Goal: Task Accomplishment & Management: Use online tool/utility

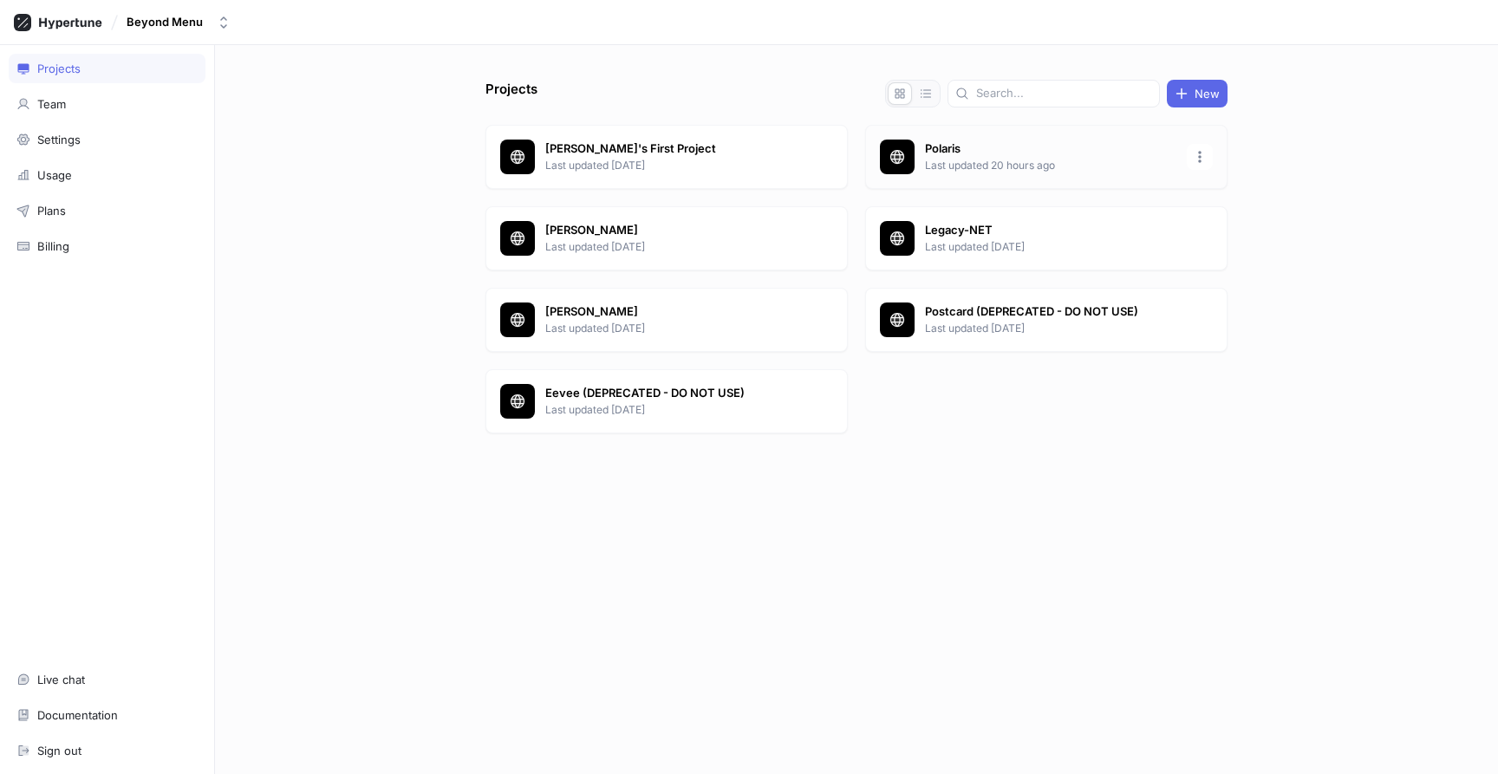
click at [941, 166] on p "Last updated 20 hours ago" at bounding box center [1050, 166] width 251 height 16
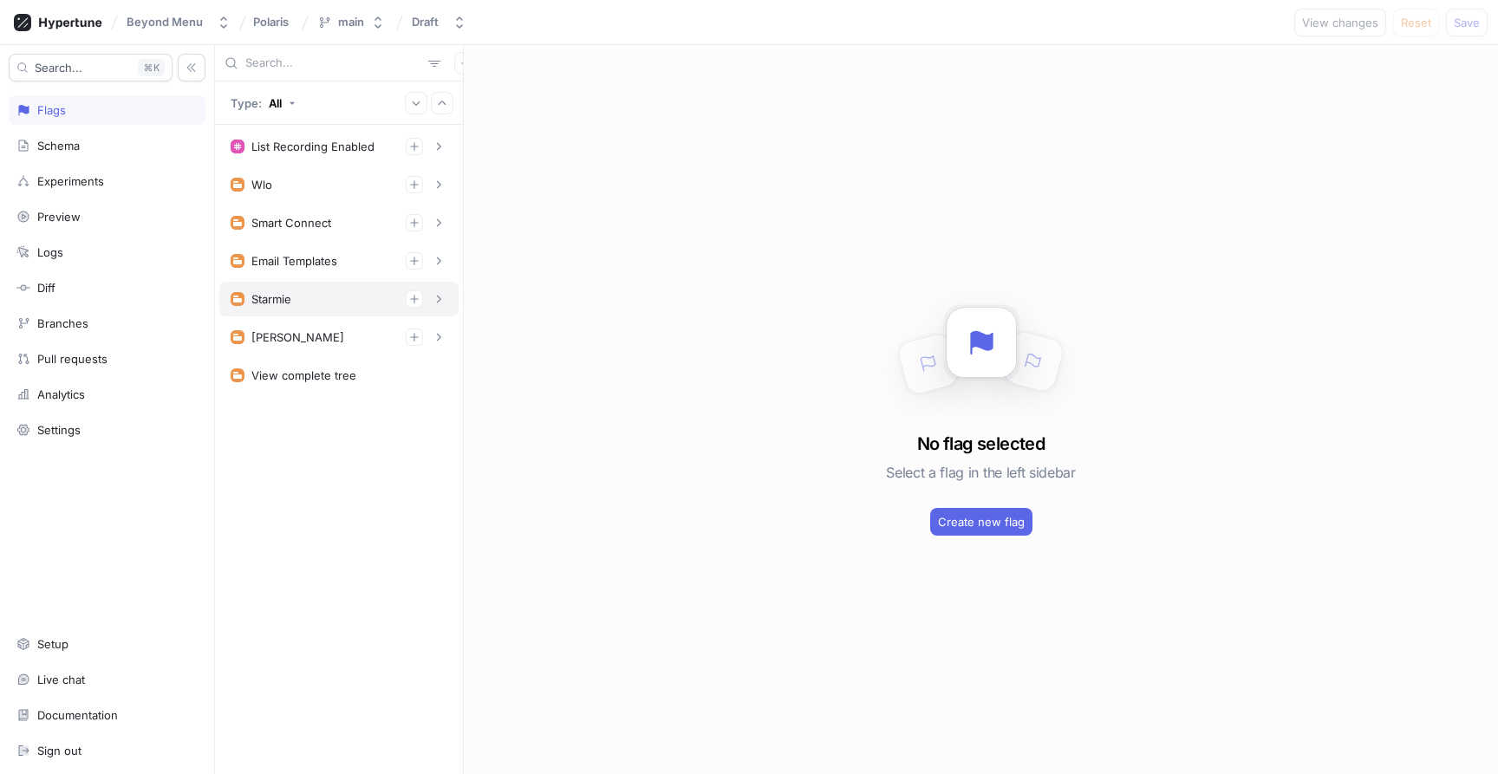
click at [290, 301] on div "Starmie" at bounding box center [271, 299] width 40 height 14
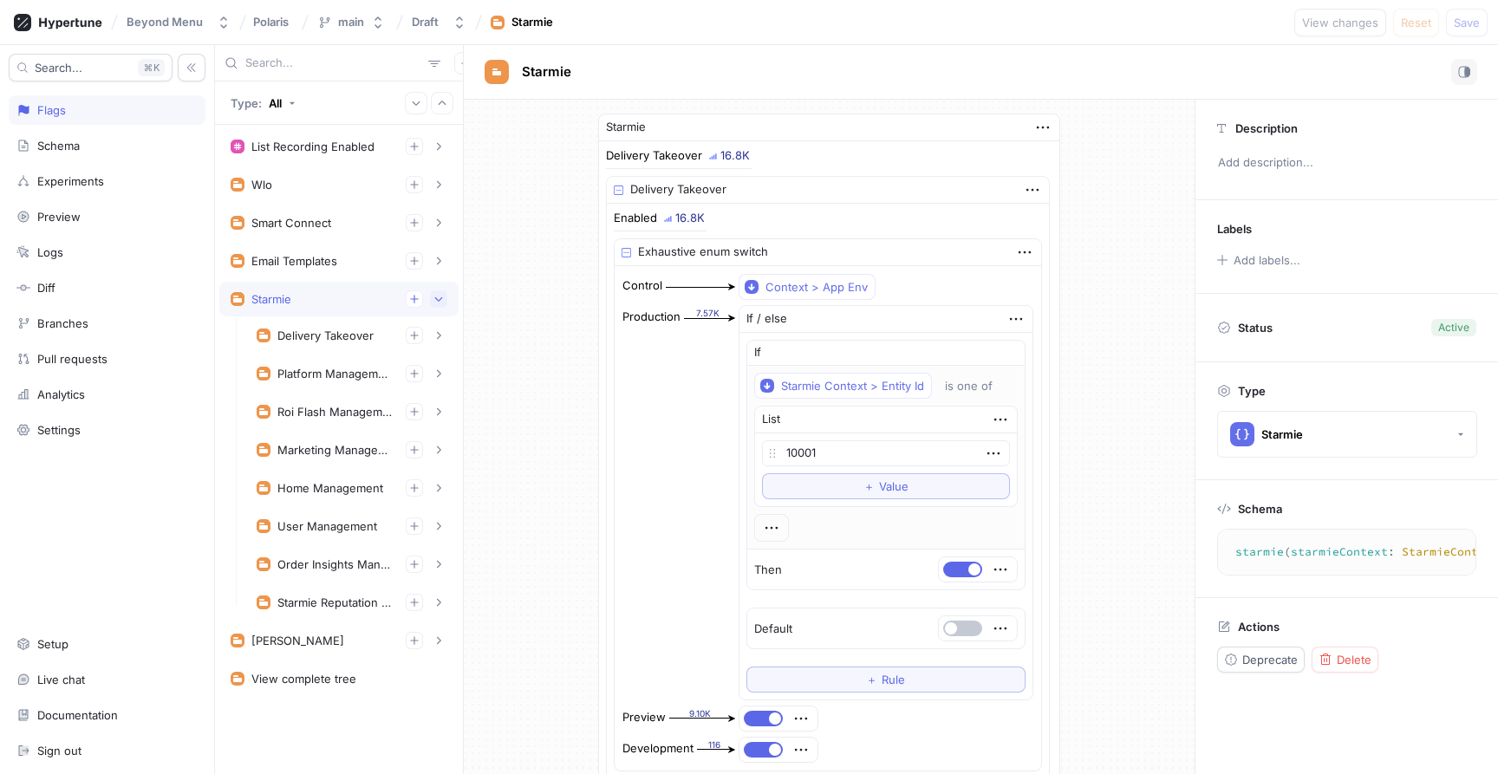
click at [440, 305] on button "button" at bounding box center [438, 298] width 17 height 17
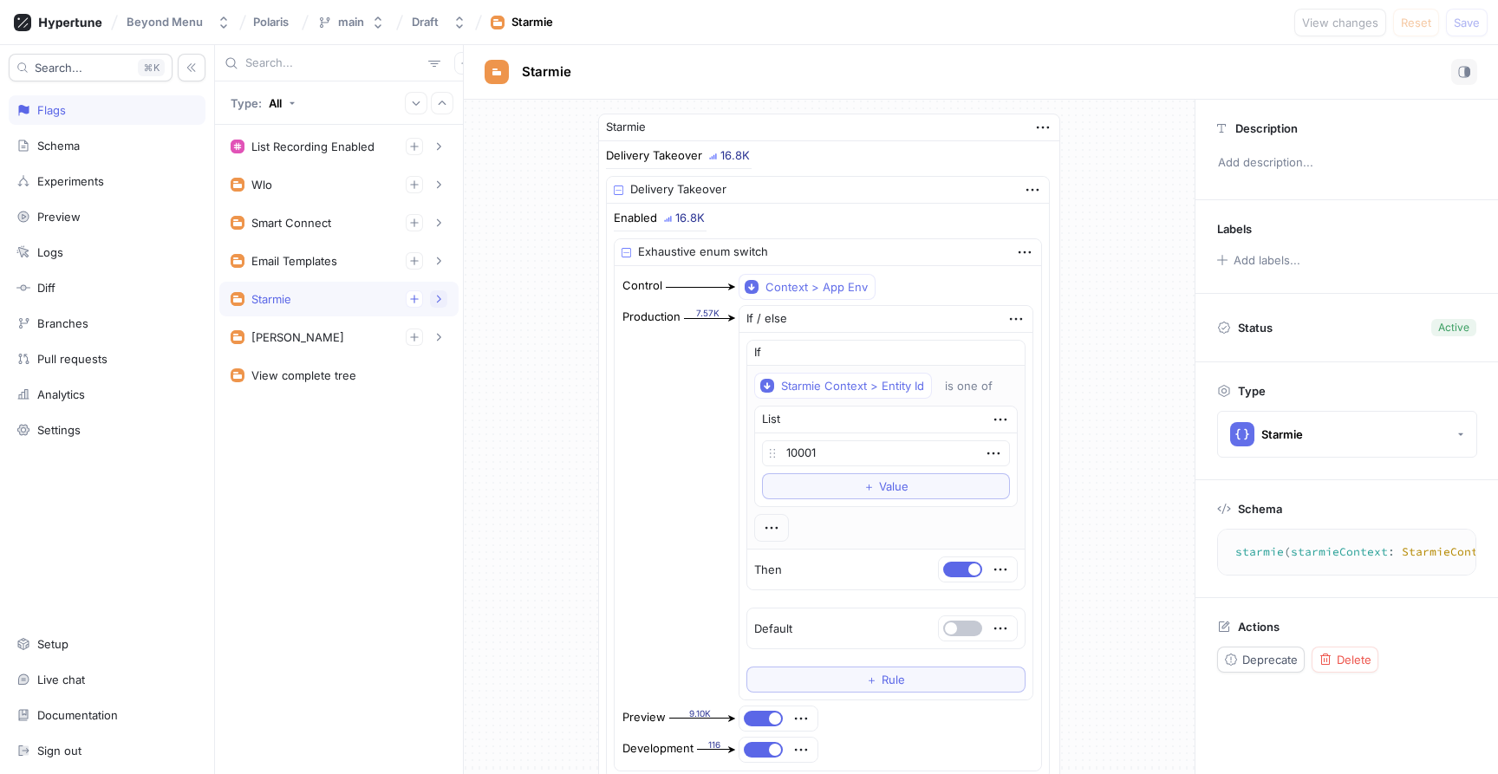
click at [440, 300] on icon "button" at bounding box center [439, 300] width 4 height 8
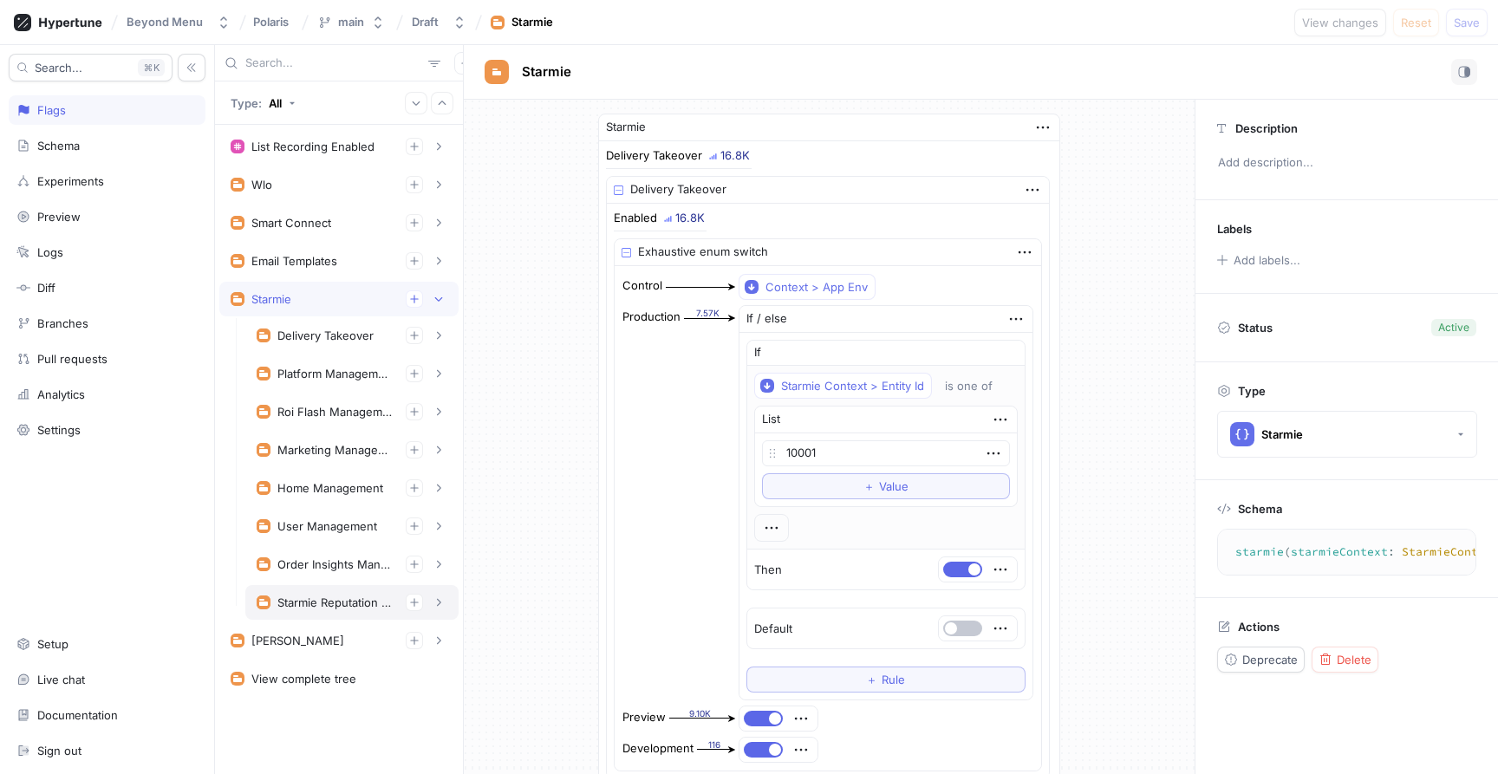
click at [337, 604] on div "Starmie Reputation Management" at bounding box center [334, 603] width 114 height 14
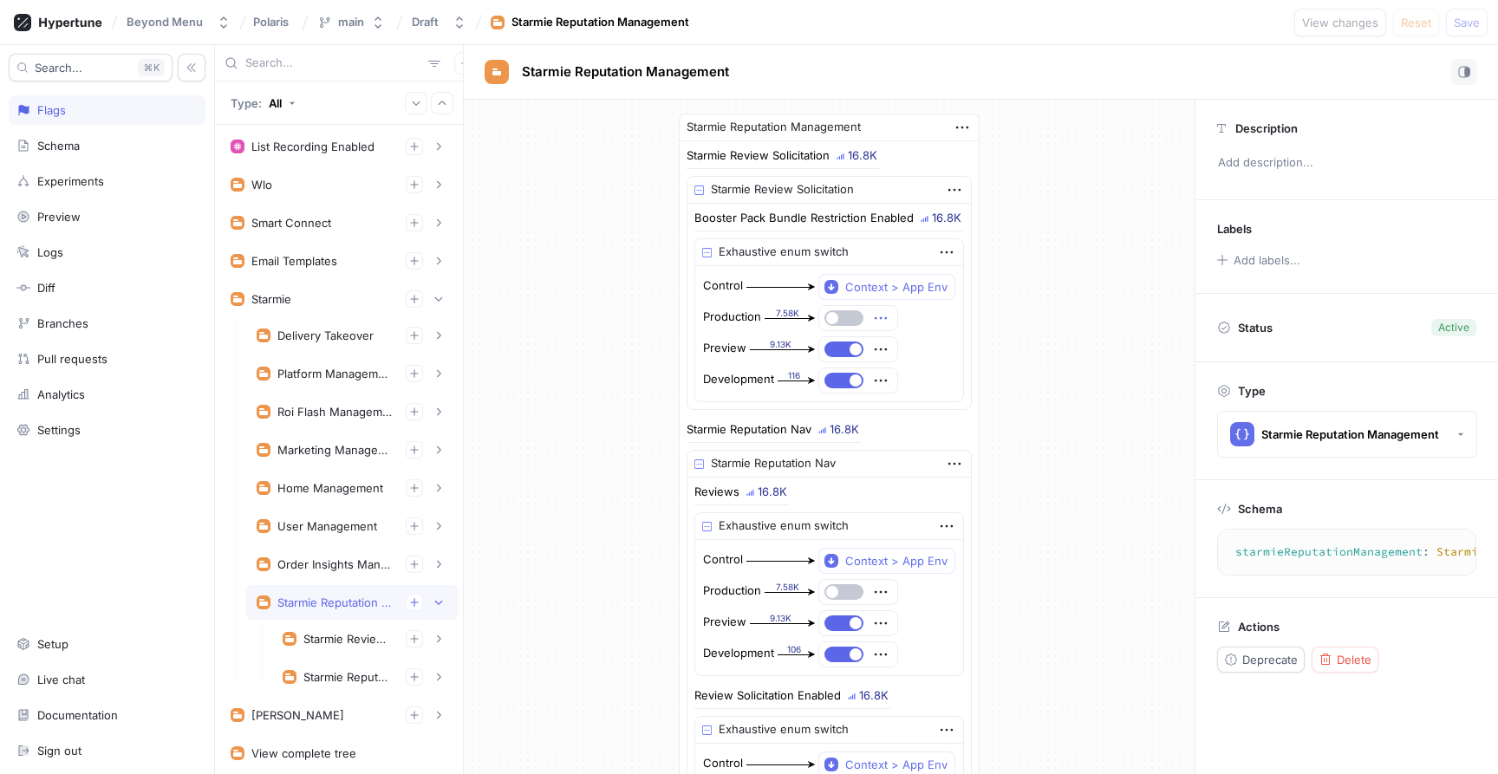
click at [878, 316] on icon "button" at bounding box center [880, 318] width 19 height 19
click at [373, 642] on div "Starmie Review Solicitation" at bounding box center [347, 639] width 88 height 14
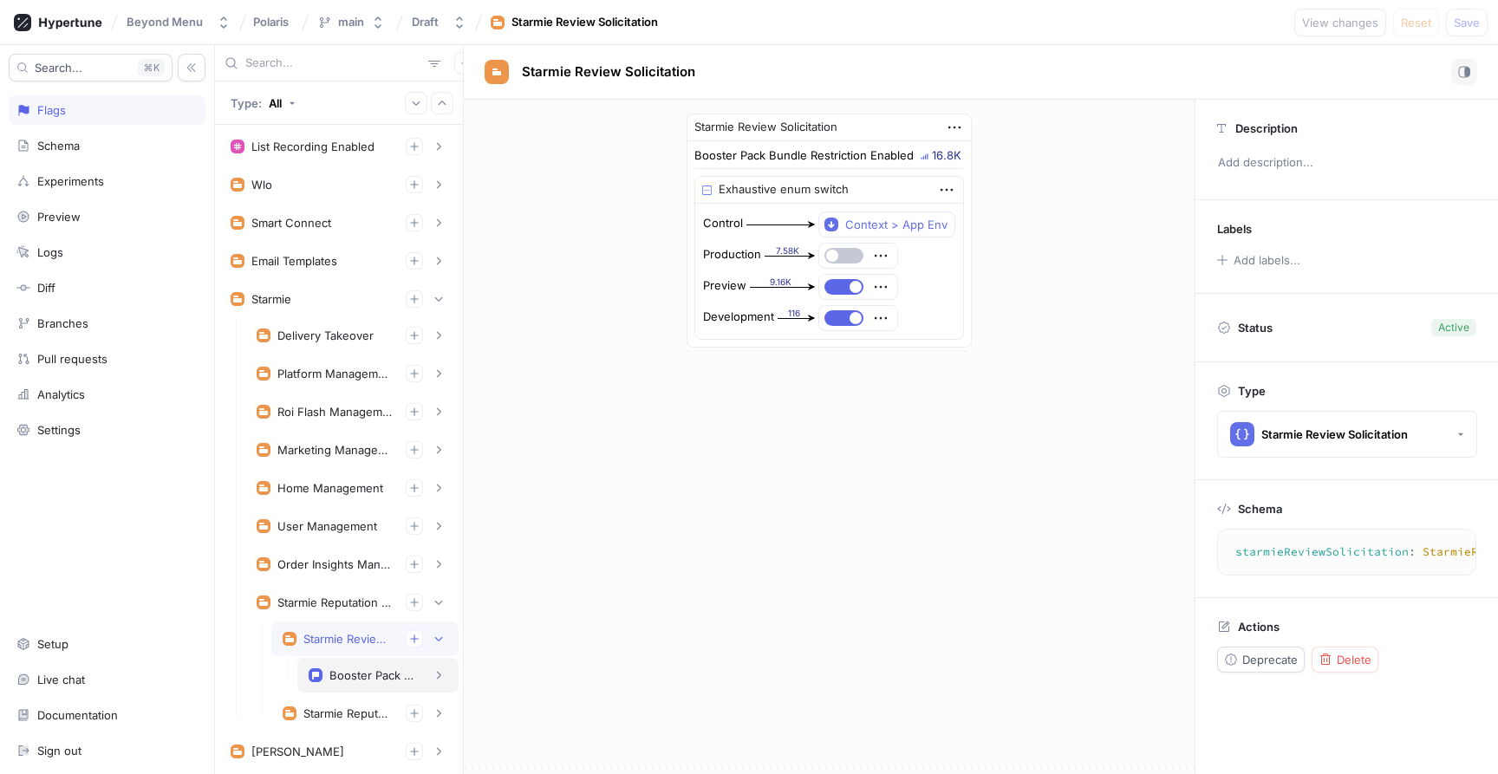
click at [403, 674] on div "Booster Pack Bundle Restriction Enabled" at bounding box center [372, 675] width 87 height 14
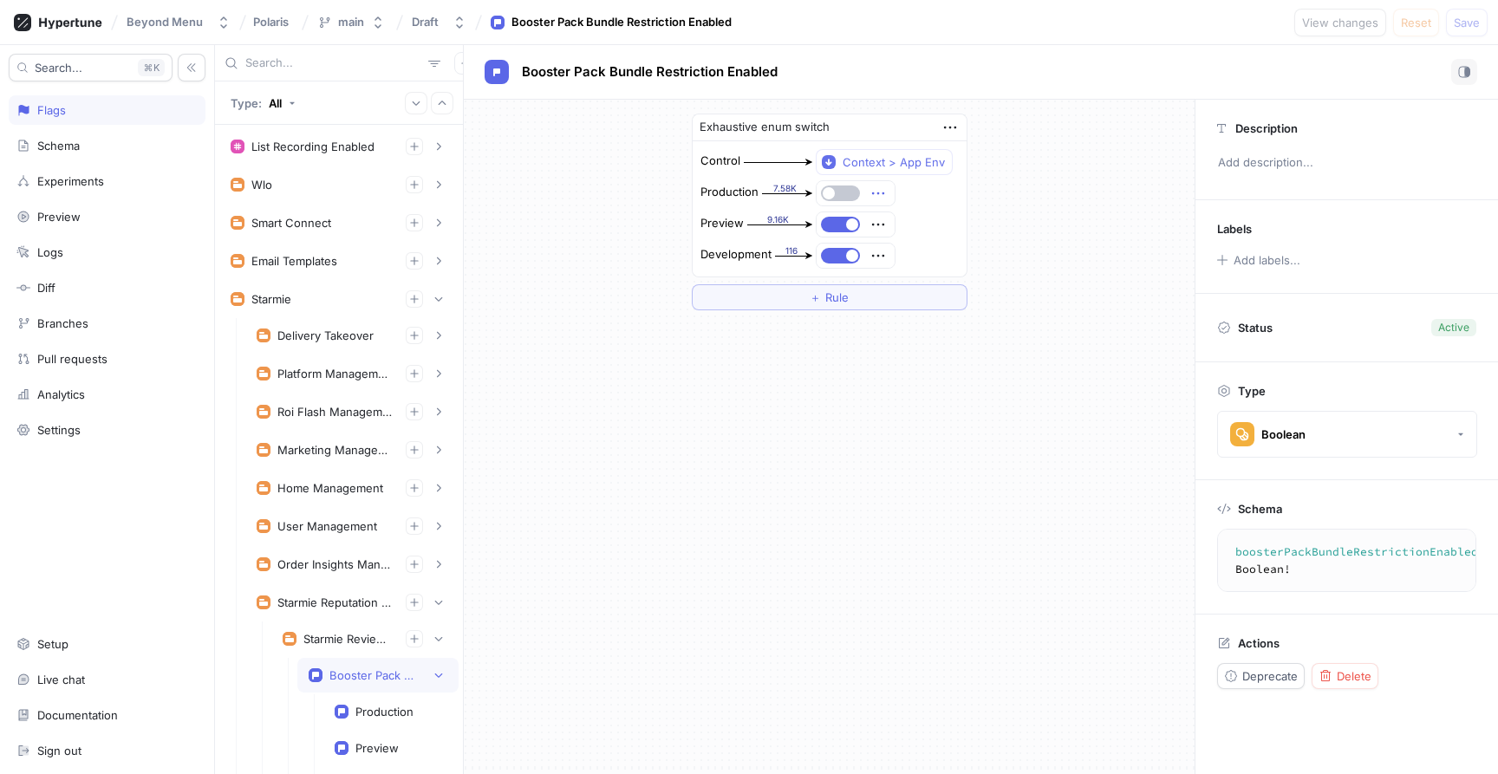
click at [878, 185] on icon "button" at bounding box center [878, 193] width 19 height 19
click at [797, 338] on div "Exhaustive enum switch Control Context > App Env Production 7.58K Preview 9.16K…" at bounding box center [829, 437] width 731 height 675
drag, startPoint x: 819, startPoint y: 295, endPoint x: 733, endPoint y: 435, distance: 164.6
click at [733, 435] on div "Exhaustive enum switch Control Context > App Env Production 7.58K Preview 9.16K…" at bounding box center [829, 437] width 731 height 675
click at [330, 639] on div "Starmie Review Solicitation" at bounding box center [347, 639] width 88 height 14
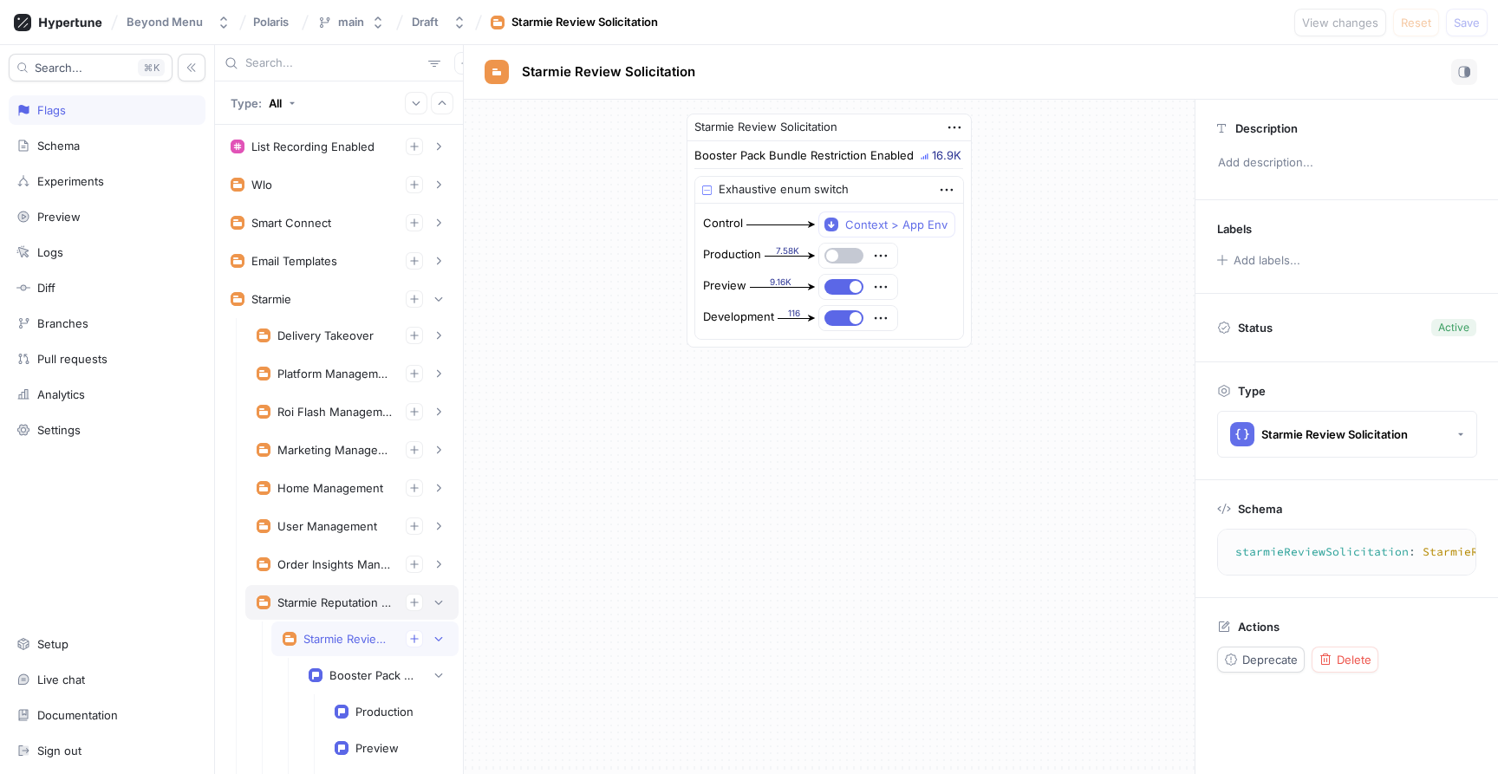
click at [316, 603] on div "Starmie Reputation Management" at bounding box center [334, 603] width 114 height 14
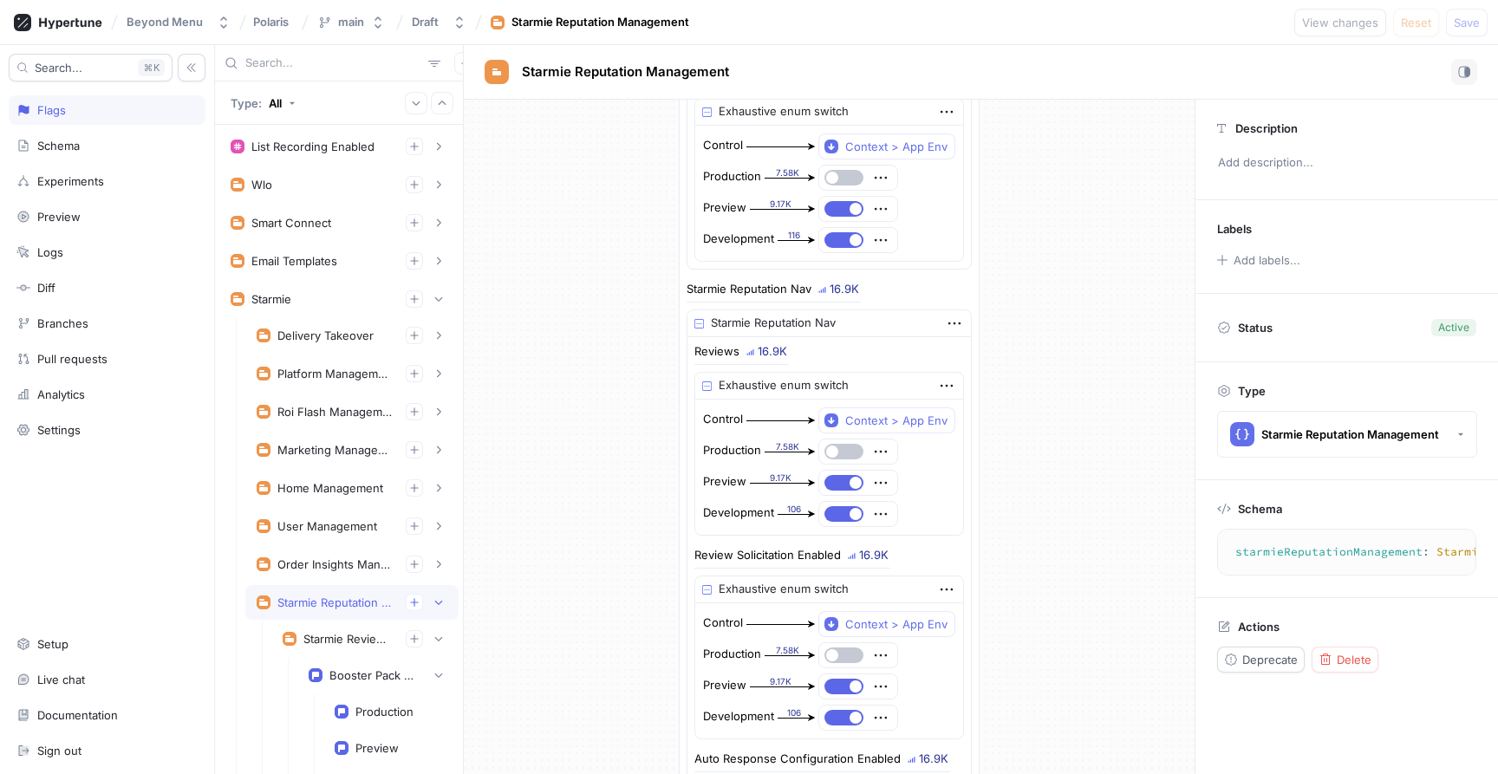
scroll to position [144, 0]
click at [880, 440] on icon "button" at bounding box center [880, 448] width 19 height 19
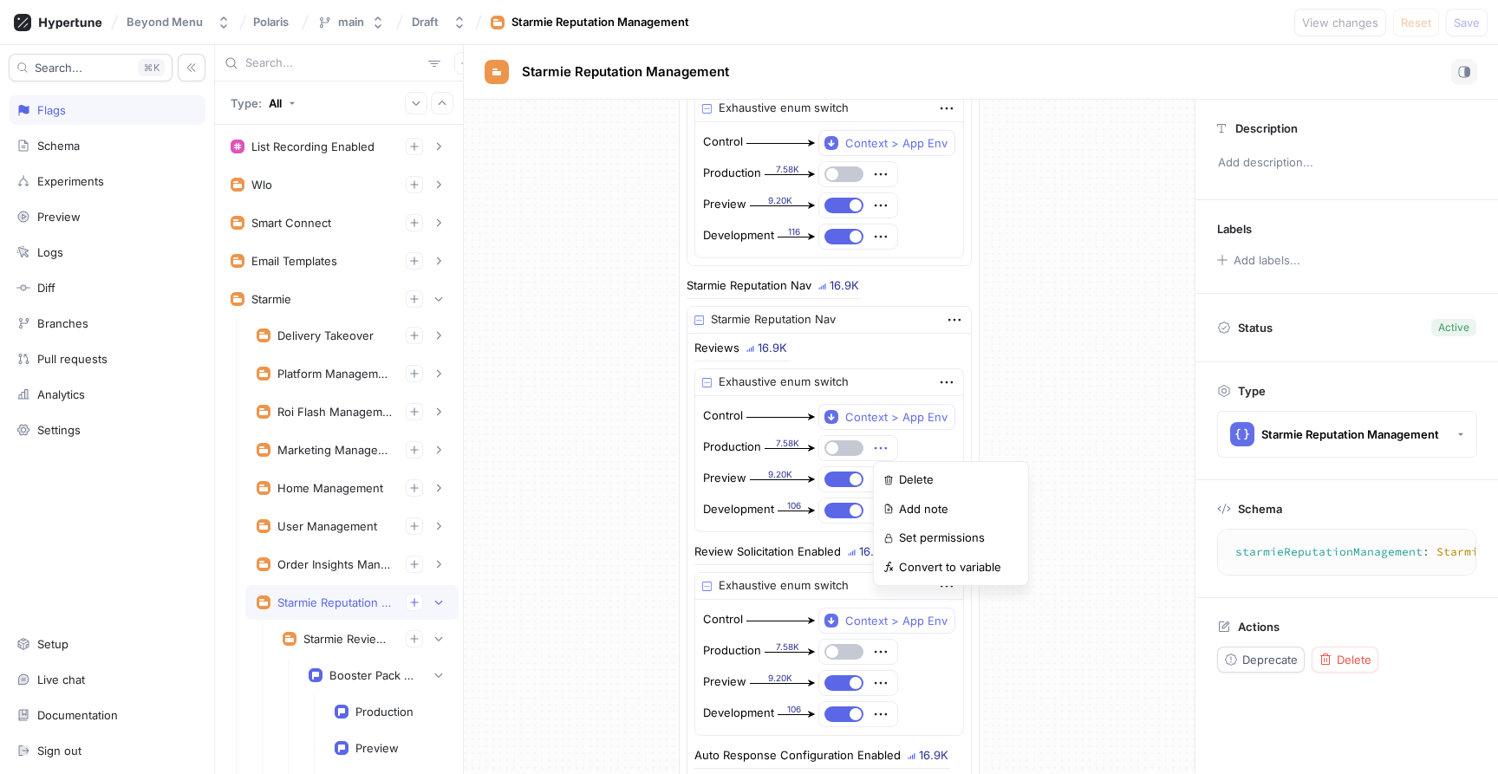
click at [880, 440] on icon "button" at bounding box center [880, 448] width 19 height 19
click at [950, 370] on div "Exhaustive enum switch" at bounding box center [829, 382] width 268 height 27
click at [944, 391] on icon "button" at bounding box center [946, 382] width 19 height 19
click at [901, 394] on div "Exhaustive enum switch" at bounding box center [829, 382] width 268 height 27
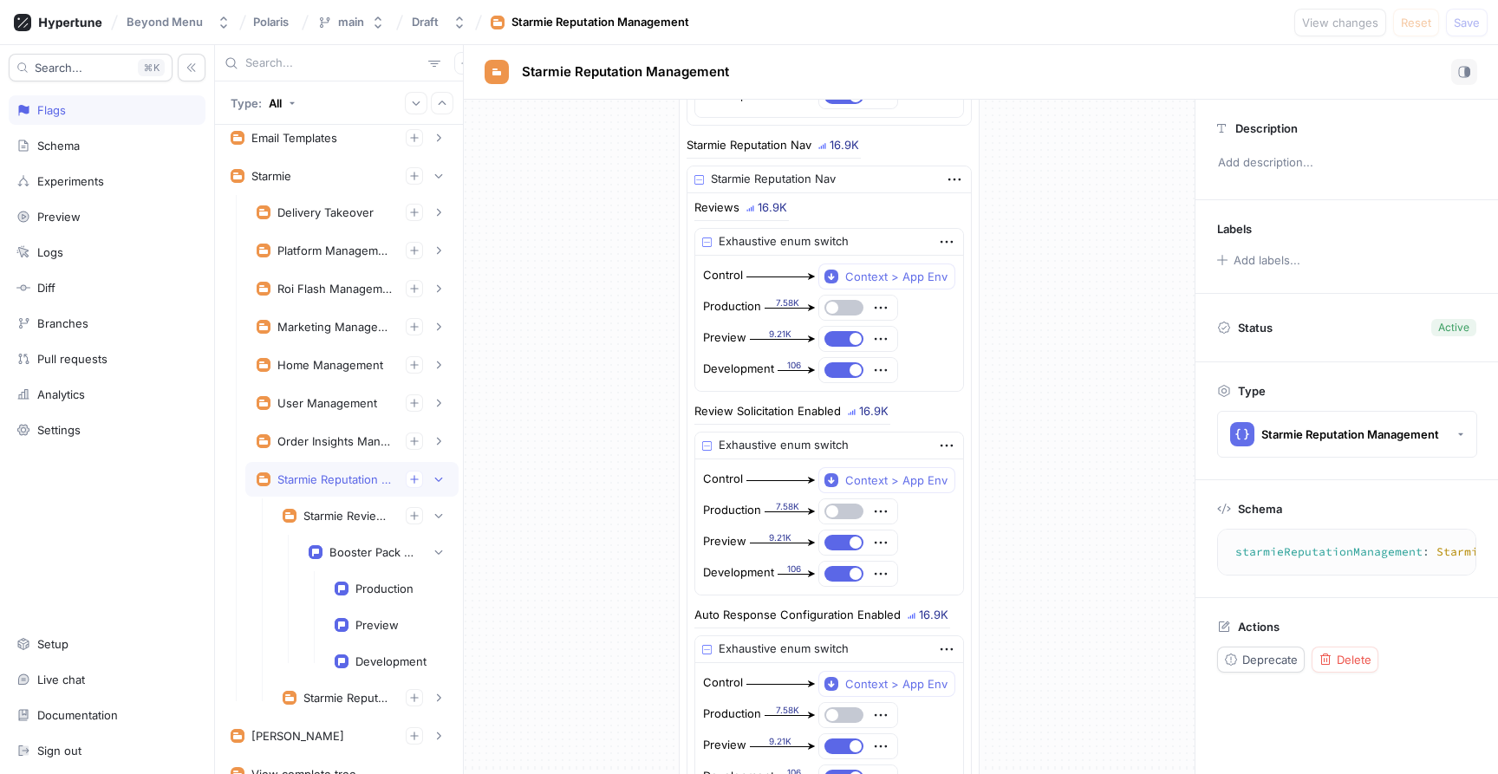
scroll to position [167, 0]
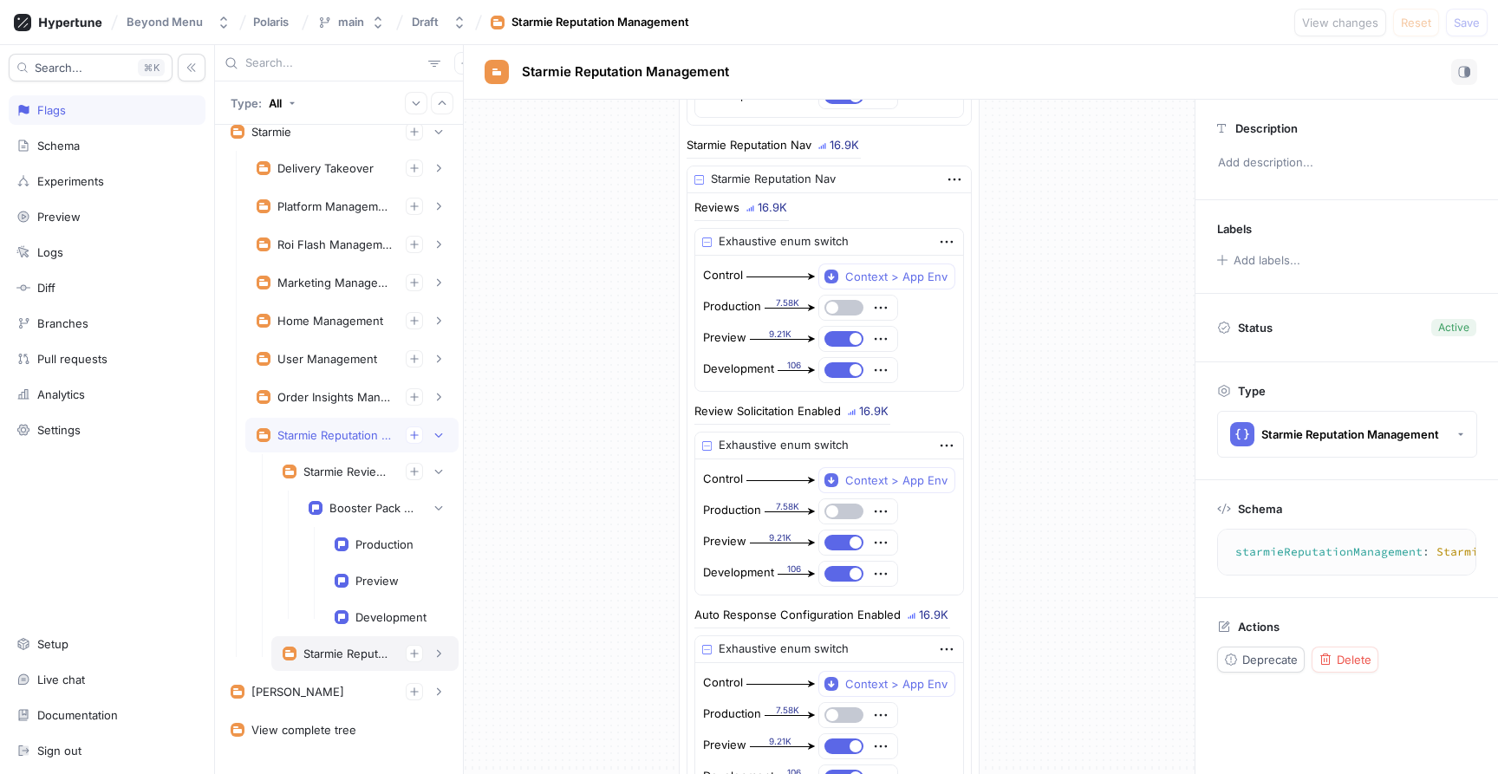
click at [369, 645] on div "Starmie Reputation Nav" at bounding box center [365, 653] width 165 height 17
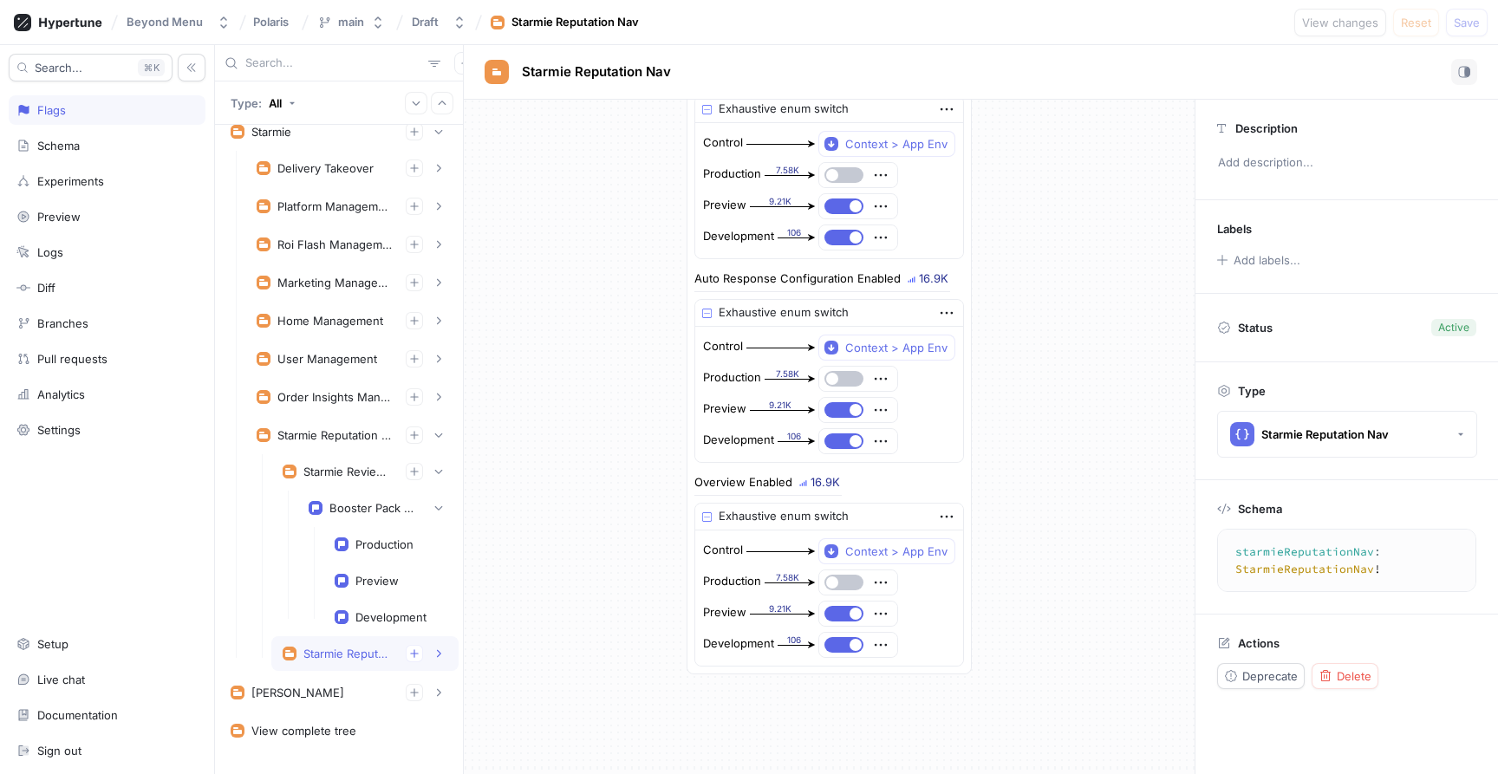
type textarea "starmieReputationNav: StarmieReputationNav!"
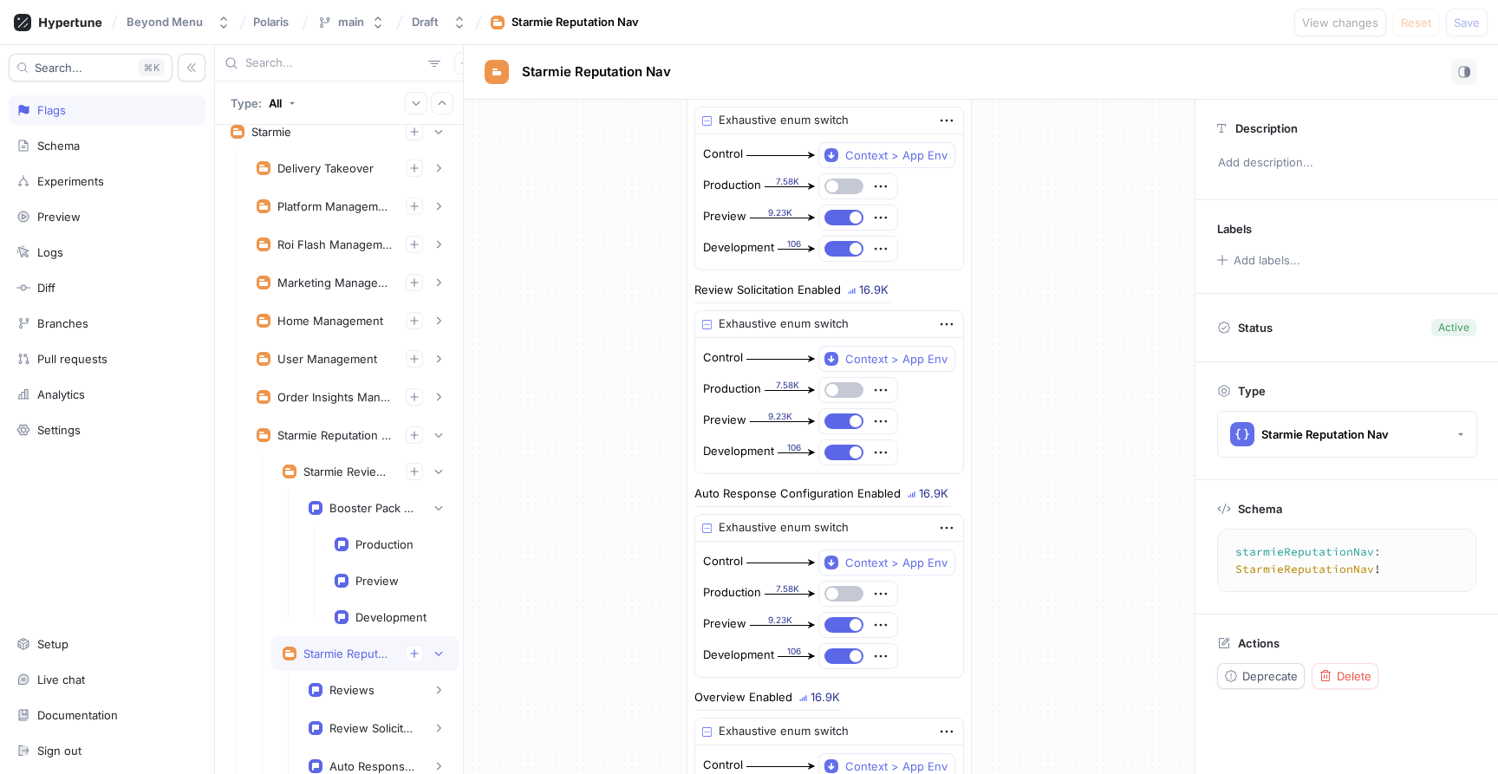
scroll to position [59, 0]
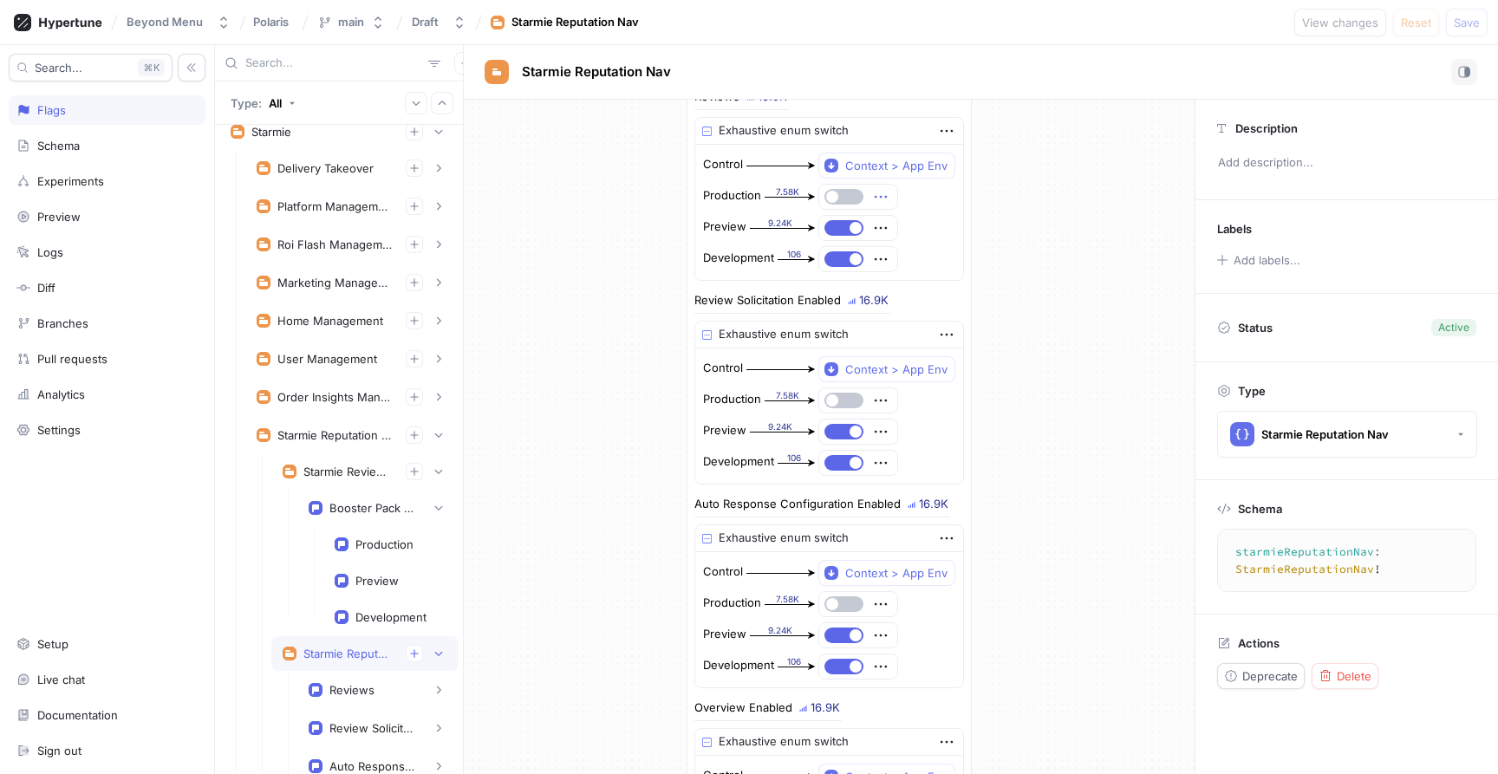
click at [873, 194] on icon "button" at bounding box center [880, 196] width 19 height 19
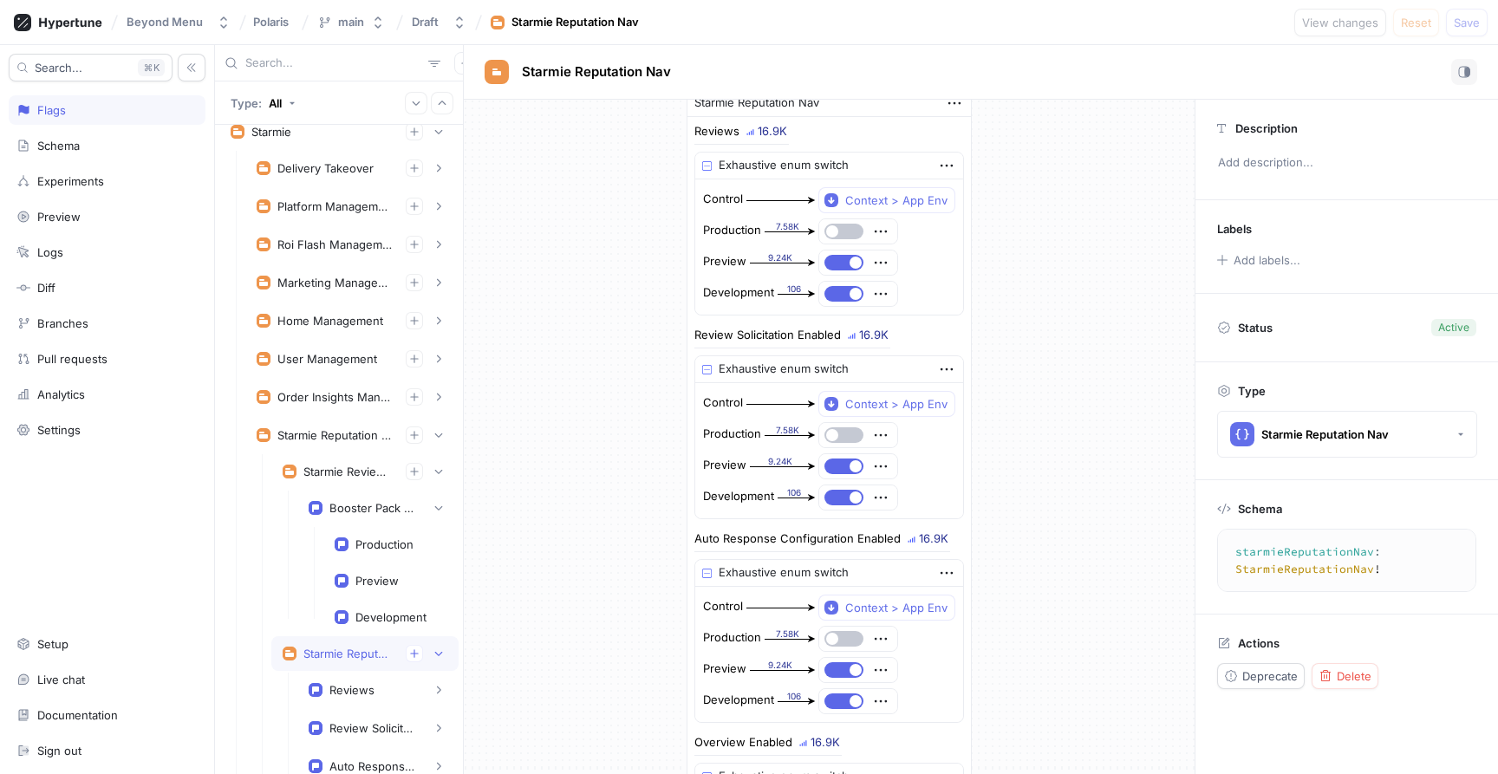
scroll to position [0, 0]
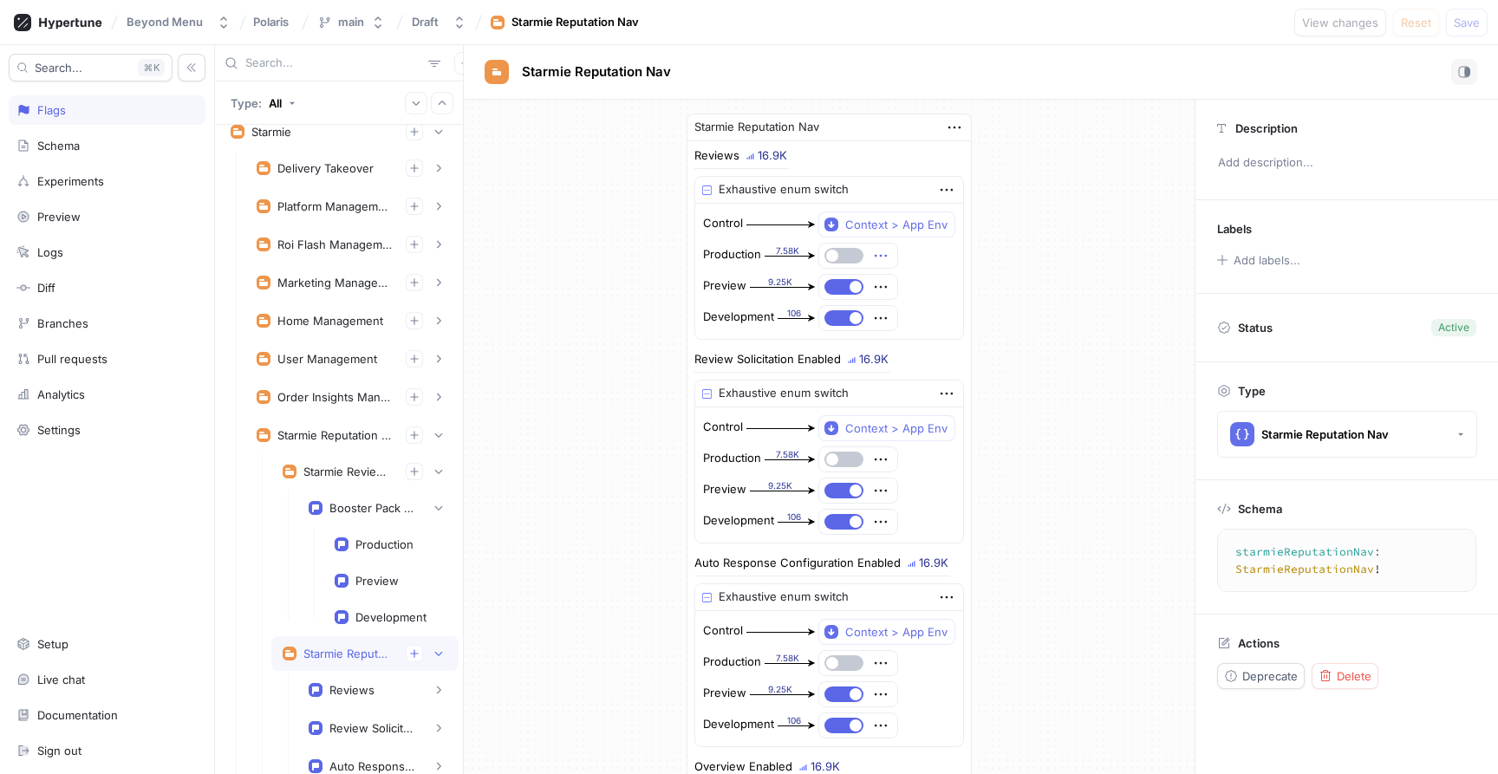
click at [878, 257] on icon "button" at bounding box center [880, 255] width 19 height 19
click at [893, 281] on div "Delete" at bounding box center [950, 287] width 147 height 29
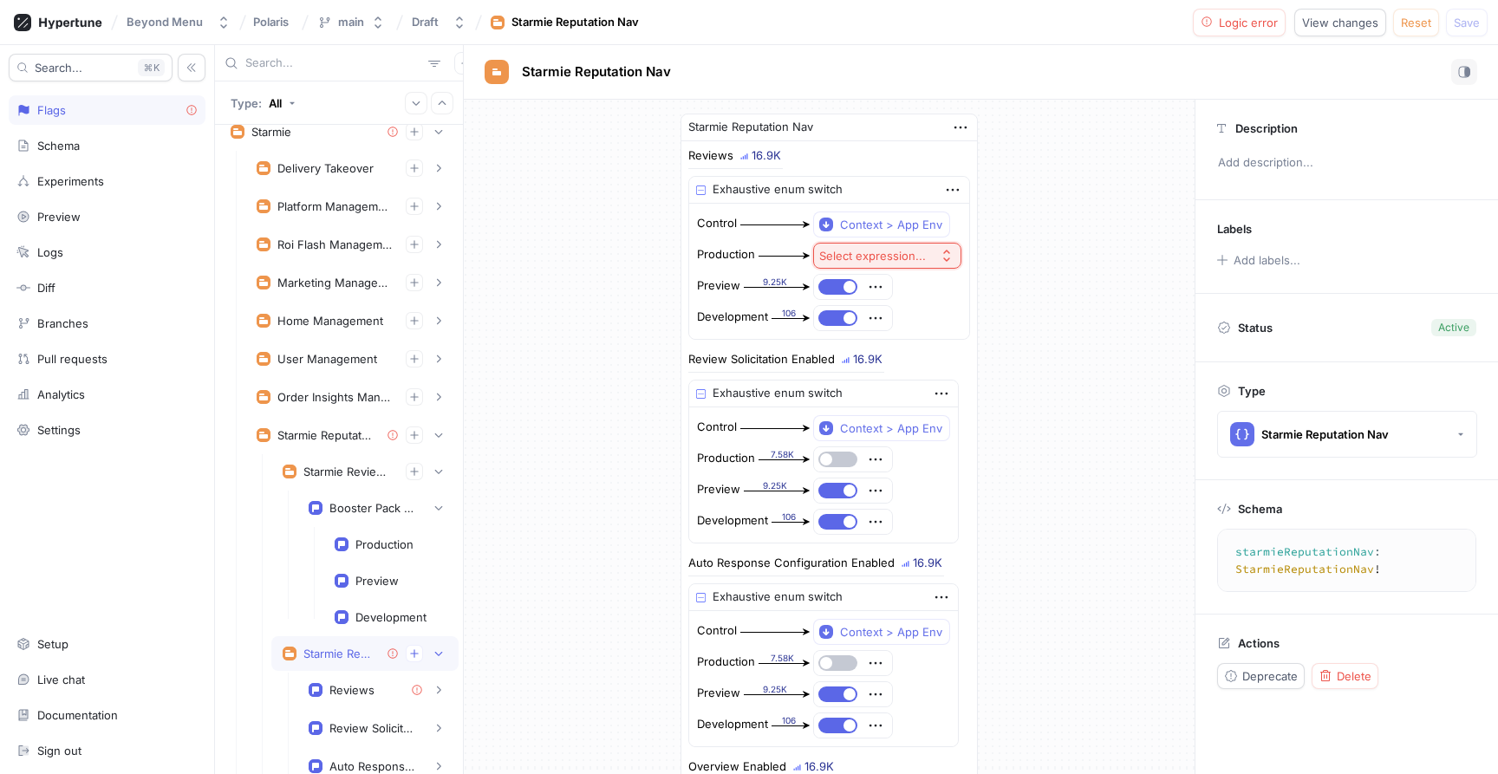
click at [903, 258] on div "Select expression..." at bounding box center [872, 256] width 107 height 15
drag, startPoint x: 891, startPoint y: 322, endPoint x: 894, endPoint y: 346, distance: 24.4
click at [894, 346] on div "Toggle If / else Match case Exhaustive enum switch Experiment" at bounding box center [920, 379] width 204 height 150
click at [894, 346] on span "If / else" at bounding box center [926, 349] width 160 height 15
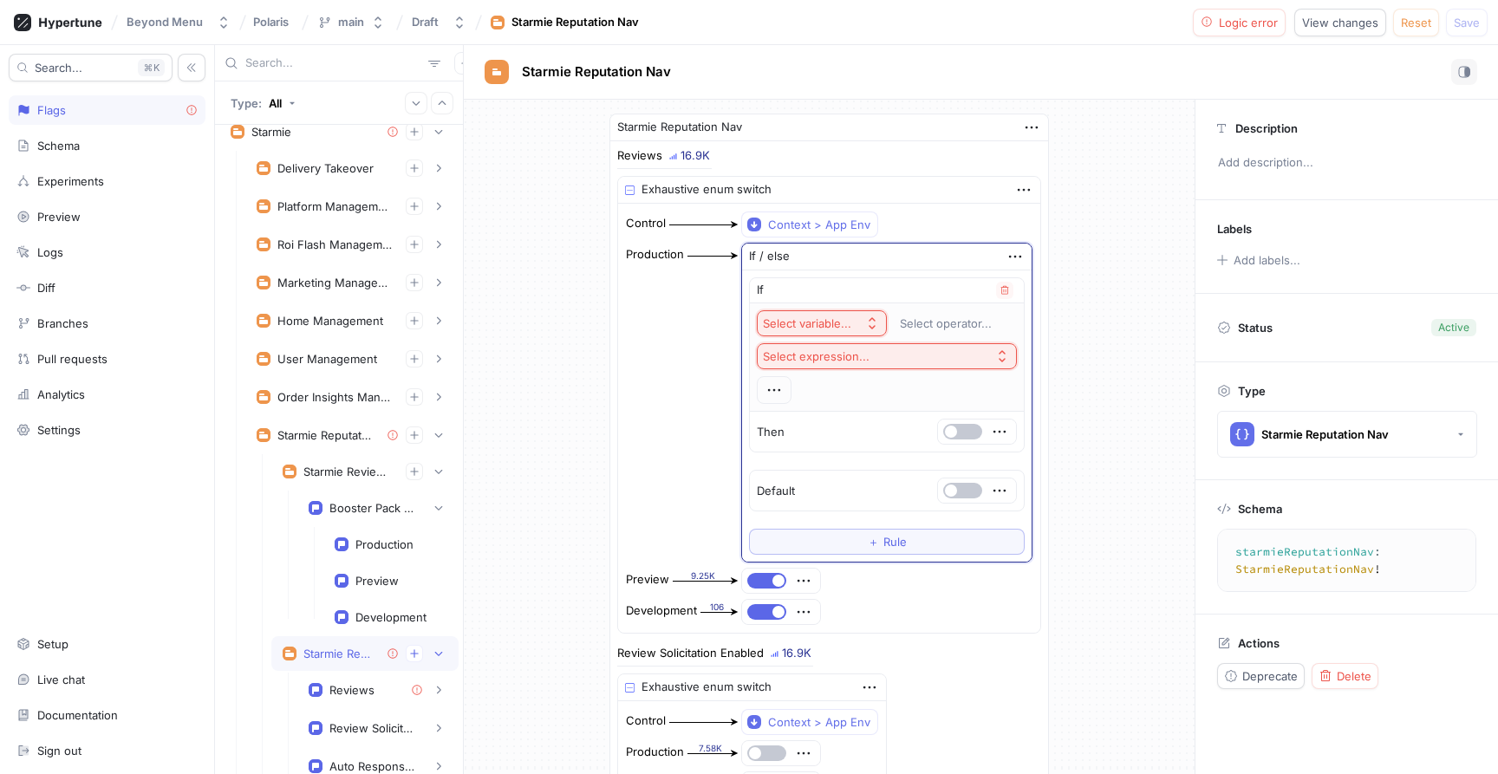
click at [824, 321] on div "Select variable..." at bounding box center [807, 323] width 88 height 15
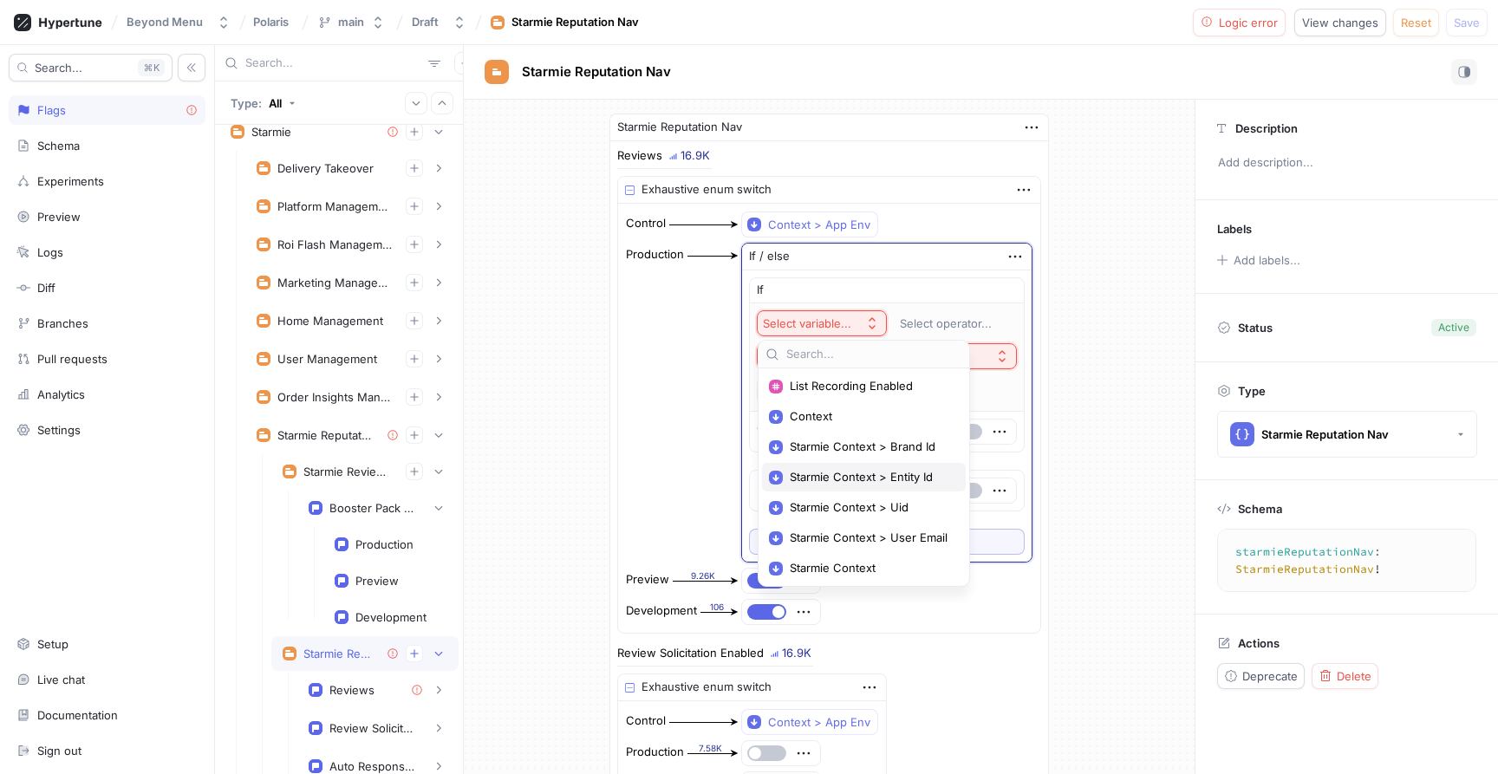
click at [838, 470] on span "Starmie Context > Entity Id" at bounding box center [870, 477] width 160 height 15
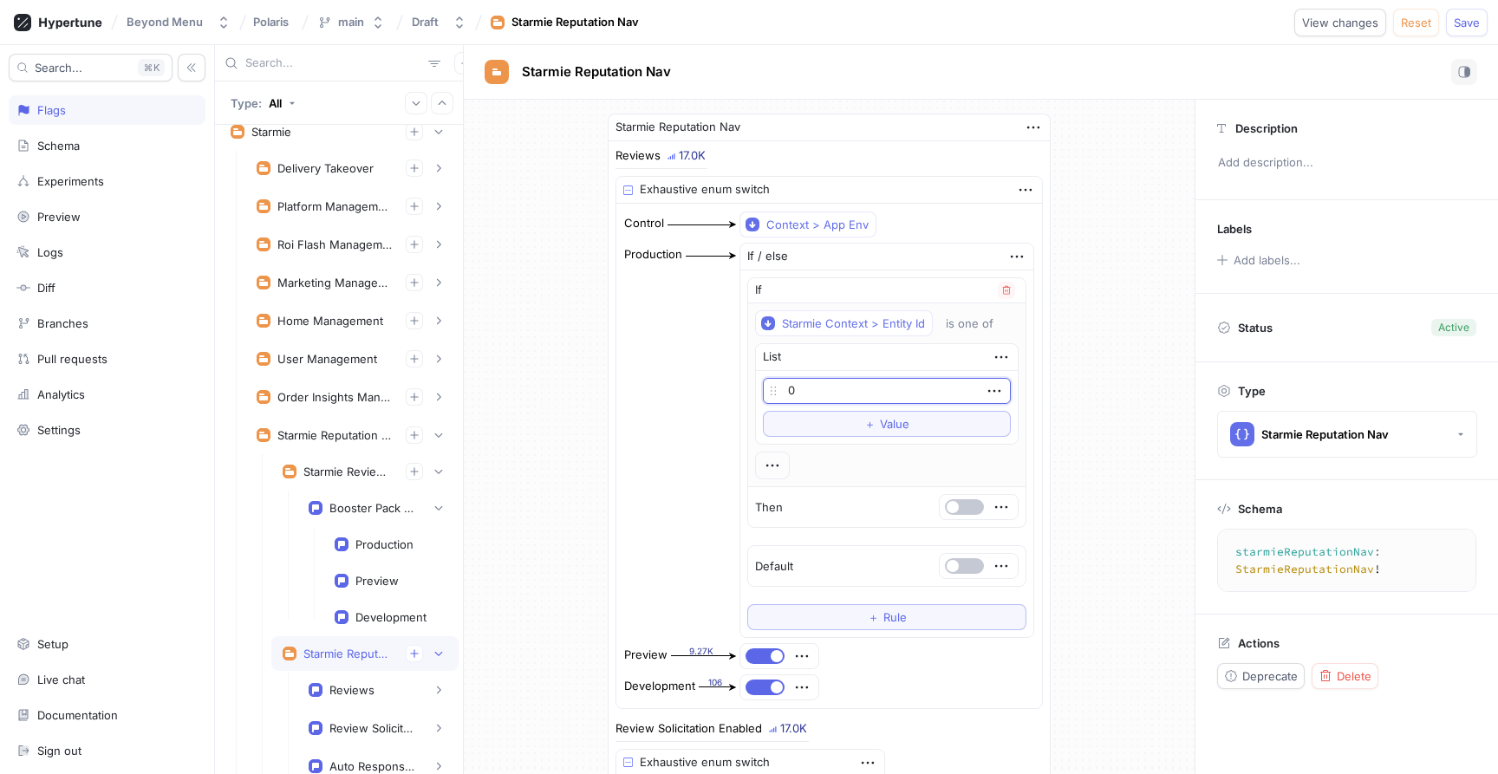
click at [831, 388] on input "0" at bounding box center [887, 391] width 248 height 26
type input "59912"
click at [859, 421] on button "＋ Value" at bounding box center [887, 424] width 248 height 26
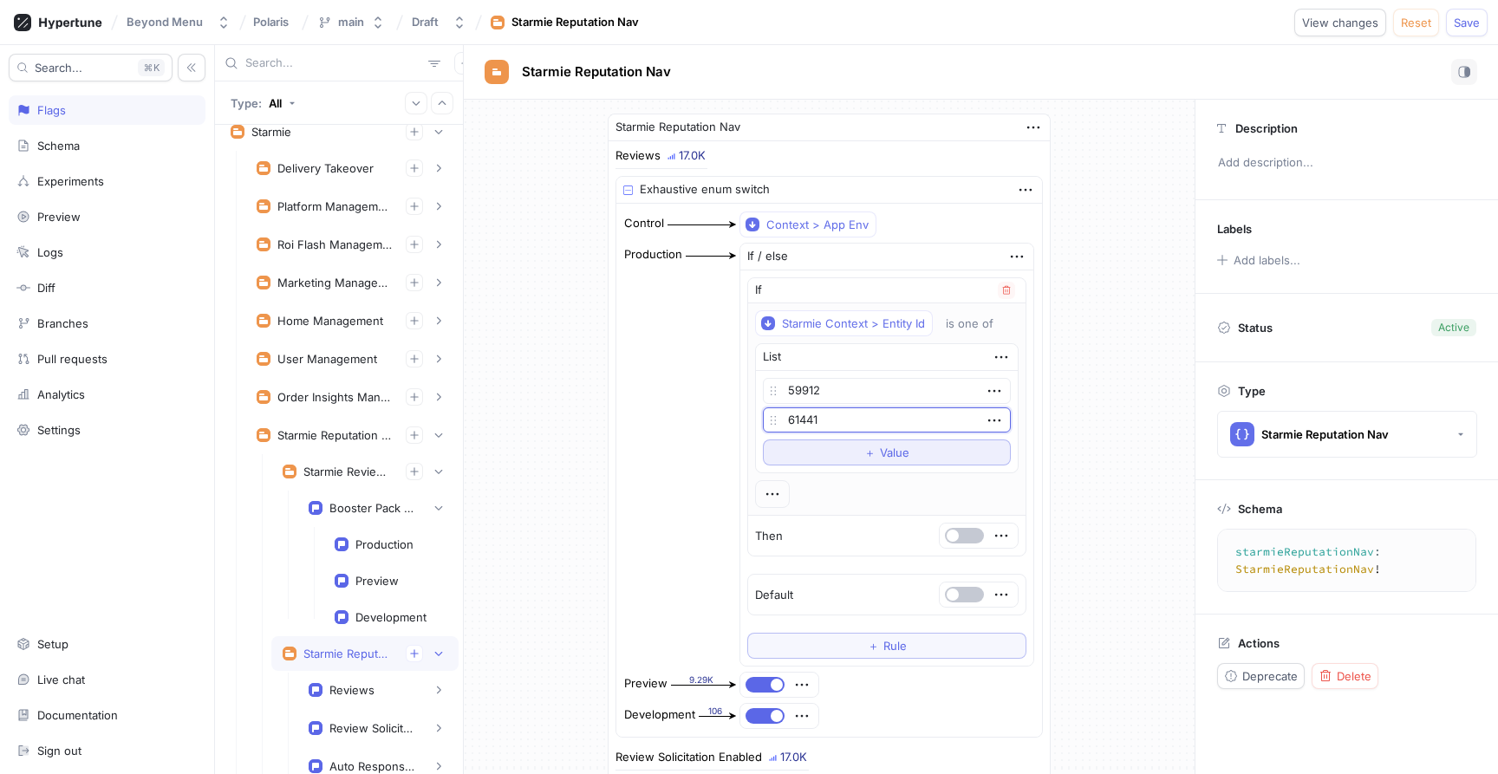
type input "61441"
click at [851, 449] on button "＋ Value" at bounding box center [887, 453] width 248 height 26
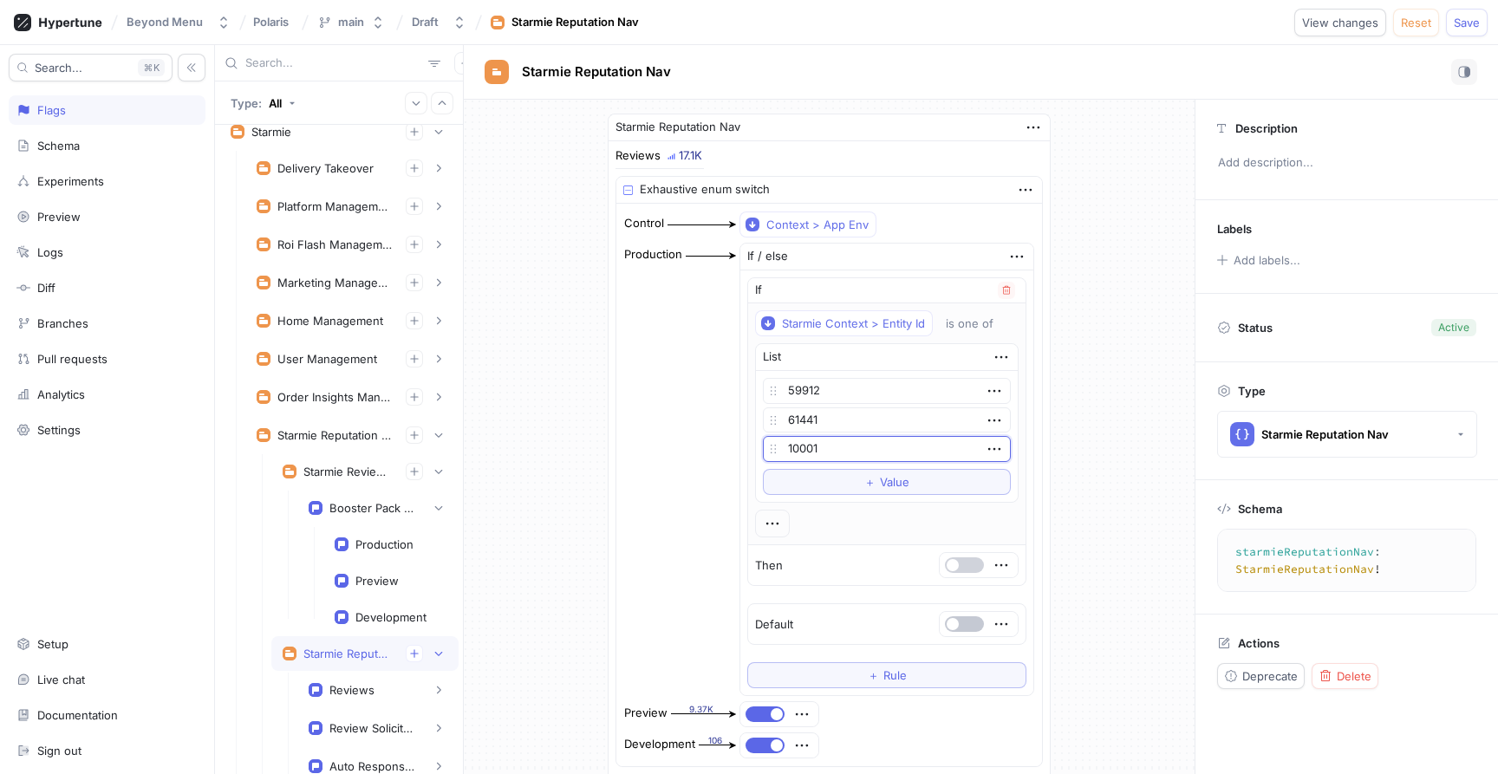
type input "10001"
click at [962, 562] on button "button" at bounding box center [964, 565] width 39 height 16
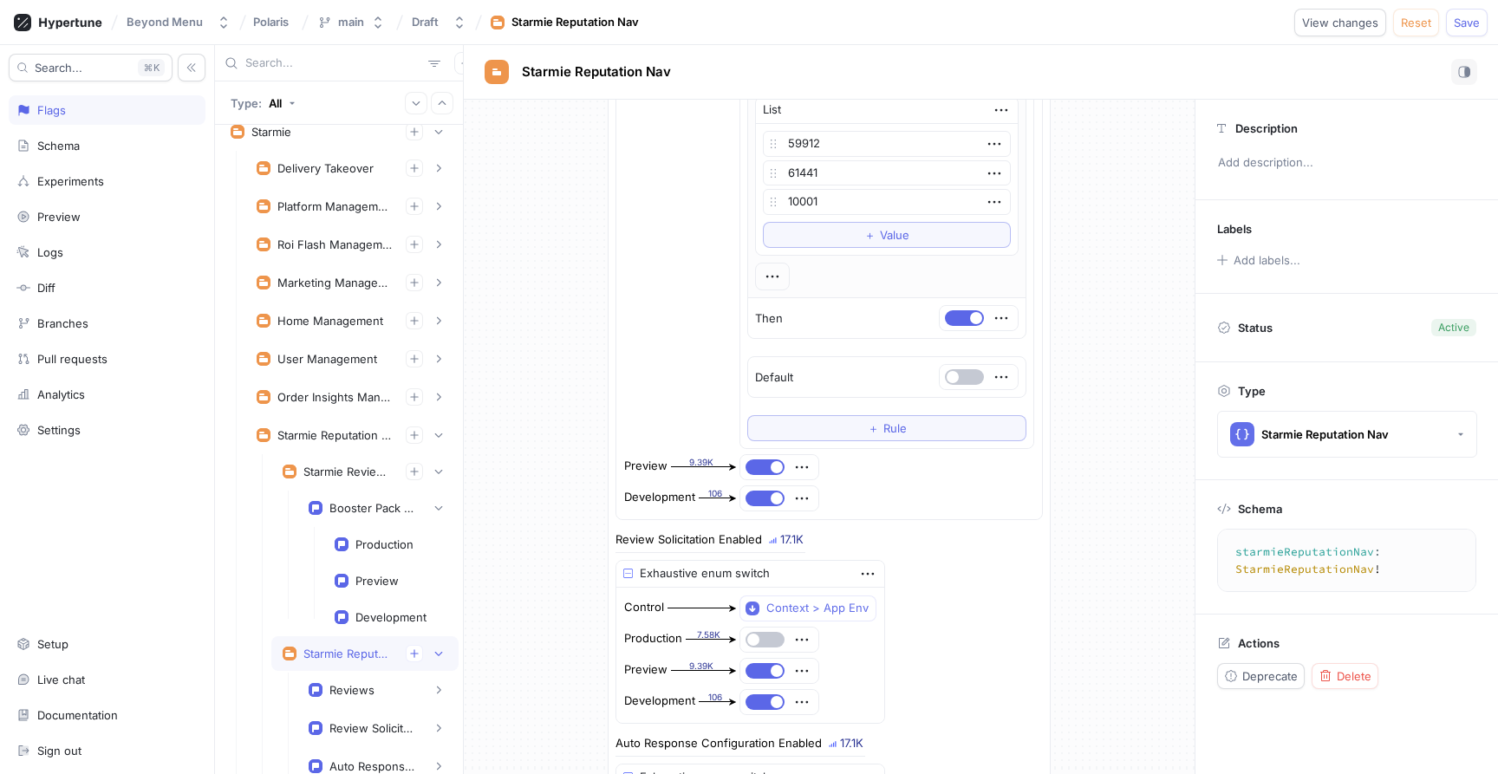
scroll to position [265, 0]
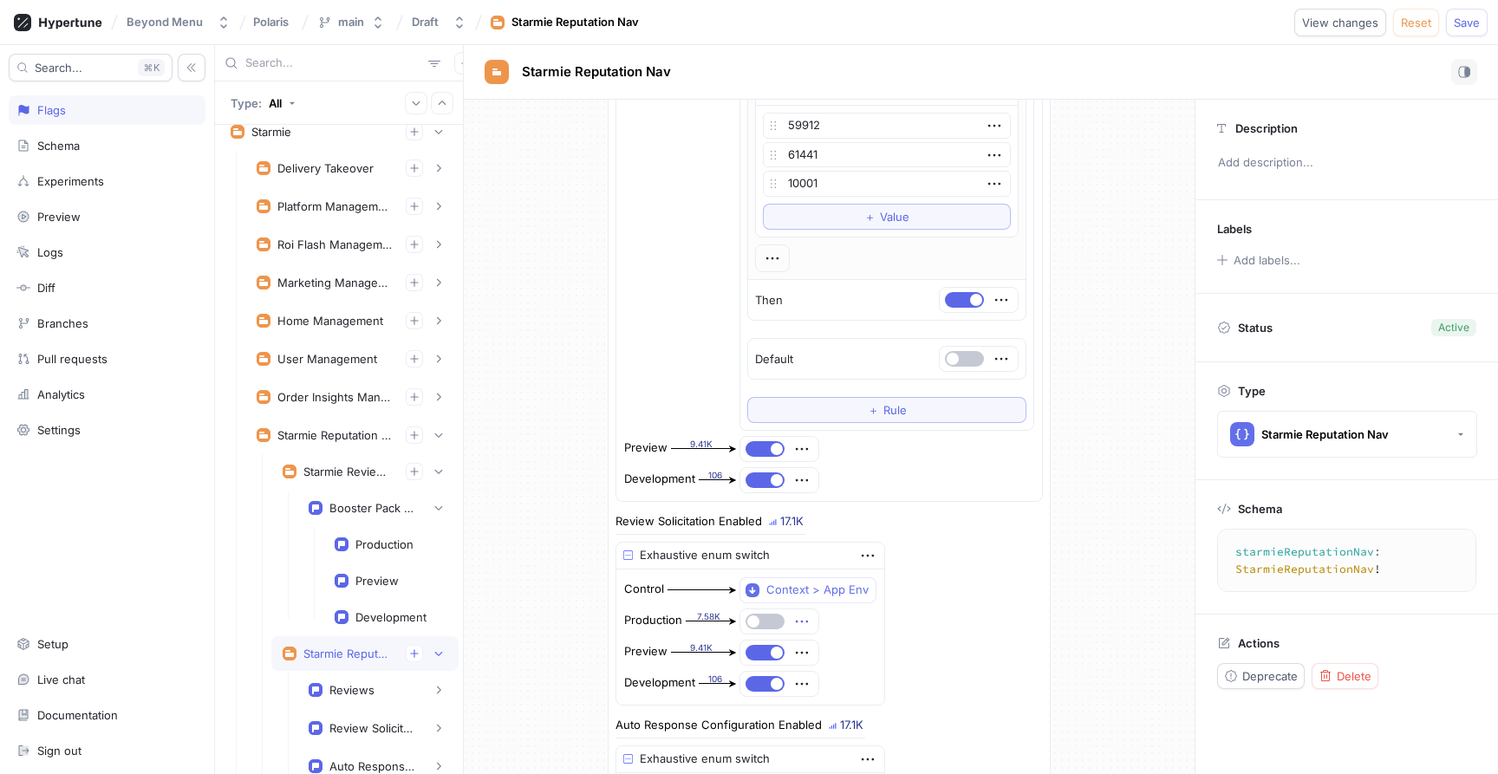
click at [805, 621] on icon "button" at bounding box center [801, 621] width 19 height 19
click at [818, 649] on div "Delete" at bounding box center [871, 653] width 147 height 29
click at [837, 630] on button "Select expression..." at bounding box center [814, 622] width 148 height 26
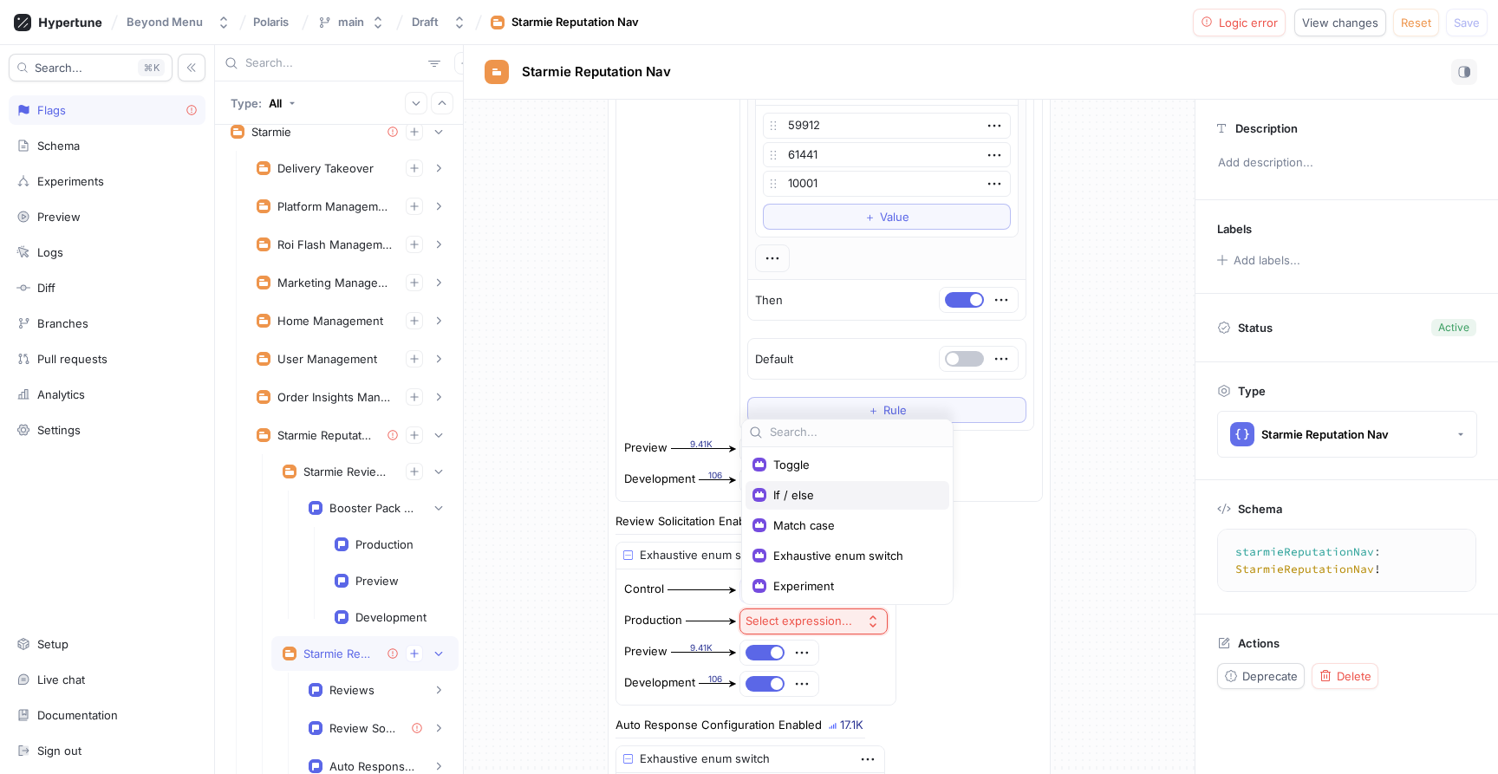
click at [840, 492] on span "If / else" at bounding box center [853, 495] width 160 height 15
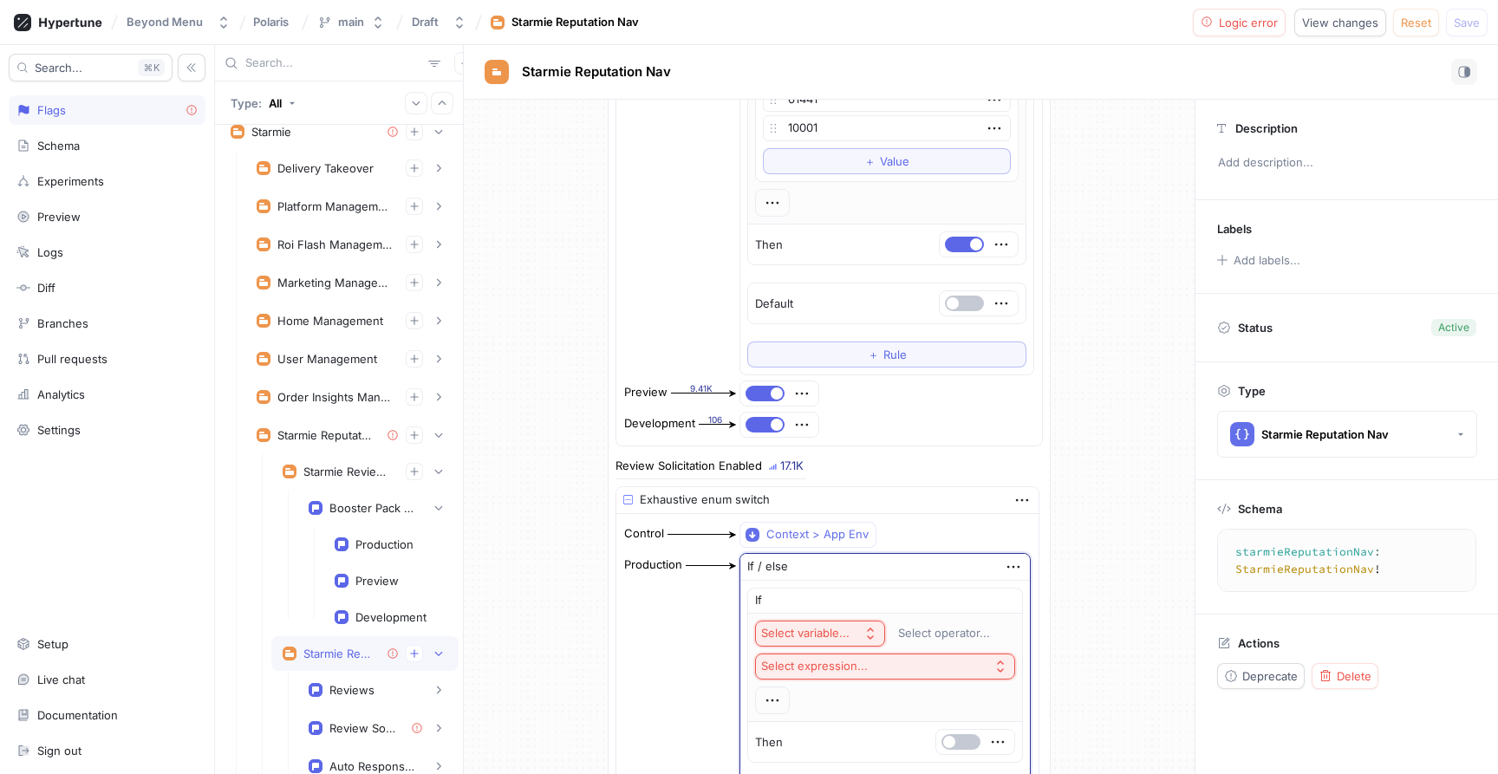
scroll to position [525, 0]
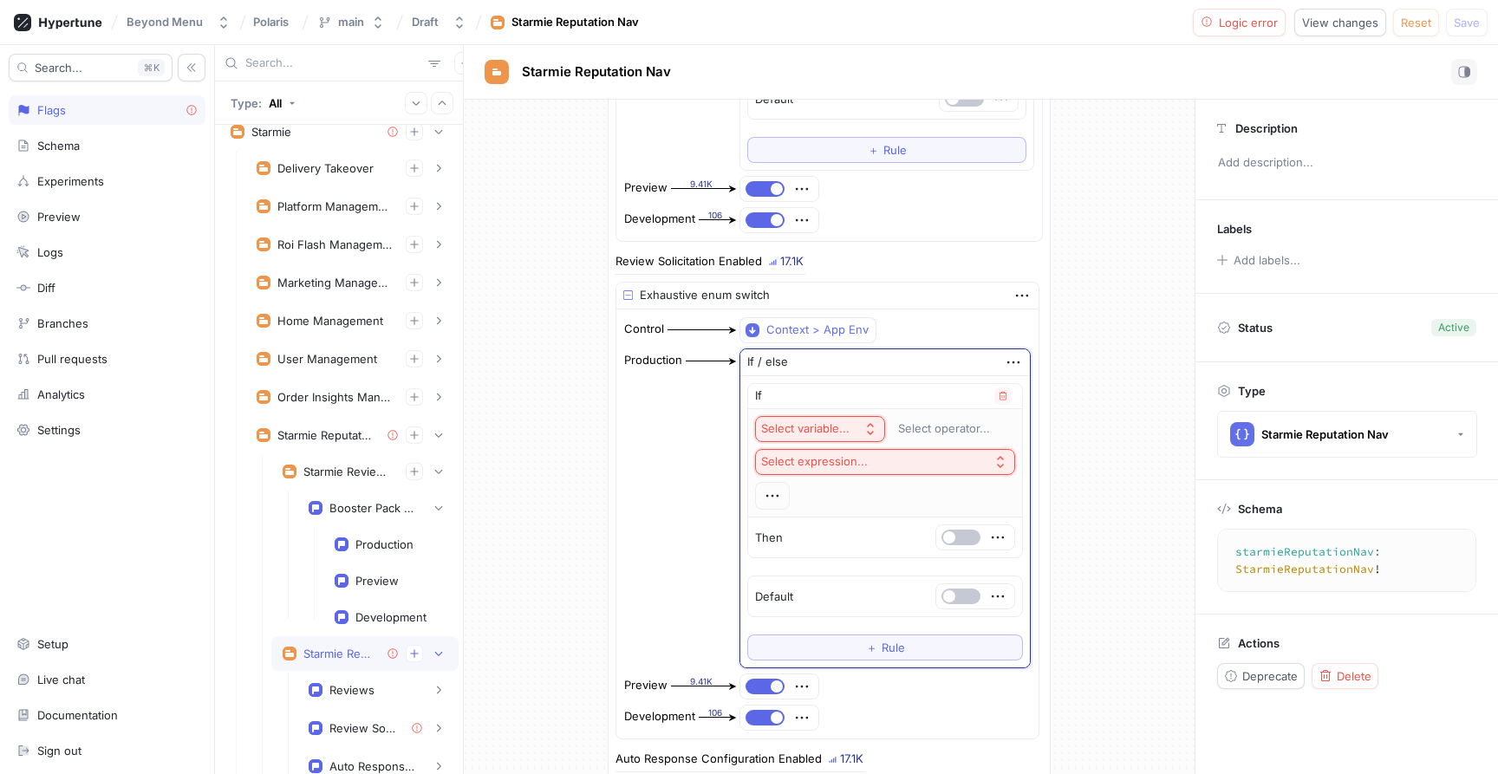
click at [820, 430] on div "Select variable..." at bounding box center [805, 428] width 88 height 15
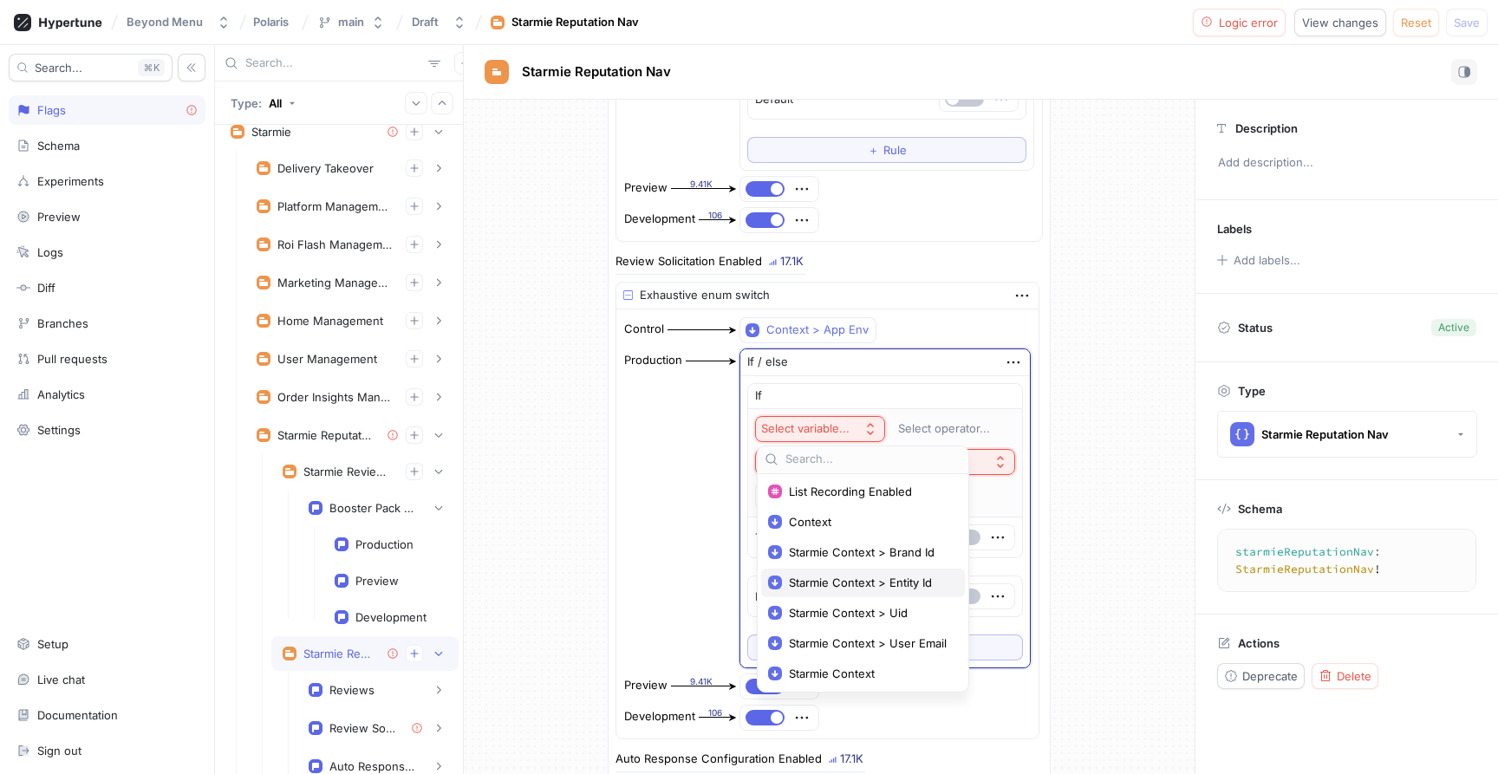
click at [834, 576] on span "Starmie Context > Entity Id" at bounding box center [869, 583] width 160 height 15
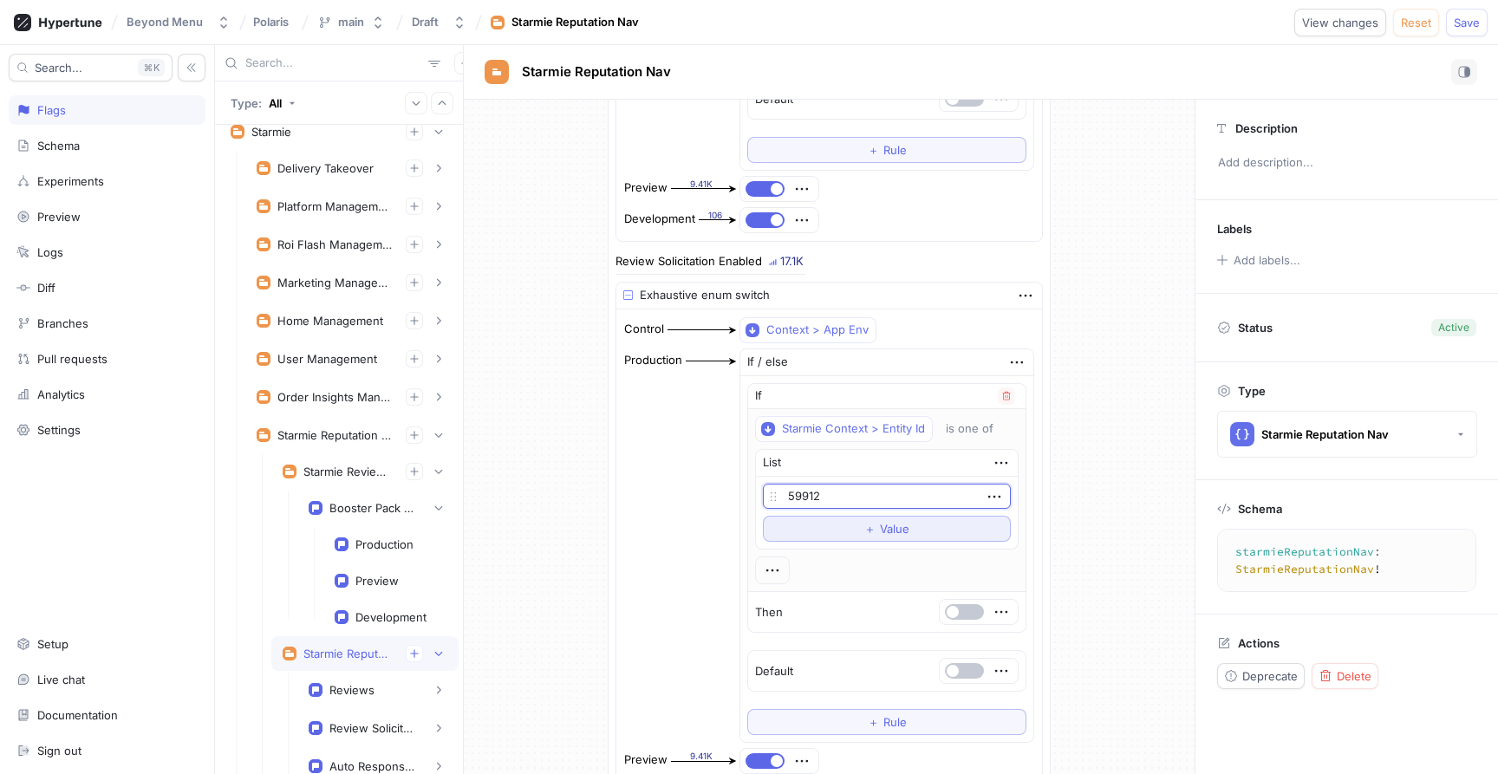
type input "59912"
click at [833, 532] on button "＋ Value" at bounding box center [887, 529] width 248 height 26
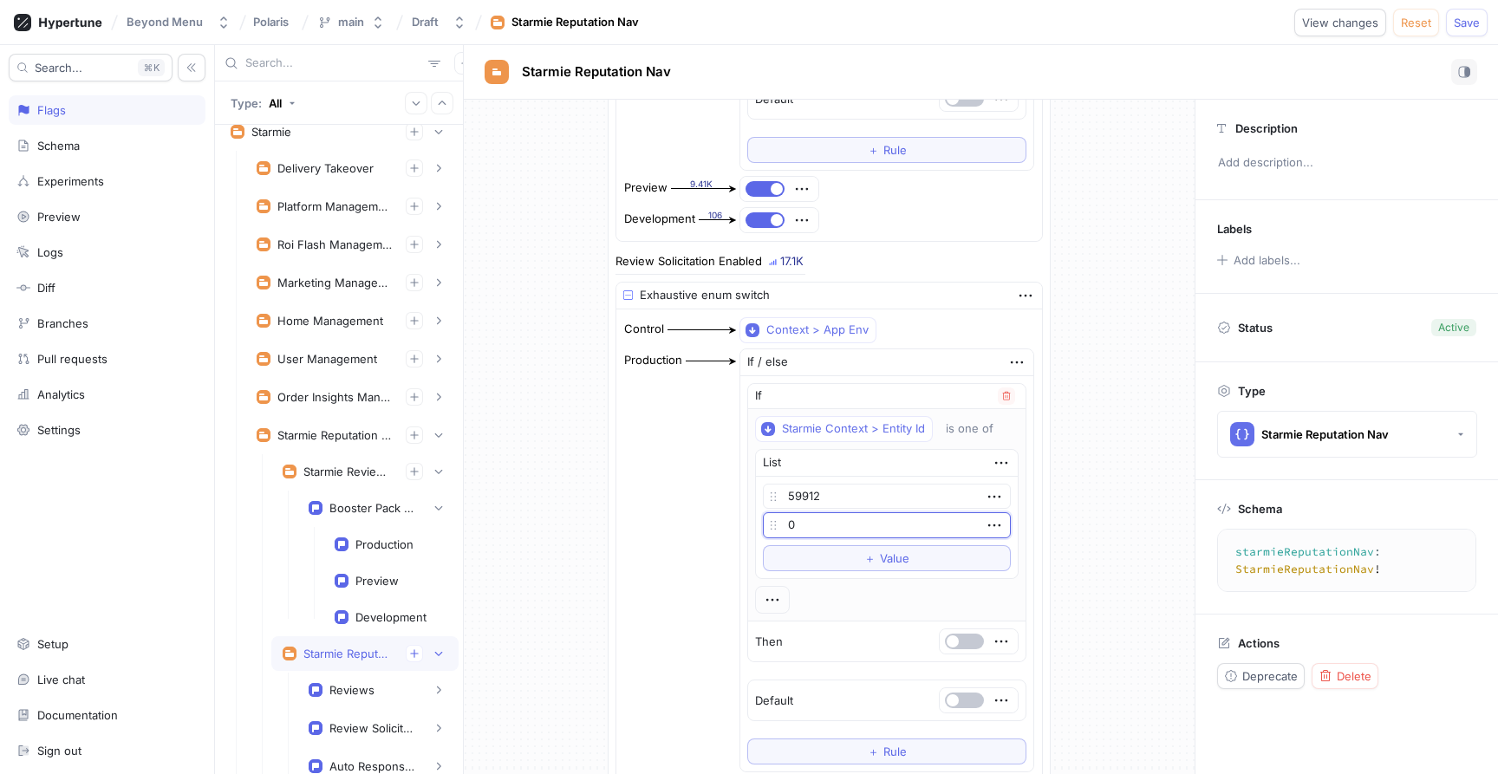
type input "5"
type input "61441"
click at [870, 556] on span "＋" at bounding box center [869, 558] width 11 height 10
type input "6"
type input "10001"
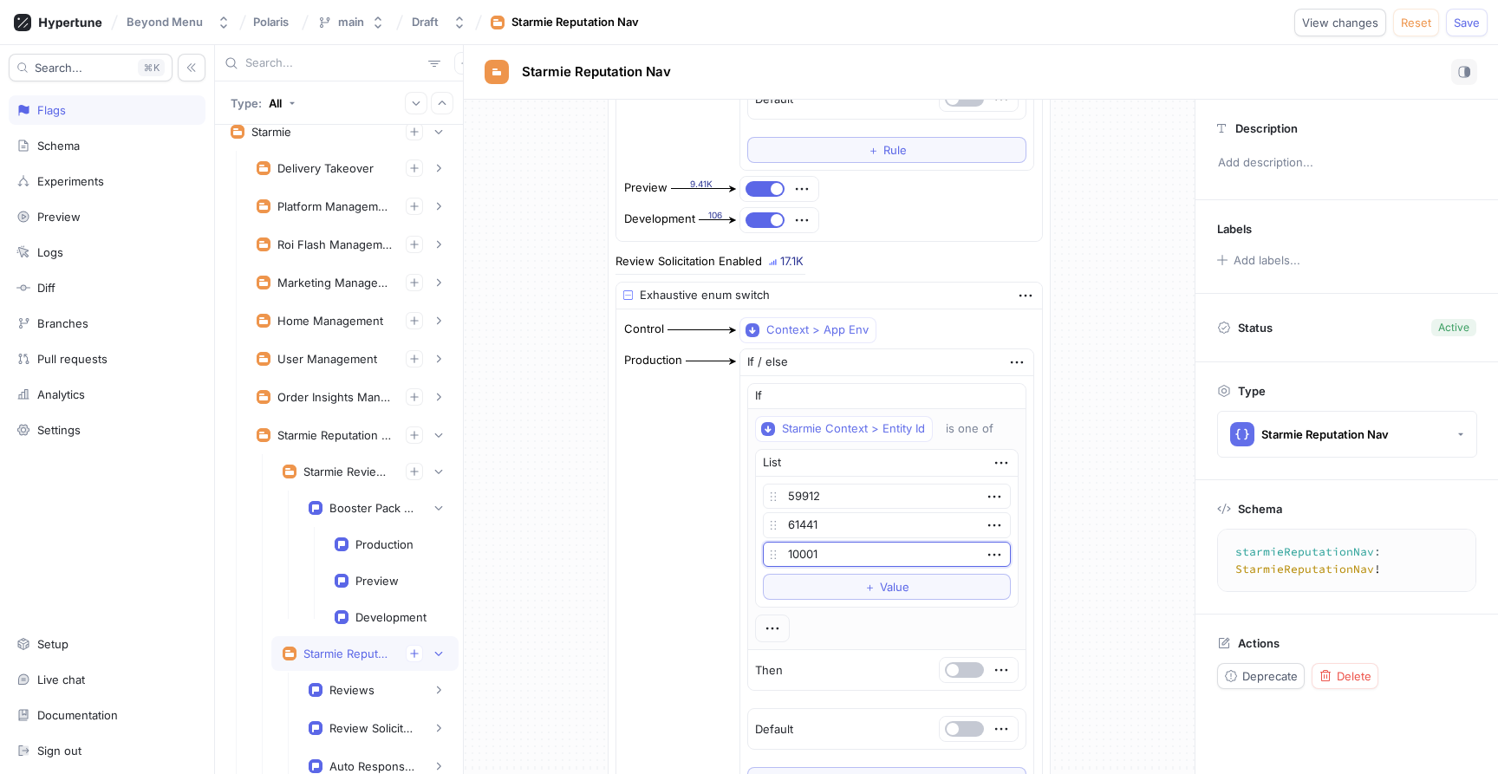
click at [1035, 580] on div "Control Context > App Env Production If / else If Starmie Context > Entity Id i…" at bounding box center [829, 591] width 426 height 563
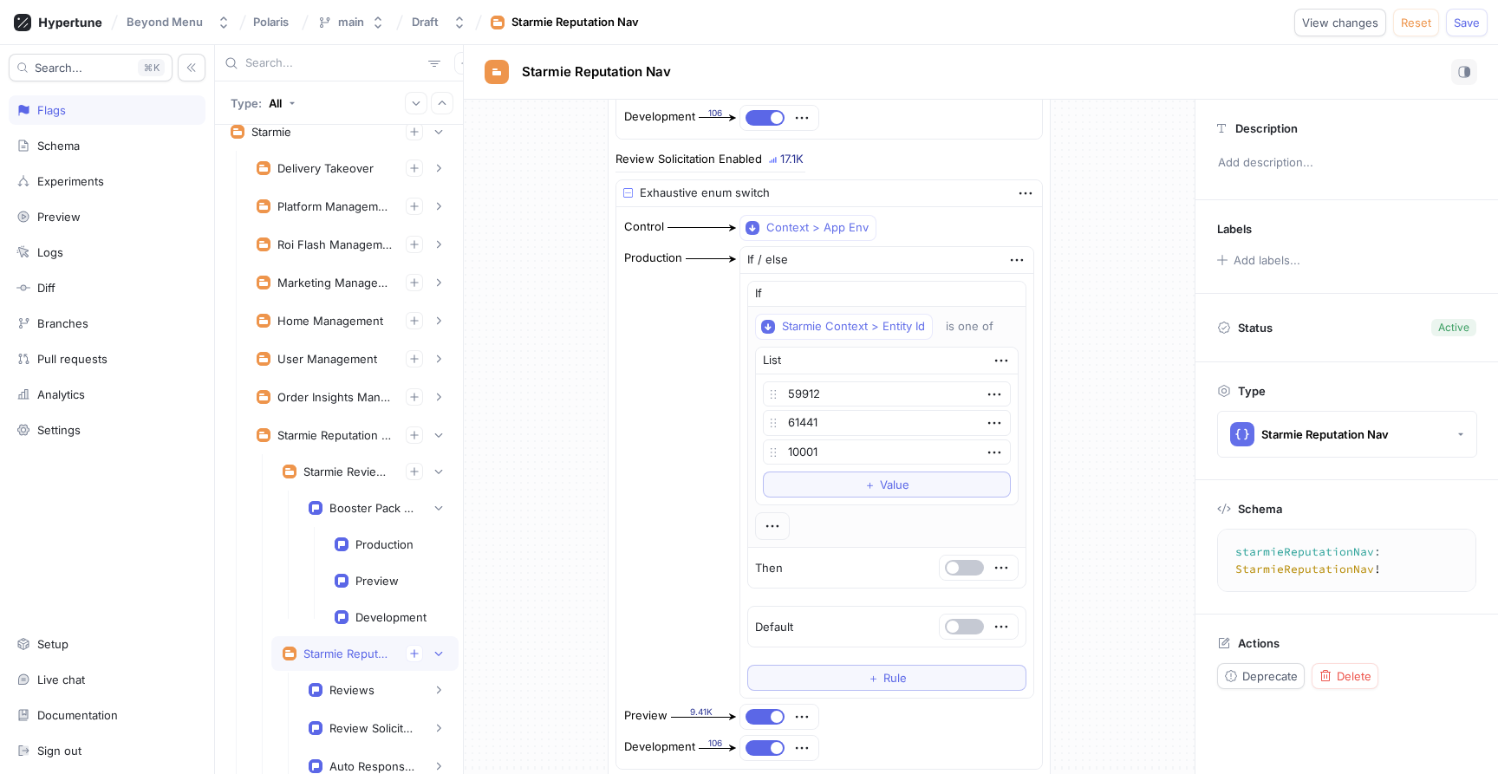
scroll to position [618, 0]
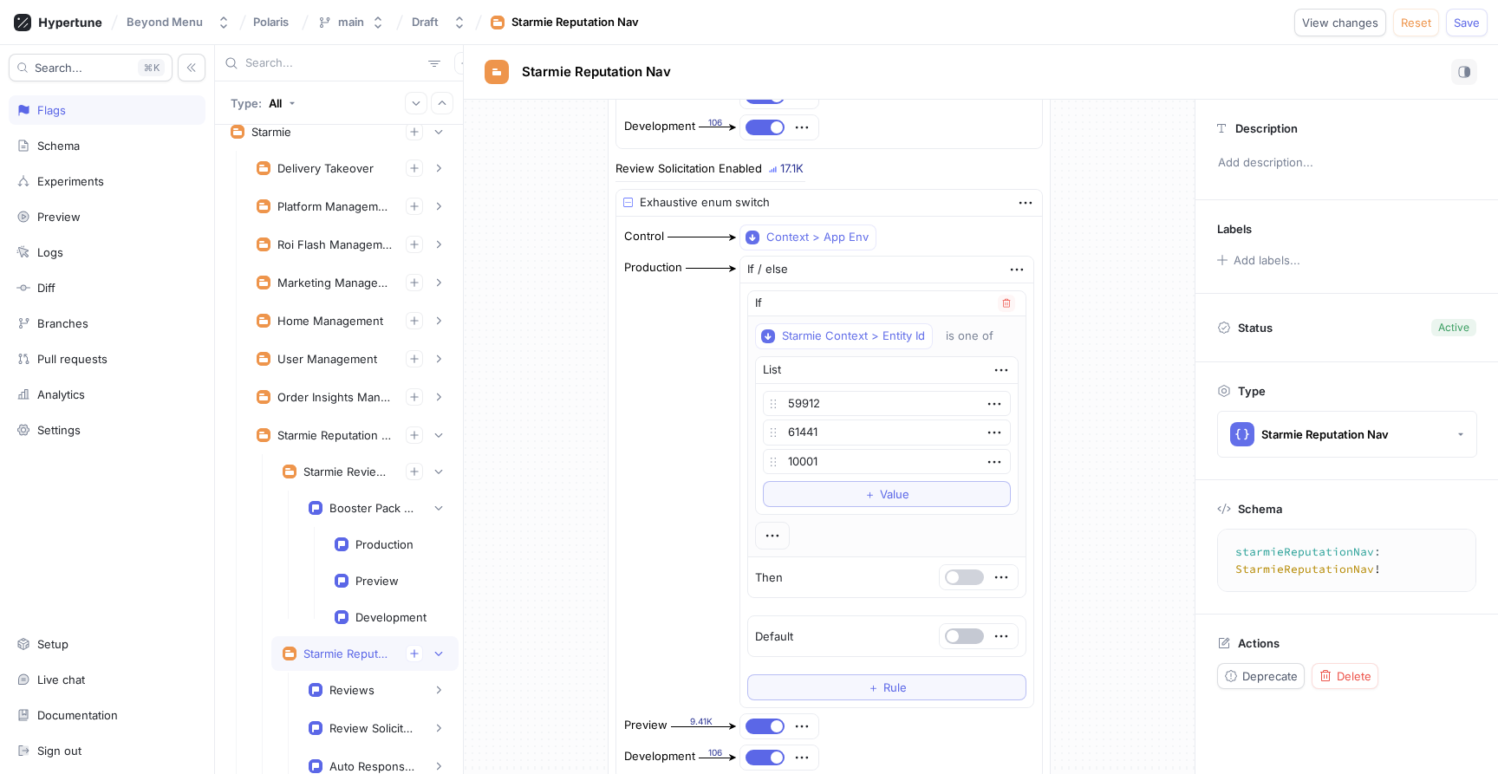
click at [963, 578] on button "button" at bounding box center [964, 578] width 39 height 16
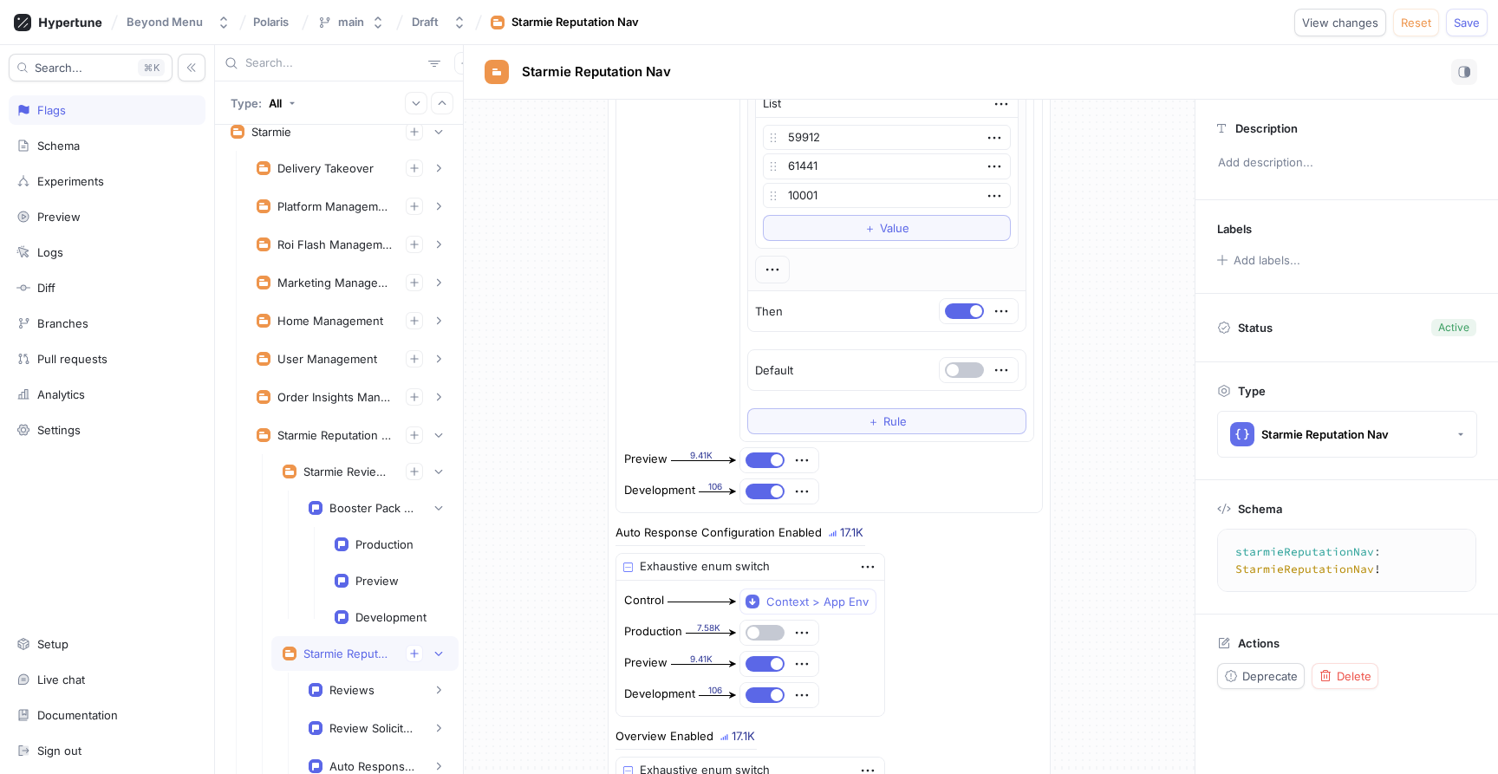
scroll to position [1026, 0]
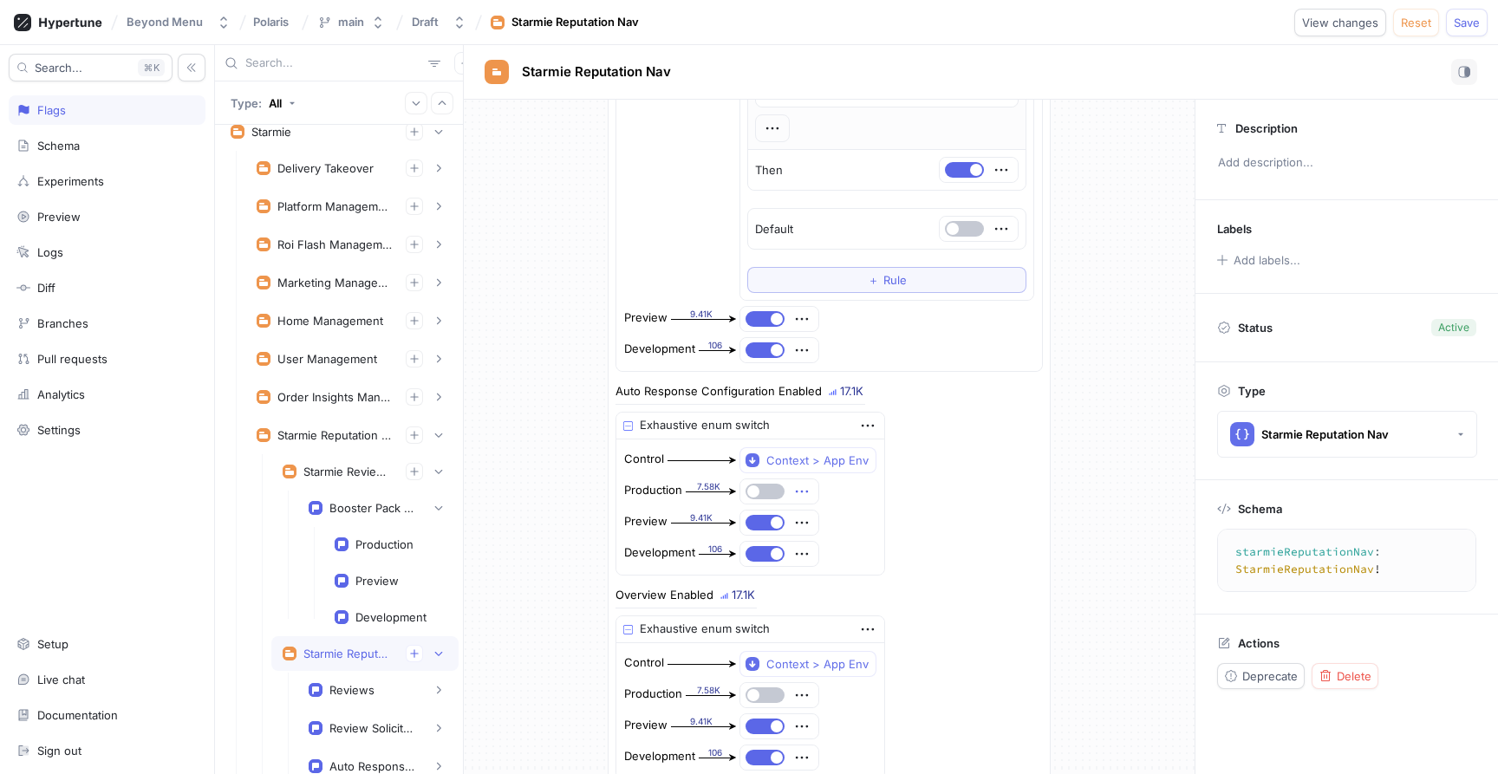
click at [800, 487] on icon "button" at bounding box center [801, 491] width 19 height 19
click at [843, 526] on p "Delete" at bounding box center [837, 523] width 35 height 17
click at [780, 492] on div "Select expression..." at bounding box center [799, 492] width 107 height 15
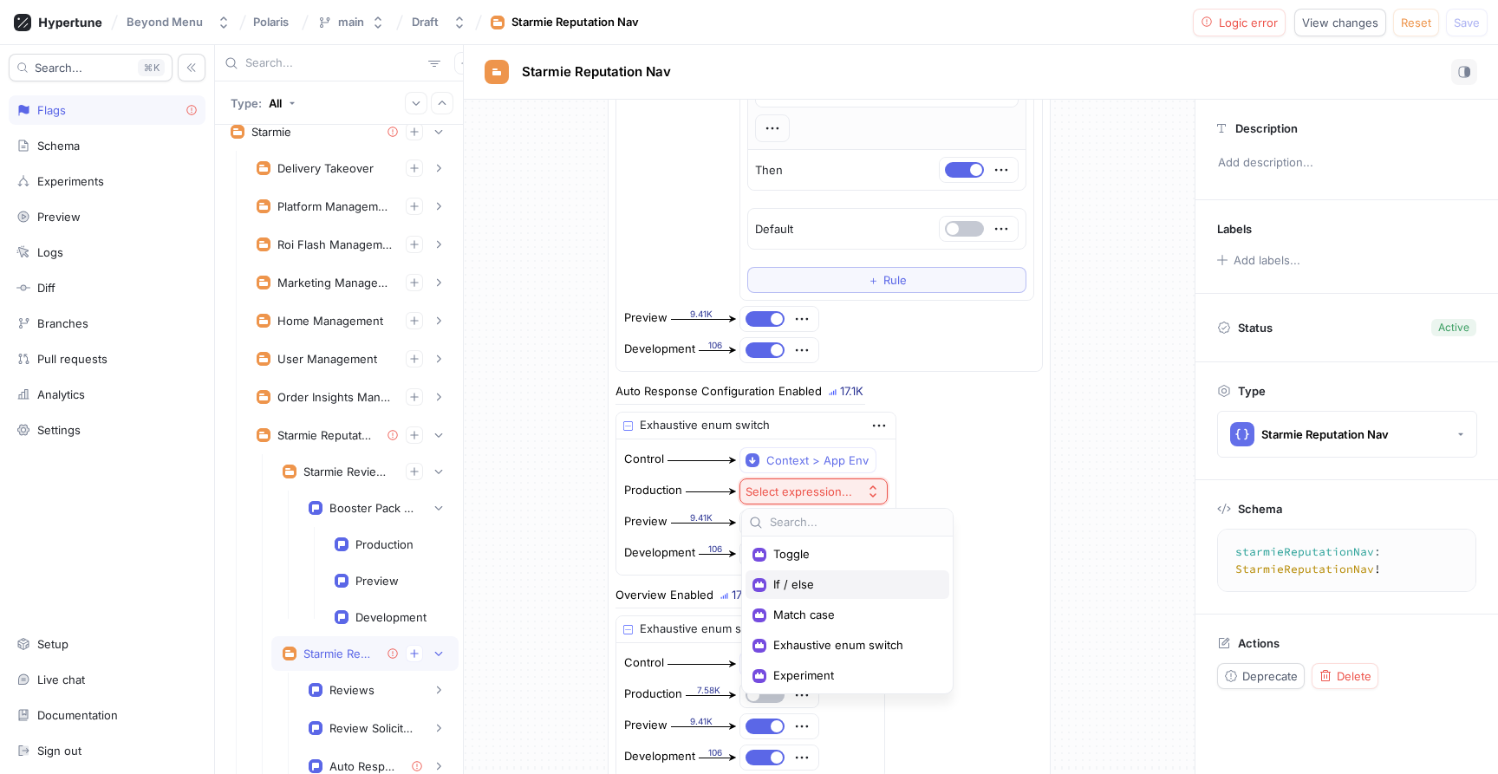
click at [807, 577] on span "If / else" at bounding box center [853, 584] width 160 height 15
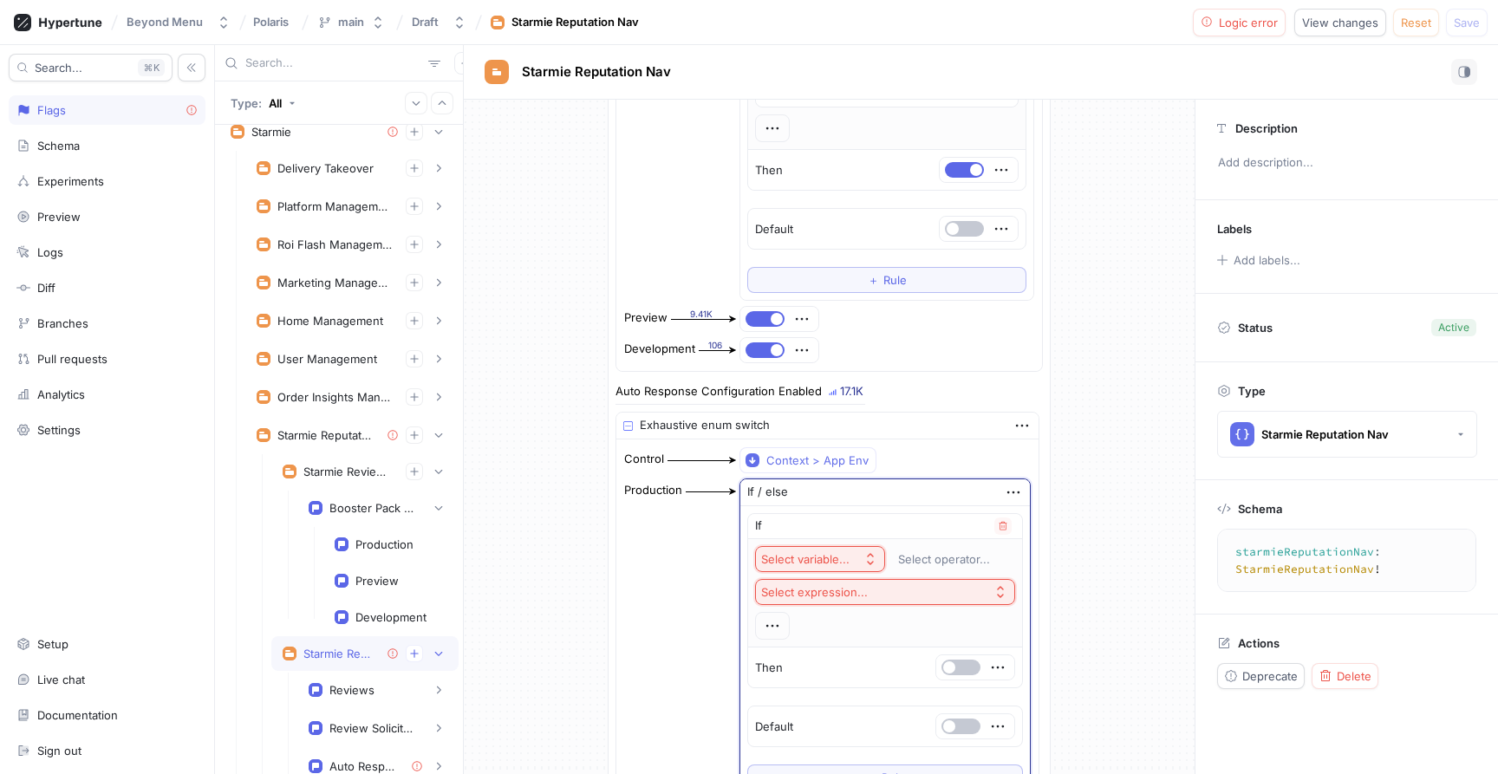
click at [807, 557] on div "Select variable..." at bounding box center [805, 559] width 88 height 15
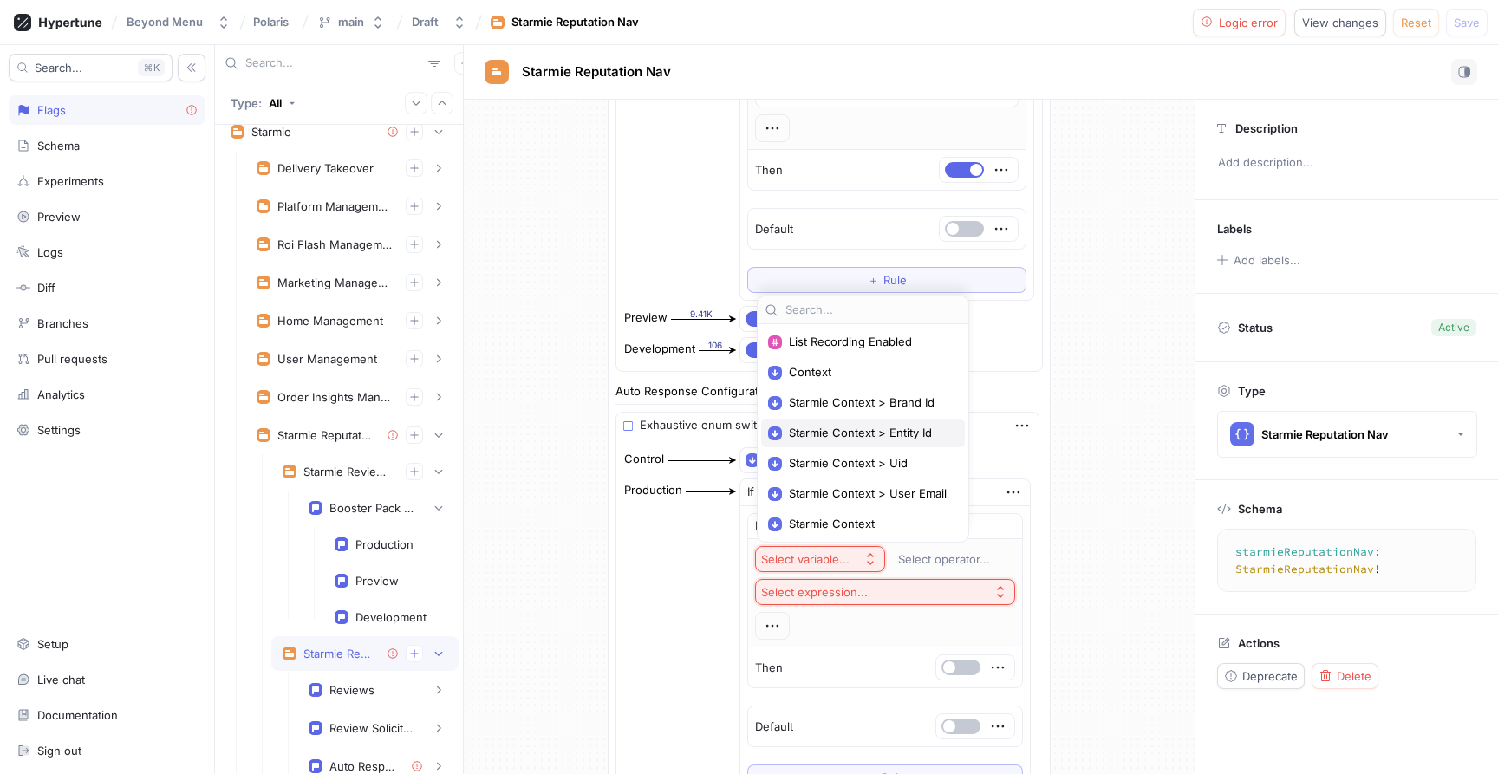
click at [835, 430] on span "Starmie Context > Entity Id" at bounding box center [869, 433] width 160 height 15
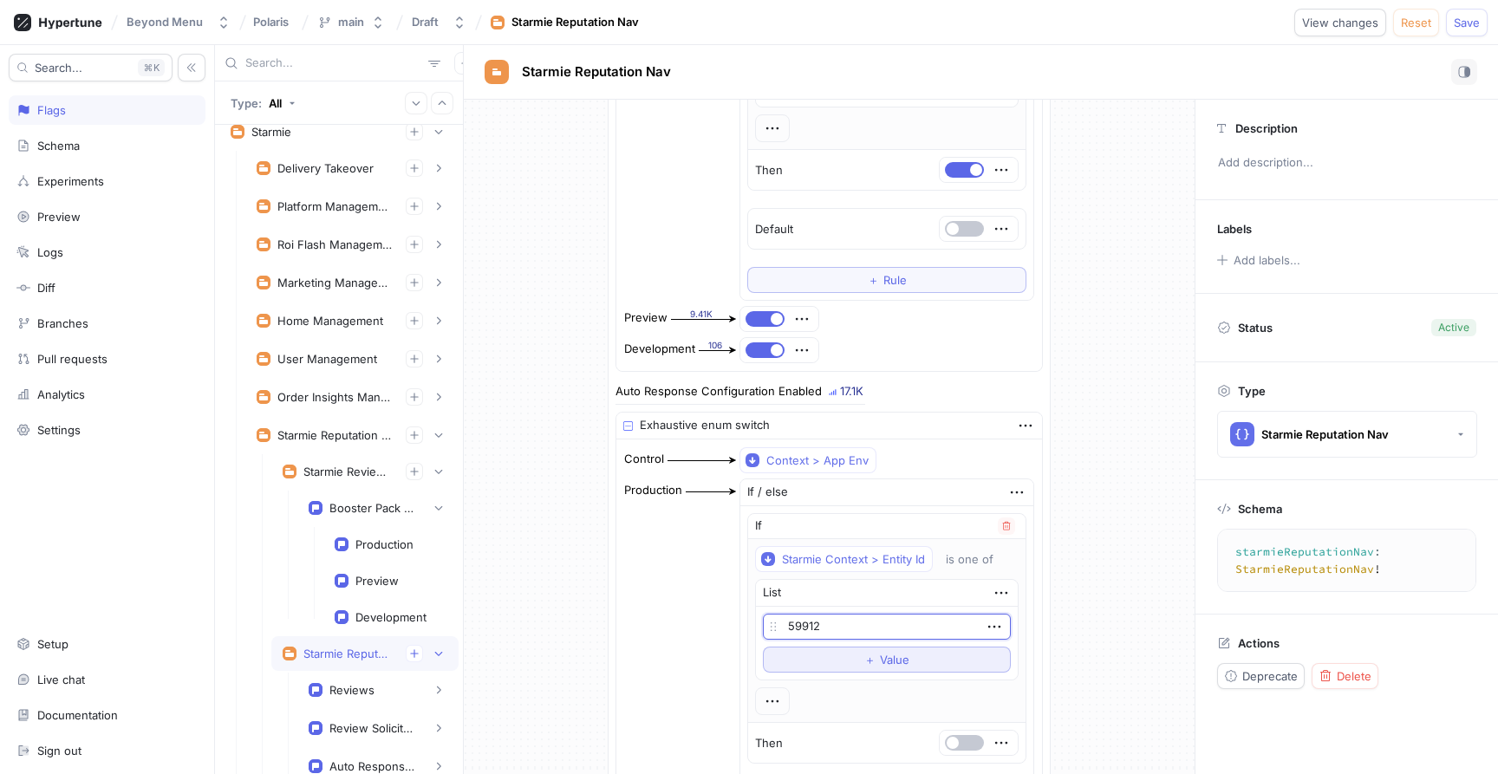
type input "59912"
click at [840, 654] on button "＋ Value" at bounding box center [887, 660] width 248 height 26
type input "61441"
click at [845, 682] on button "＋ Value" at bounding box center [887, 688] width 248 height 26
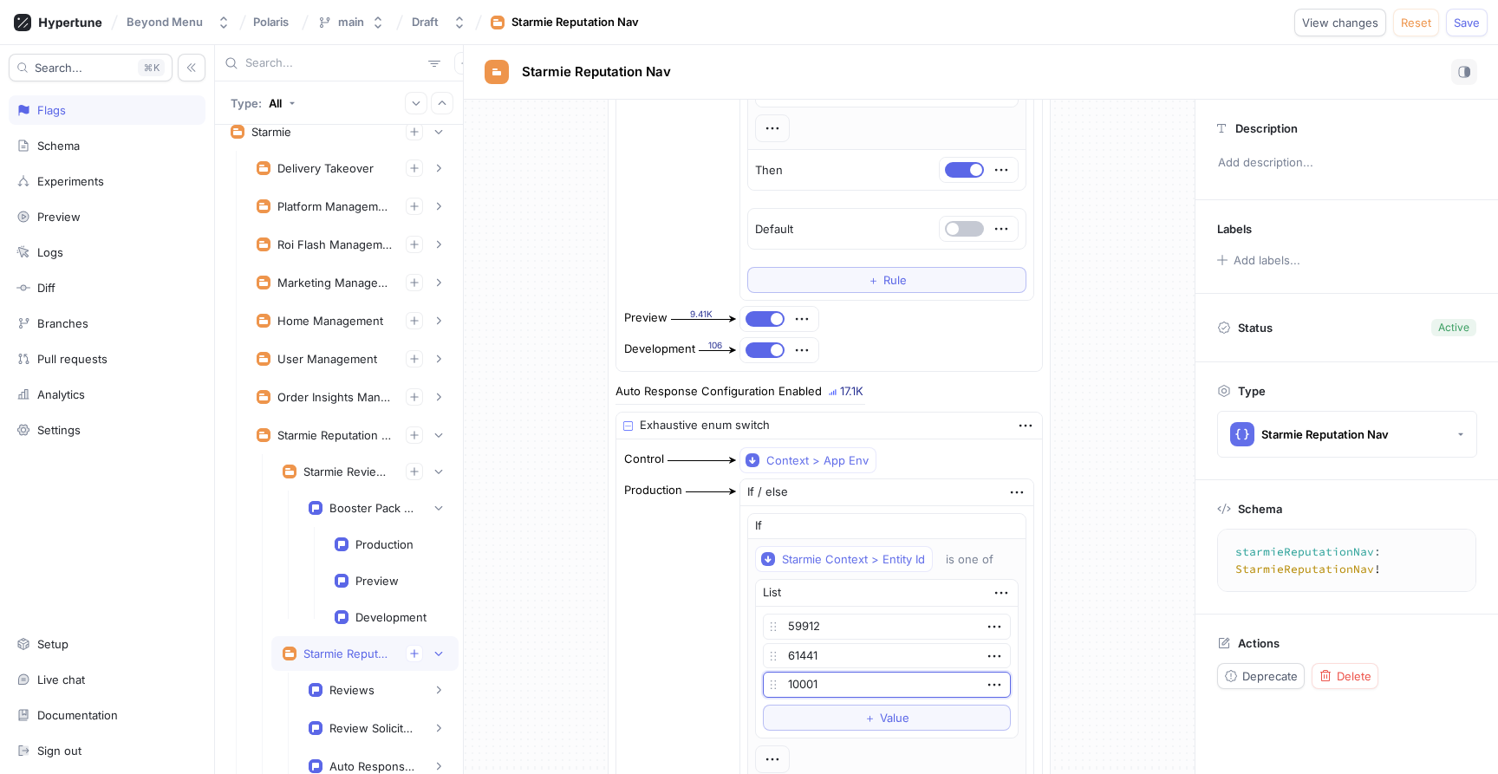
type input "10001"
click at [697, 659] on div "Production If / else If Starmie Context > Entity Id is one of List 59912 61441 …" at bounding box center [829, 705] width 412 height 455
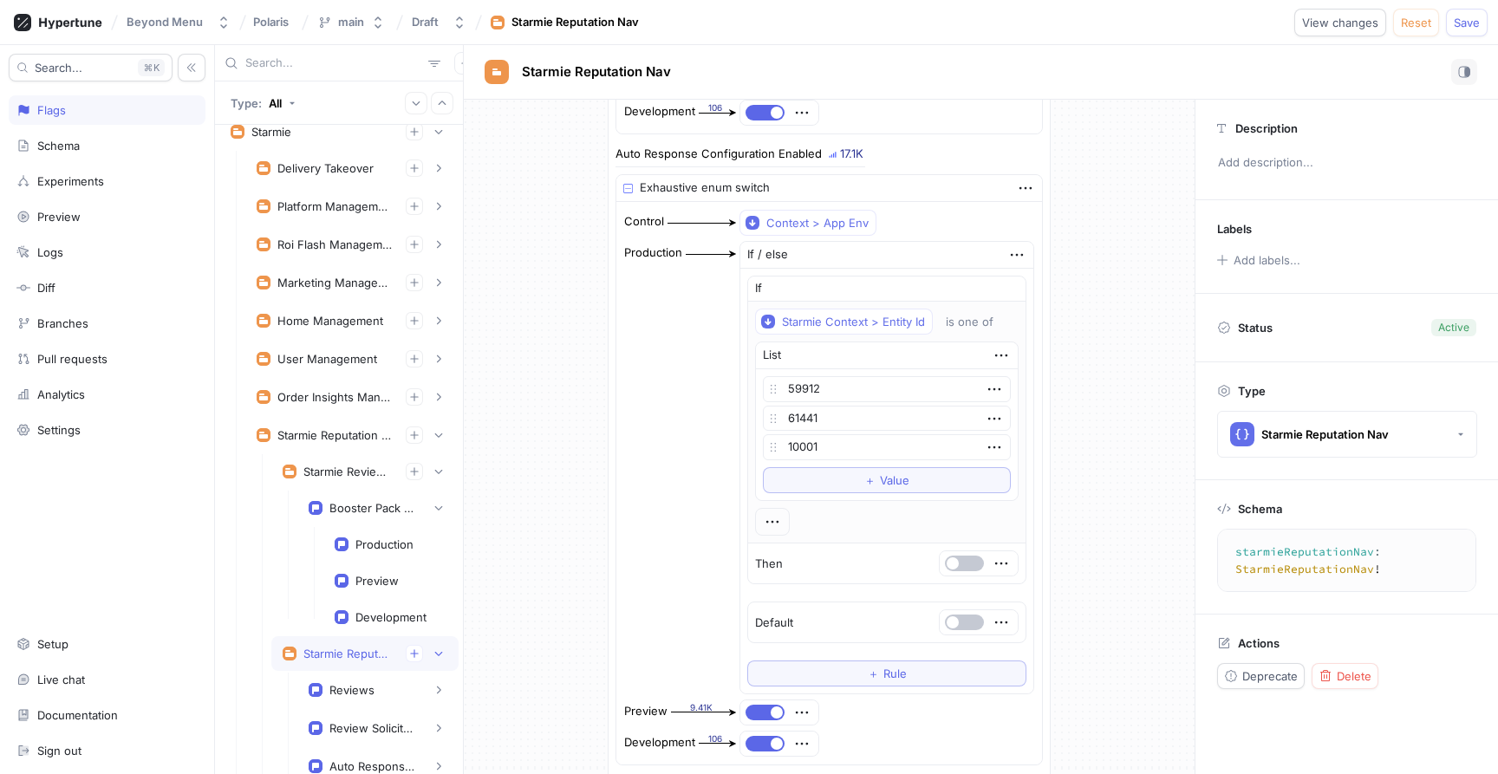
scroll to position [1267, 0]
click at [956, 560] on span "button" at bounding box center [953, 560] width 12 height 12
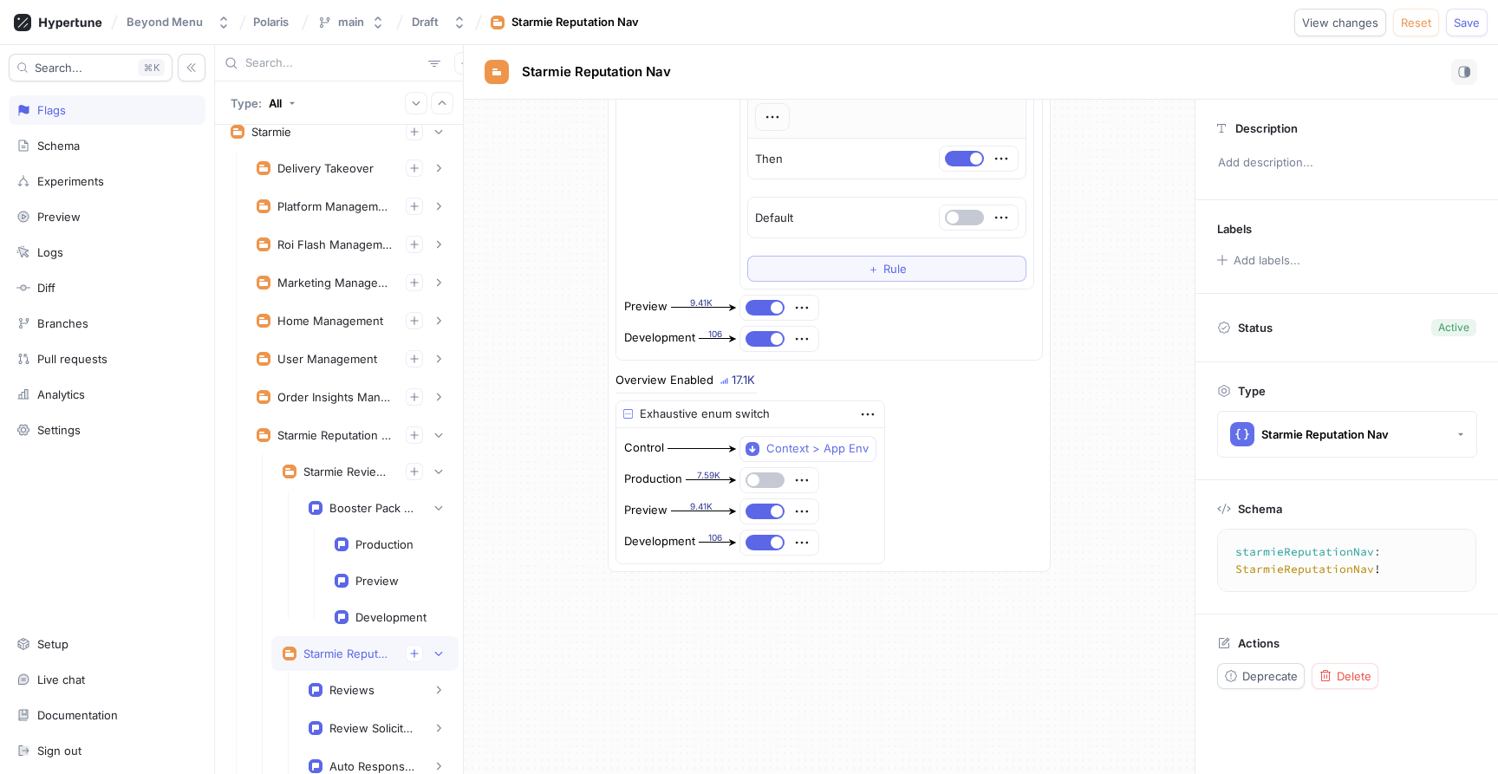
scroll to position [1711, 0]
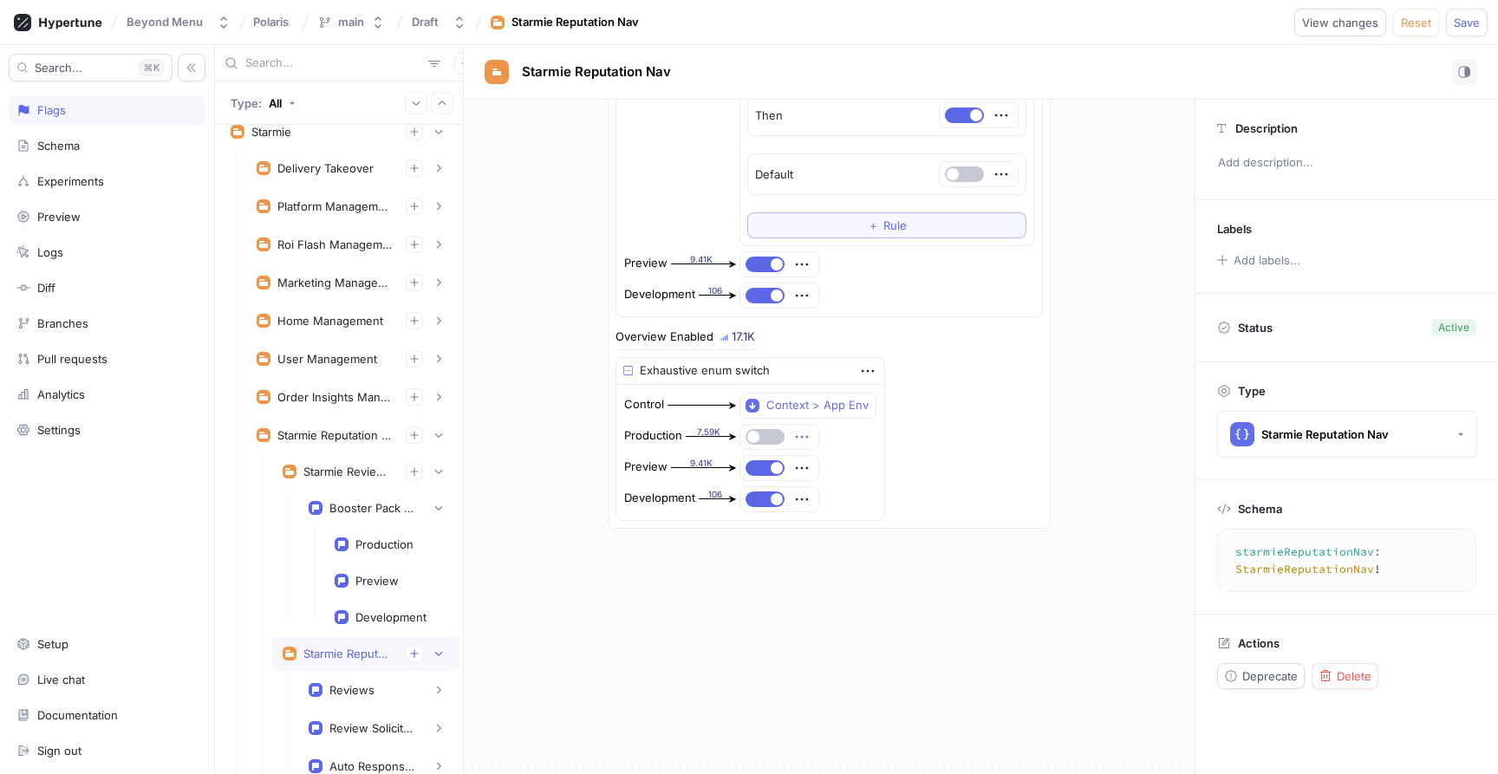
click at [796, 435] on icon "button" at bounding box center [801, 436] width 19 height 19
click at [763, 435] on div at bounding box center [778, 437] width 68 height 10
click at [764, 440] on button "button" at bounding box center [765, 437] width 39 height 16
click at [802, 440] on icon "button" at bounding box center [801, 436] width 19 height 19
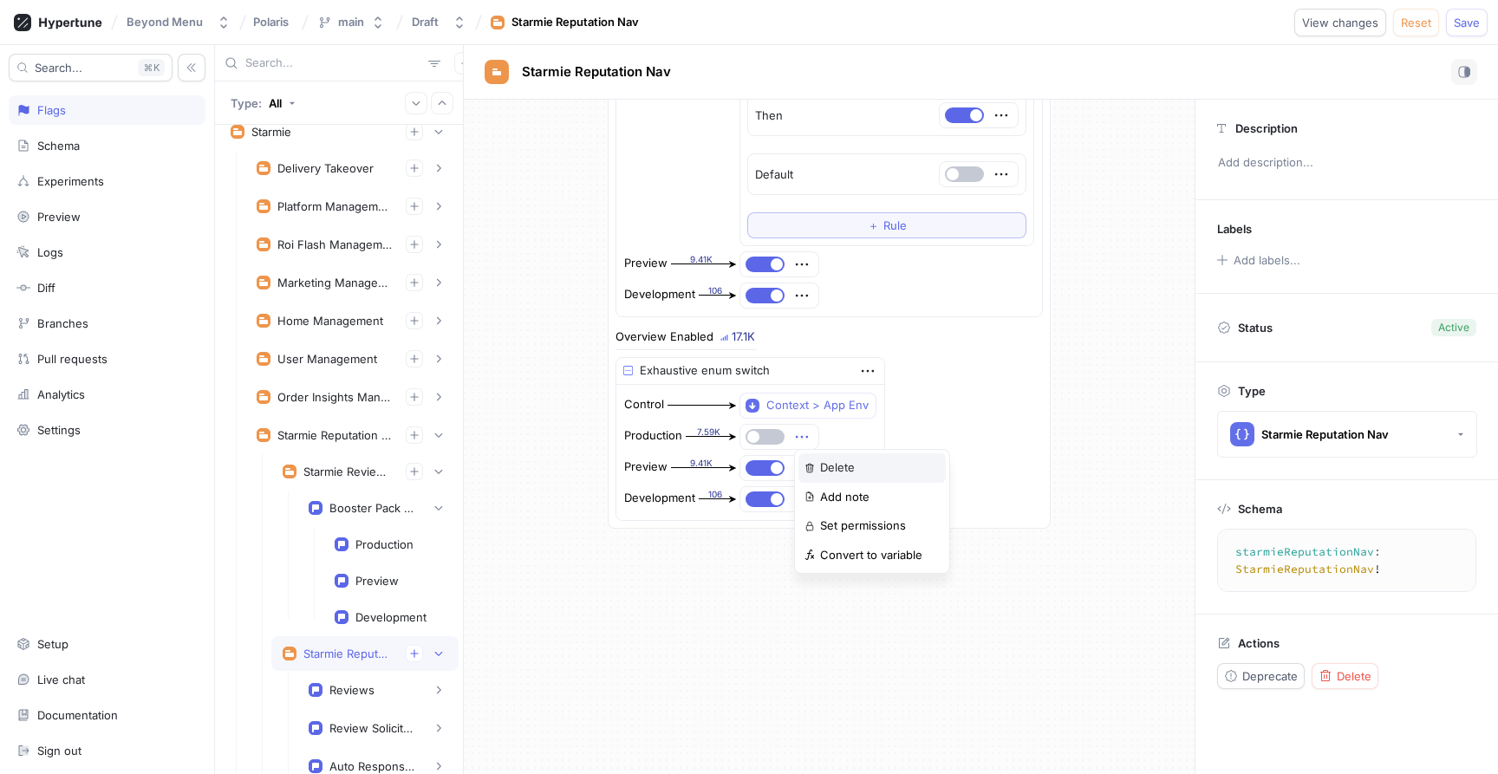
click at [849, 471] on p "Delete" at bounding box center [837, 467] width 35 height 17
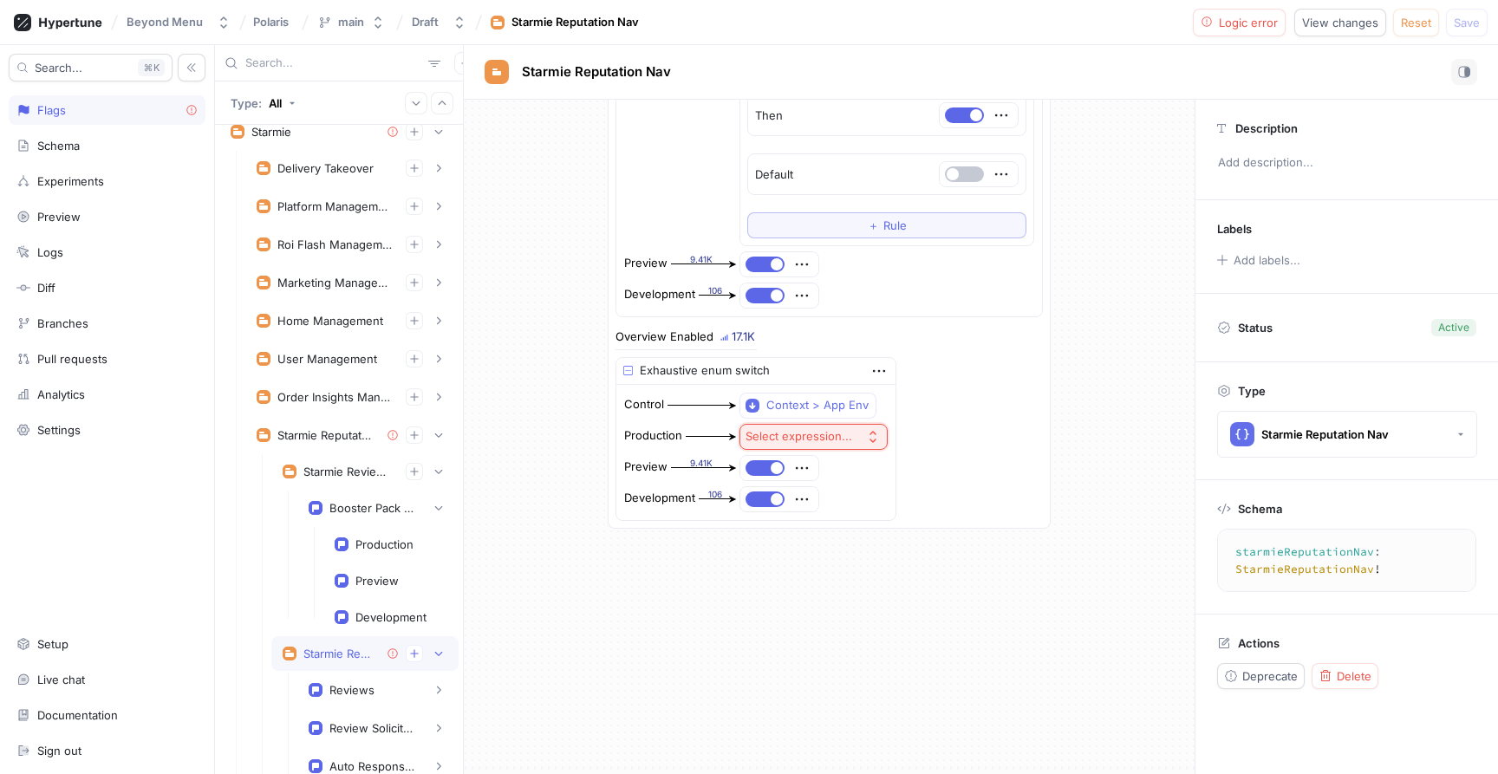
click at [816, 429] on div "Select expression..." at bounding box center [799, 436] width 107 height 15
click at [840, 530] on span "If / else" at bounding box center [853, 529] width 160 height 15
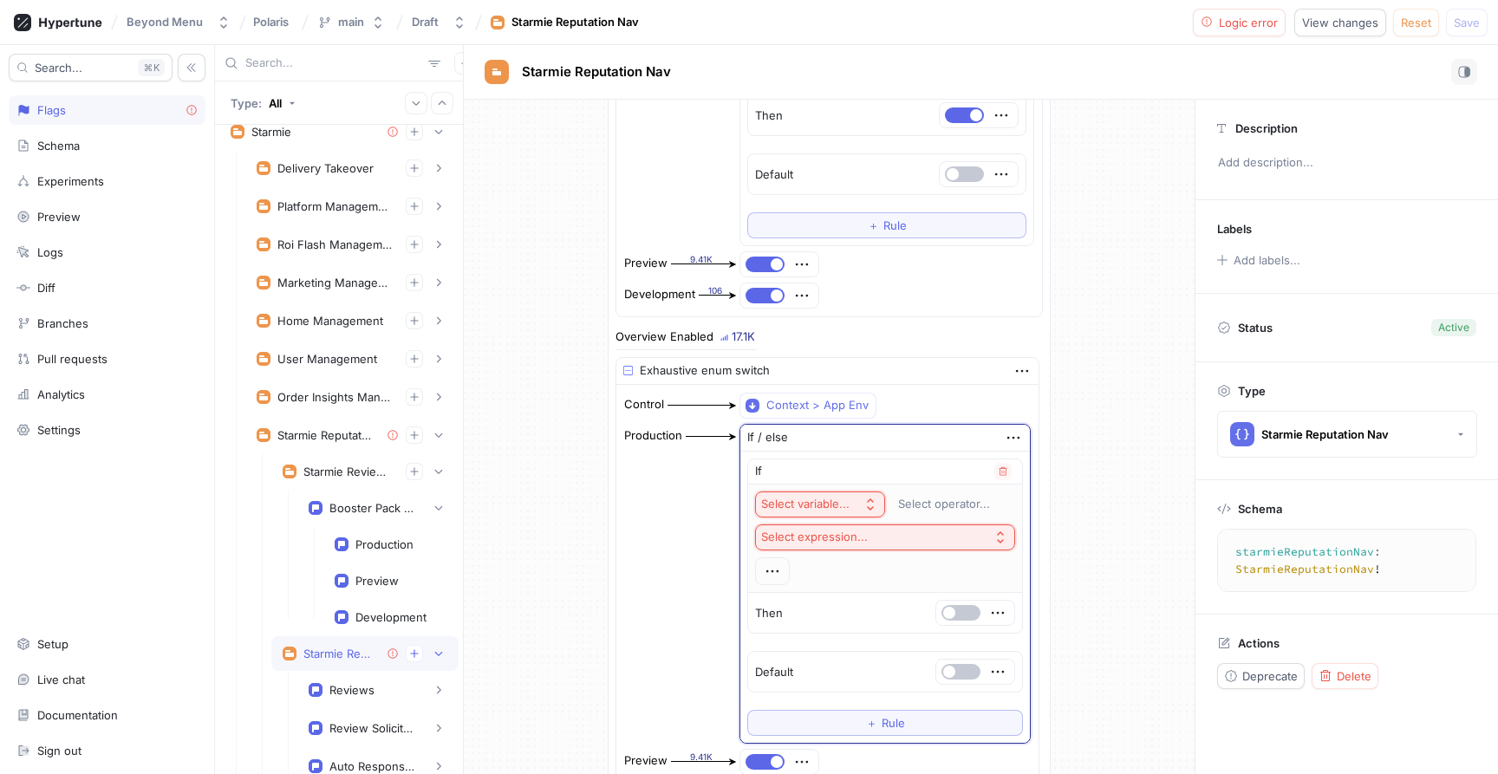
click at [818, 499] on div "Select variable..." at bounding box center [805, 504] width 88 height 15
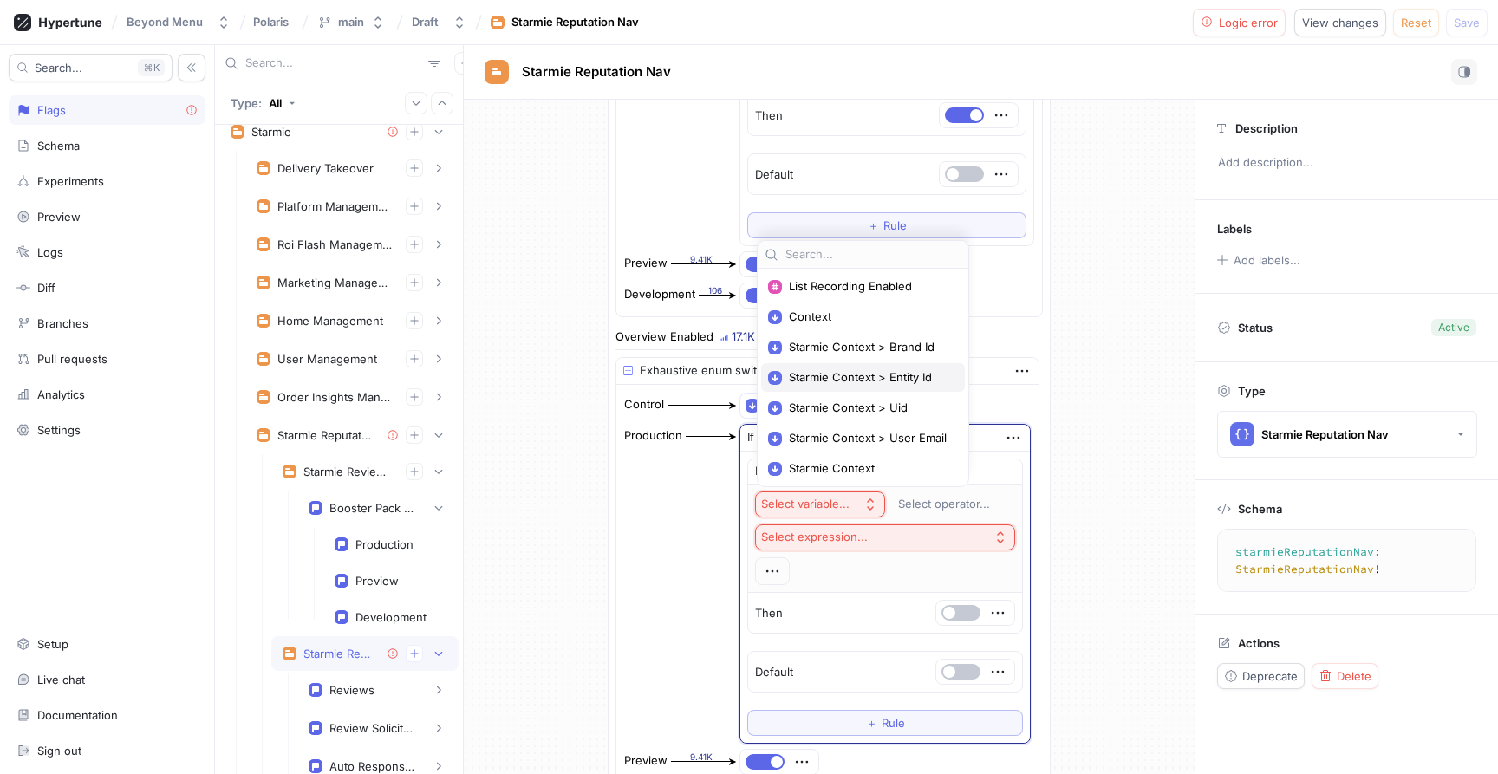
click at [844, 372] on span "Starmie Context > Entity Id" at bounding box center [869, 377] width 160 height 15
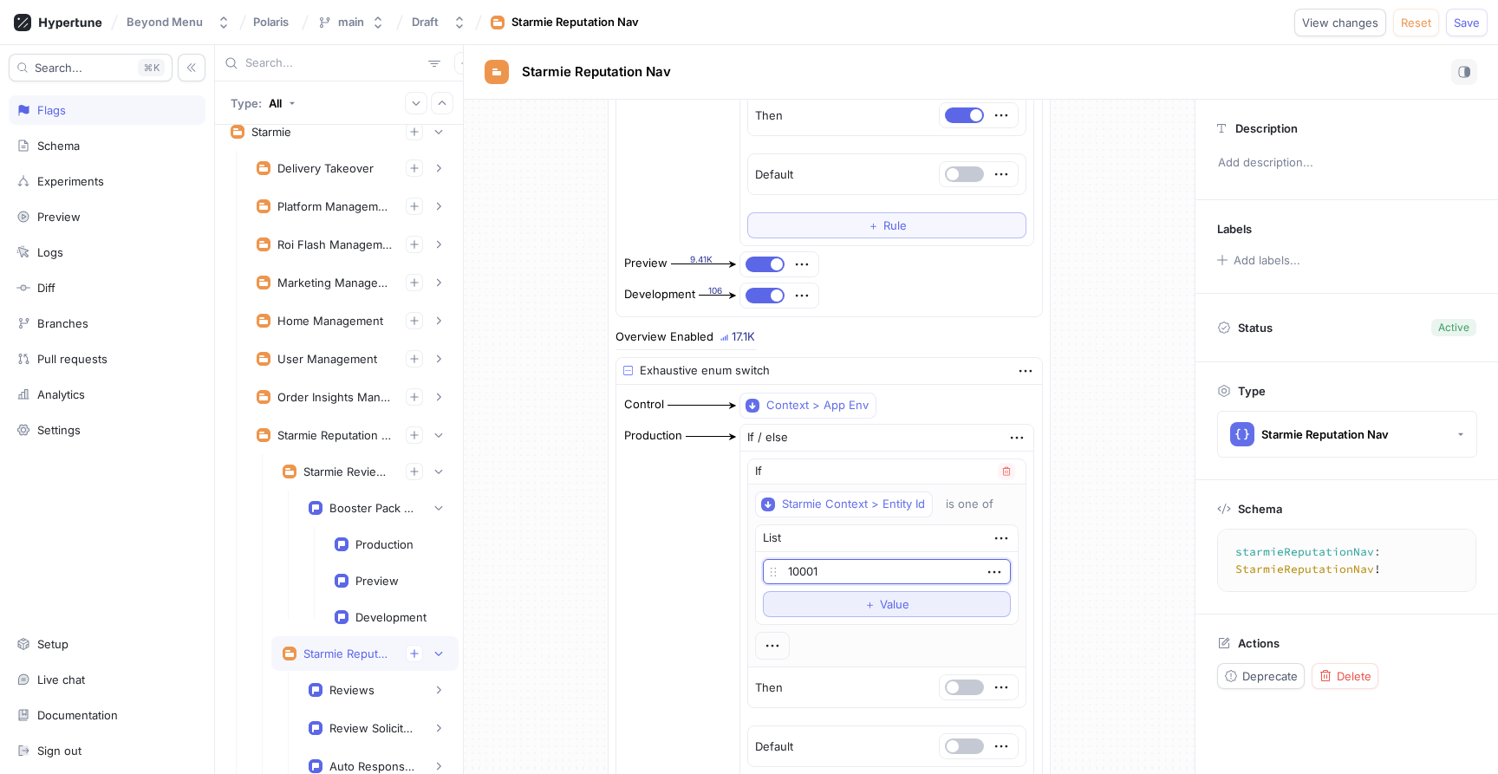
type input "10001"
click at [830, 603] on button "＋ Value" at bounding box center [887, 604] width 248 height 26
type input "59912"
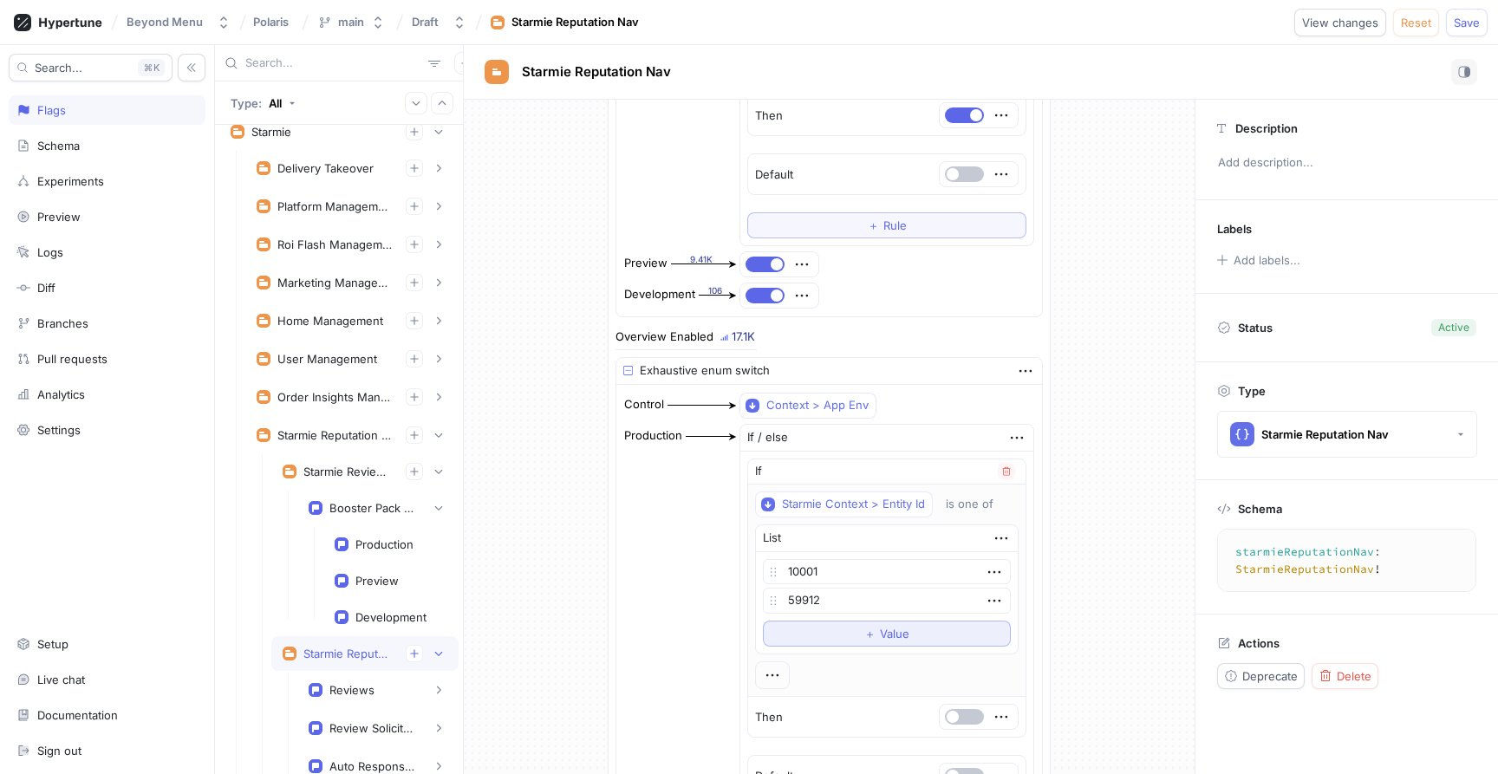
click at [832, 628] on button "＋ Value" at bounding box center [887, 634] width 248 height 26
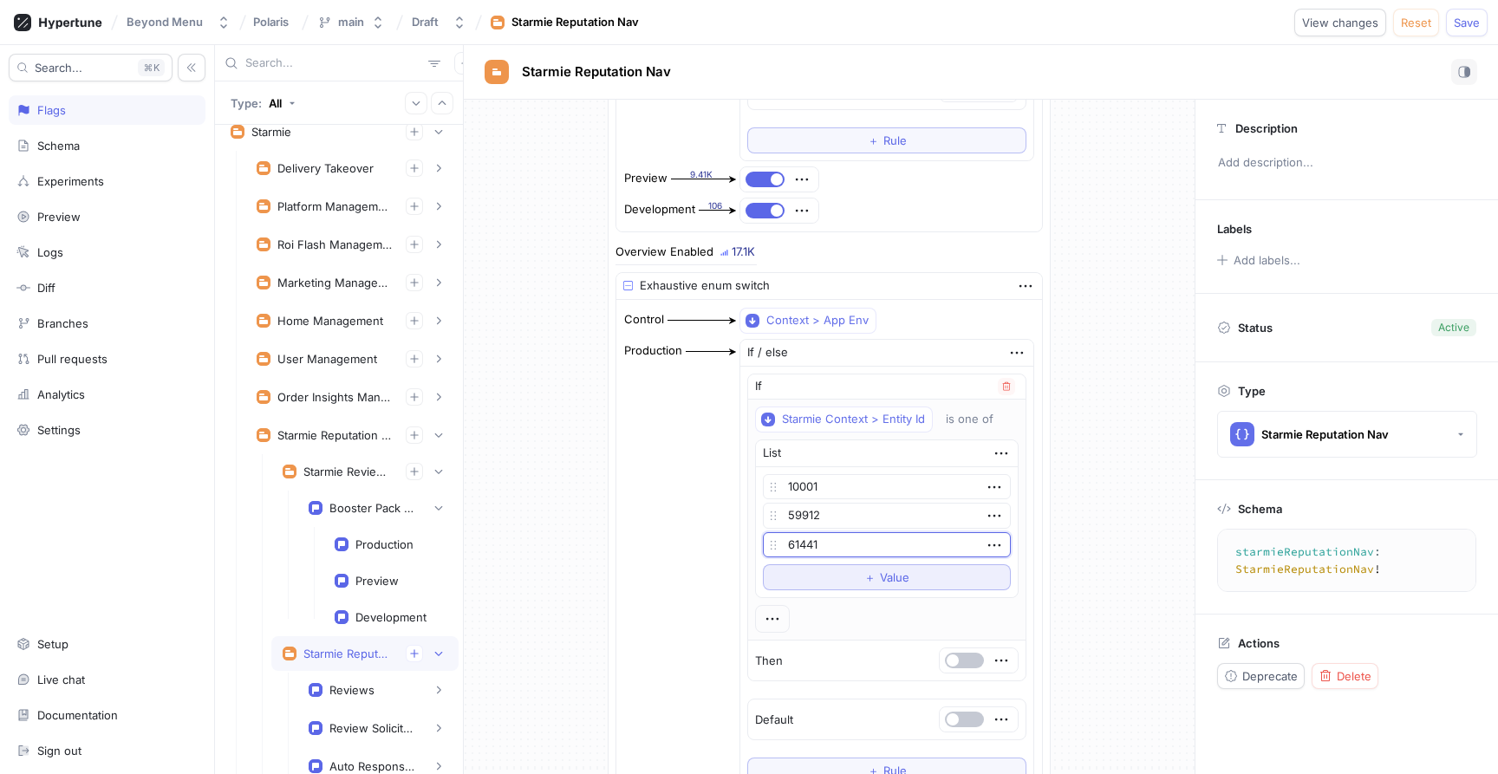
scroll to position [1868, 0]
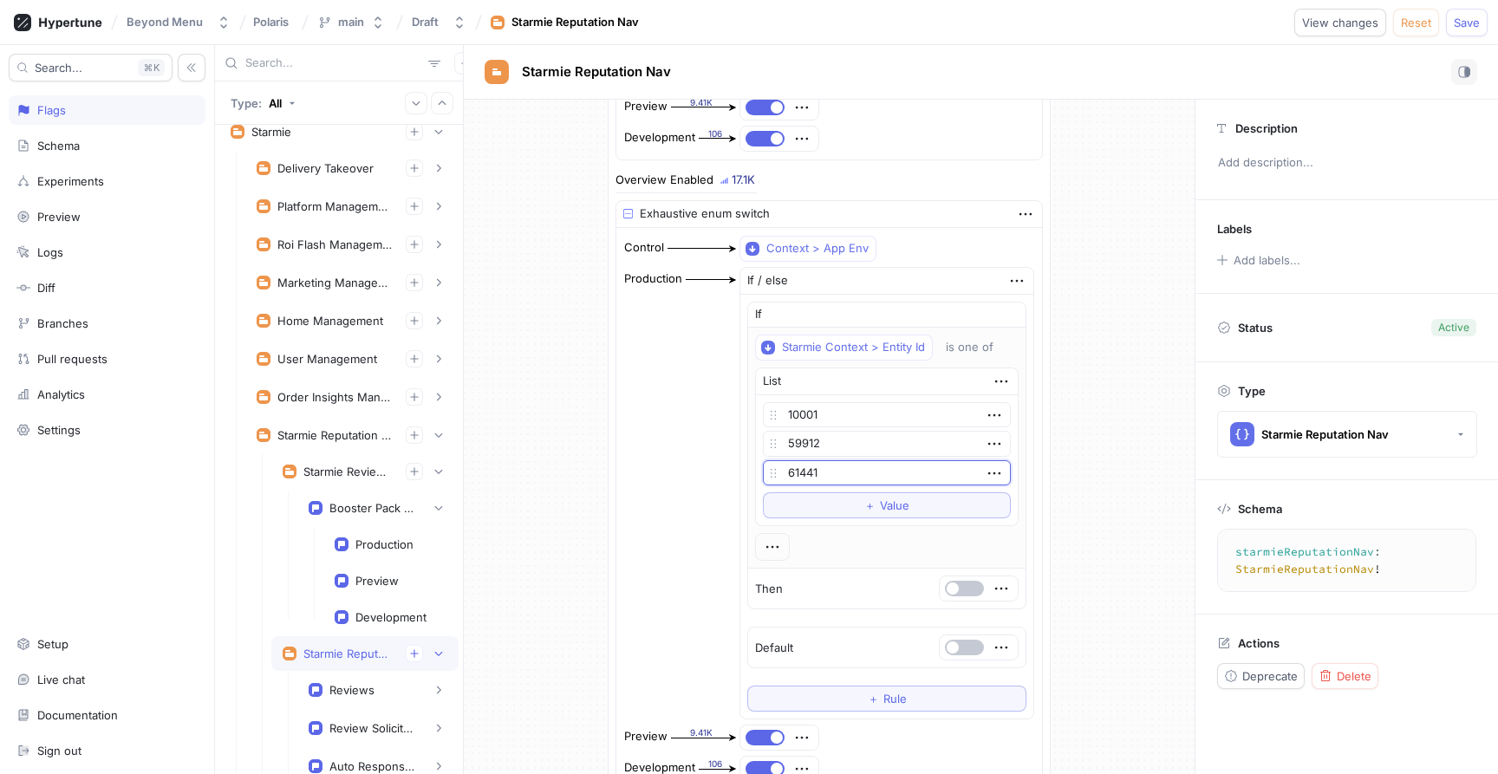
type input "61441"
click at [723, 521] on div "Production If / else If Starmie Context > Entity Id is one of List 10001 59912 …" at bounding box center [829, 493] width 412 height 455
click at [961, 583] on button "button" at bounding box center [964, 589] width 39 height 16
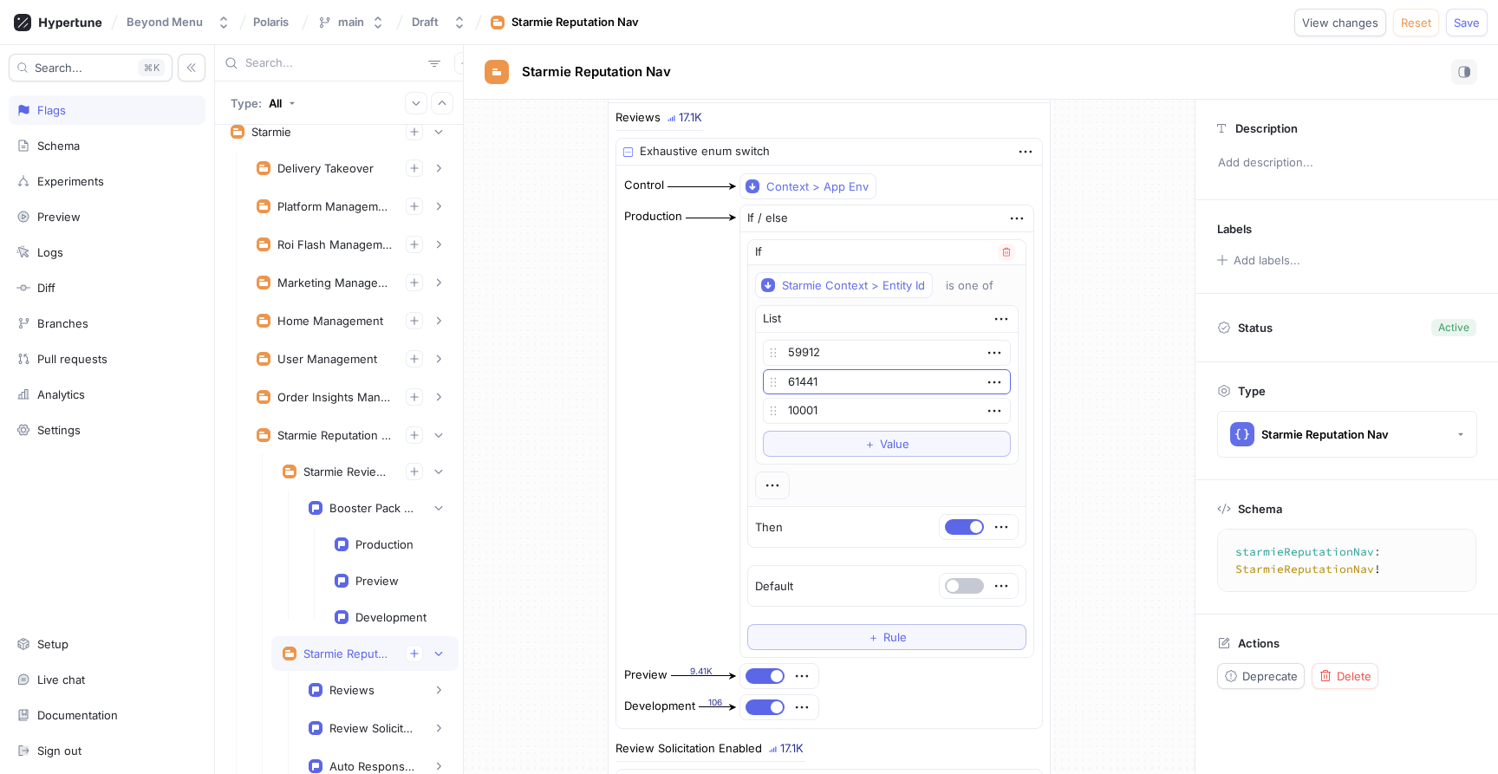
scroll to position [0, 0]
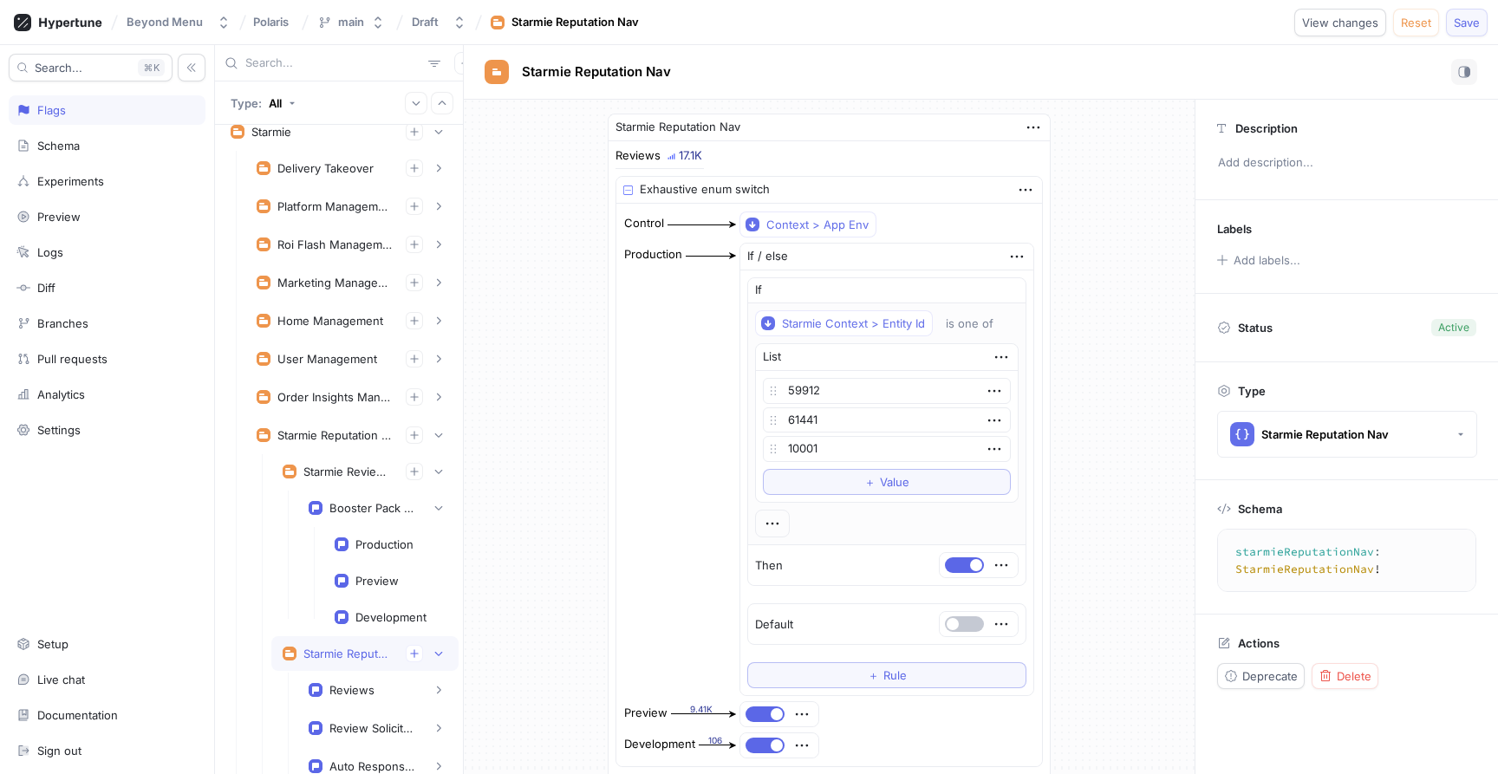
click at [1464, 21] on span "Save" at bounding box center [1467, 22] width 26 height 10
click at [61, 27] on icon at bounding box center [58, 22] width 88 height 17
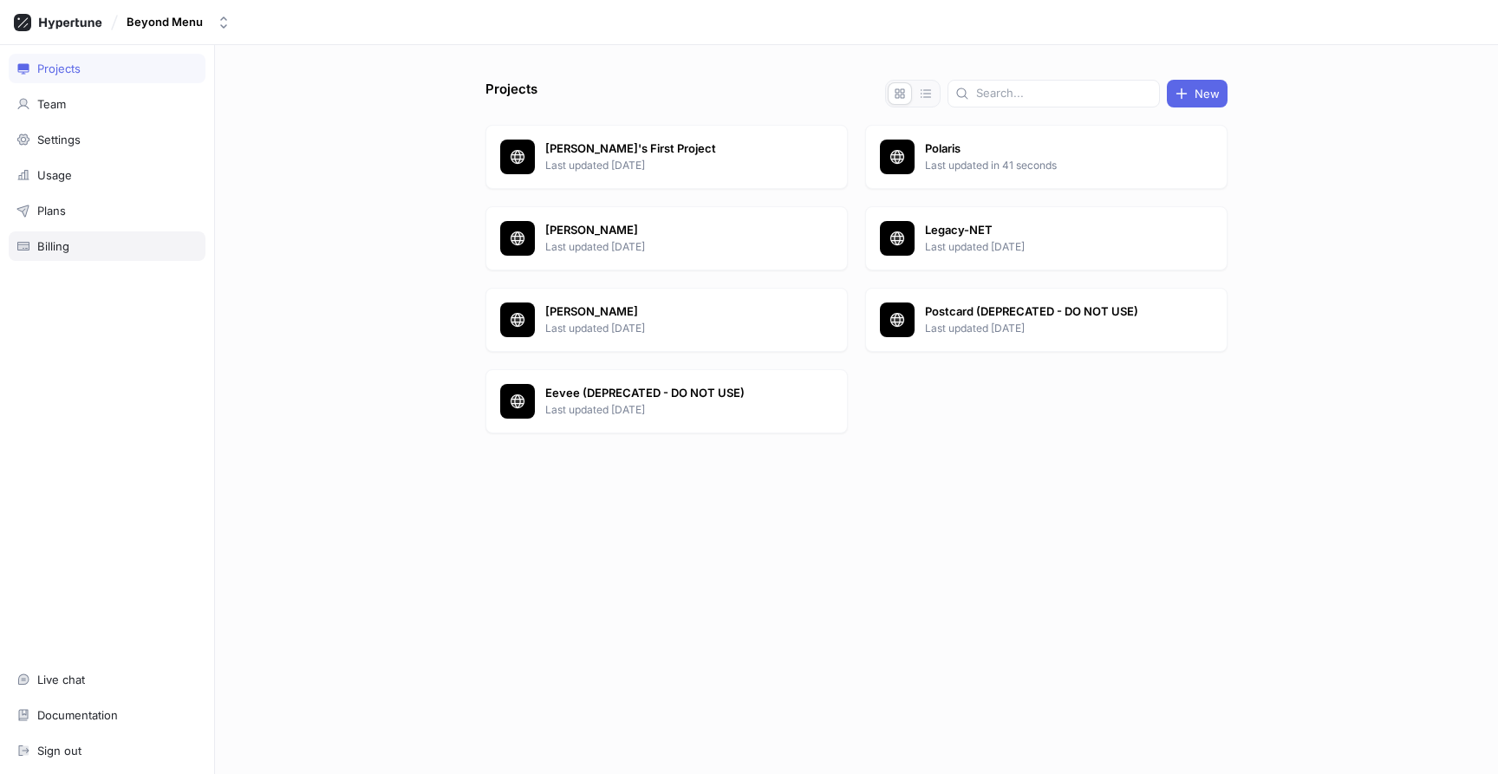
click at [45, 241] on div "Billing" at bounding box center [53, 246] width 32 height 14
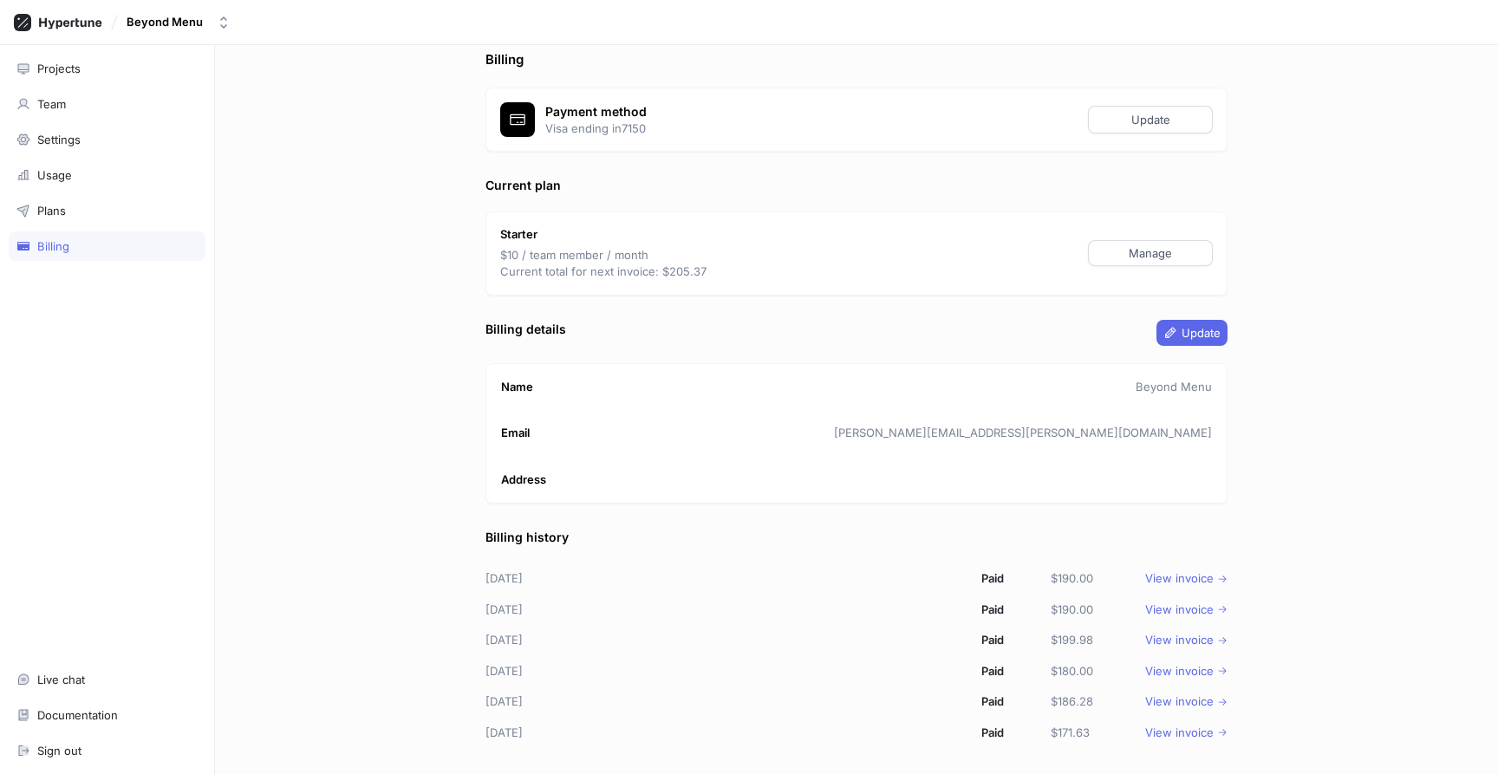
scroll to position [42, 0]
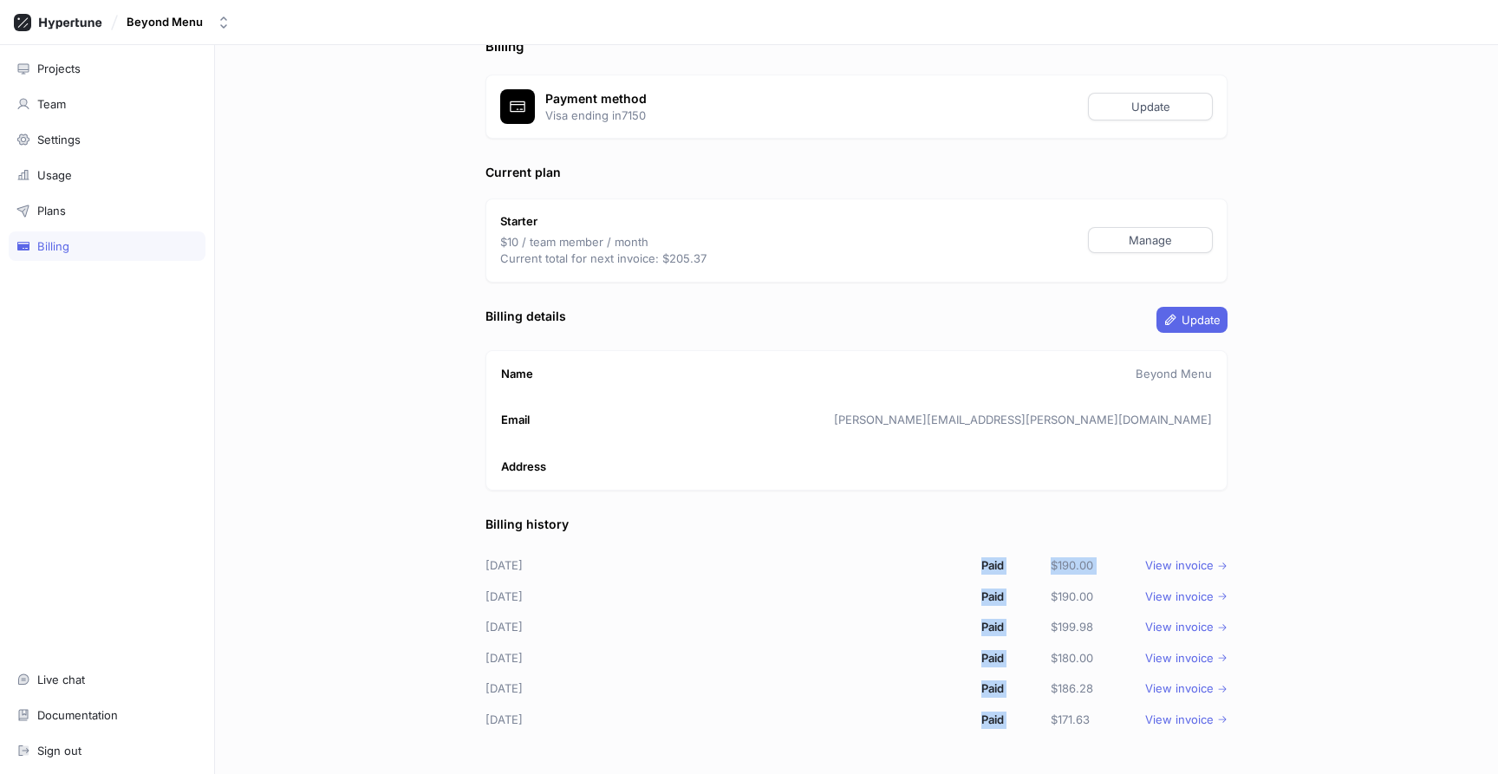
drag, startPoint x: 1041, startPoint y: 555, endPoint x: 1084, endPoint y: 588, distance: 53.8
click at [1084, 588] on div "[DATE] [DATE] [DATE] [DATE] [DATE] [DATE] Paid Paid Paid Paid Paid Paid $190.00…" at bounding box center [857, 643] width 742 height 185
click at [1084, 589] on p "$190.00" at bounding box center [1072, 597] width 42 height 17
drag, startPoint x: 1087, startPoint y: 593, endPoint x: 1055, endPoint y: 592, distance: 32.1
click at [1055, 592] on p "$190.00" at bounding box center [1072, 597] width 42 height 17
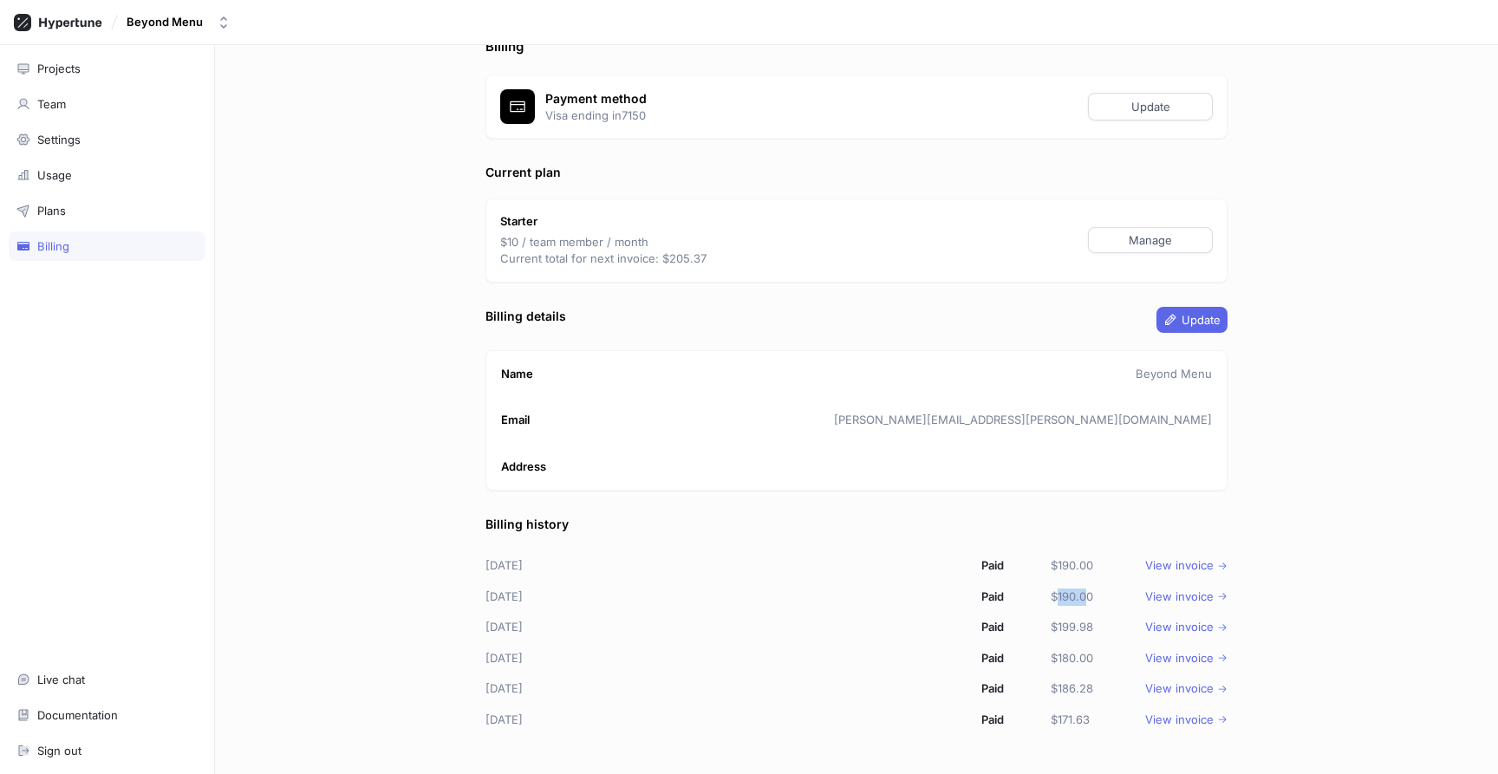
click at [1055, 592] on p "$190.00" at bounding box center [1072, 597] width 42 height 17
drag, startPoint x: 1071, startPoint y: 593, endPoint x: 1047, endPoint y: 590, distance: 23.7
click at [1047, 590] on div "$190.00" at bounding box center [1078, 597] width 69 height 31
drag, startPoint x: 1069, startPoint y: 577, endPoint x: 1066, endPoint y: 563, distance: 14.1
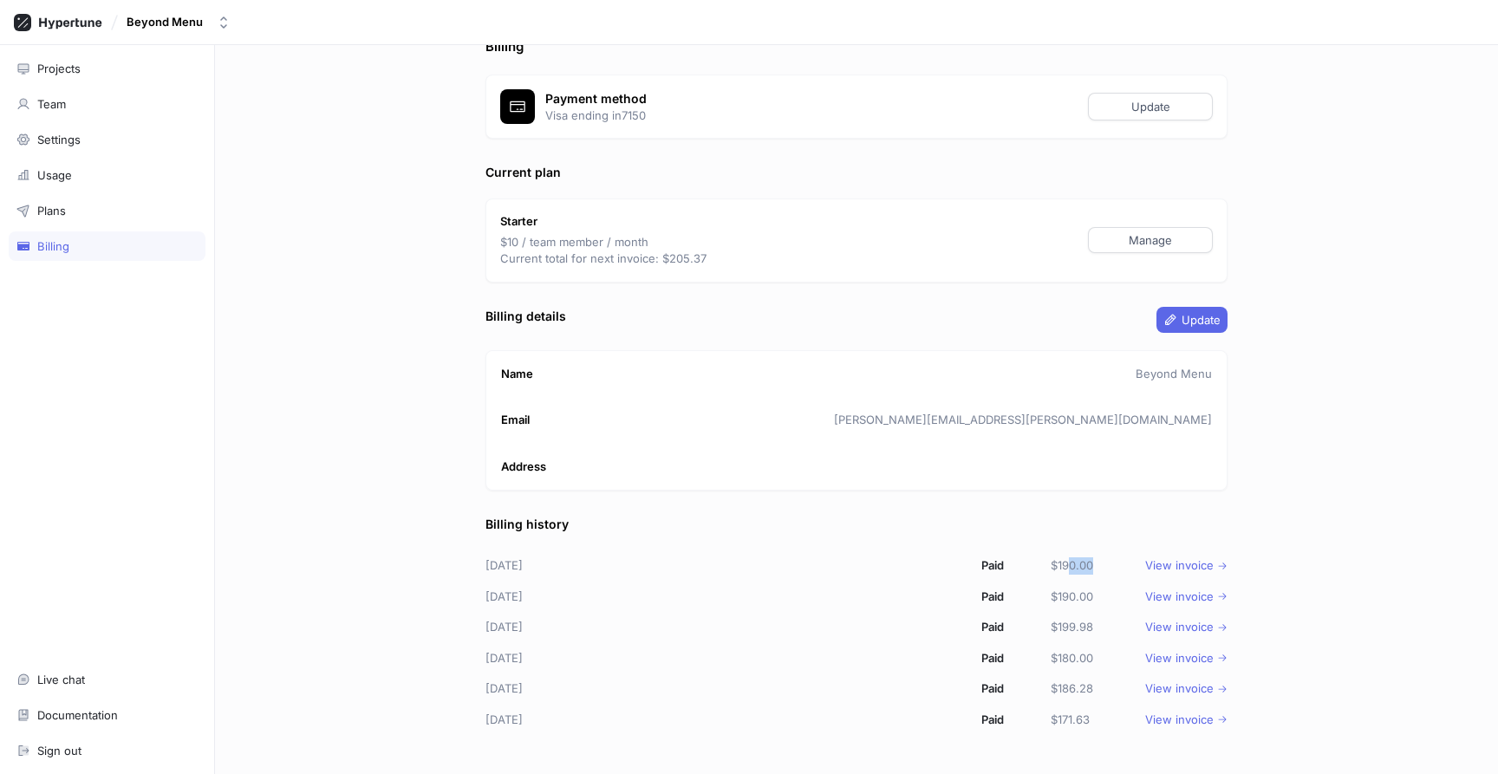
click at [1066, 563] on div "$190.00" at bounding box center [1078, 566] width 69 height 31
click at [1066, 563] on p "$190.00" at bounding box center [1072, 565] width 42 height 17
click at [1063, 565] on p "$190.00" at bounding box center [1072, 565] width 42 height 17
click at [1064, 565] on p "$190.00" at bounding box center [1072, 565] width 42 height 17
click at [1070, 568] on p "$190.00" at bounding box center [1072, 565] width 42 height 17
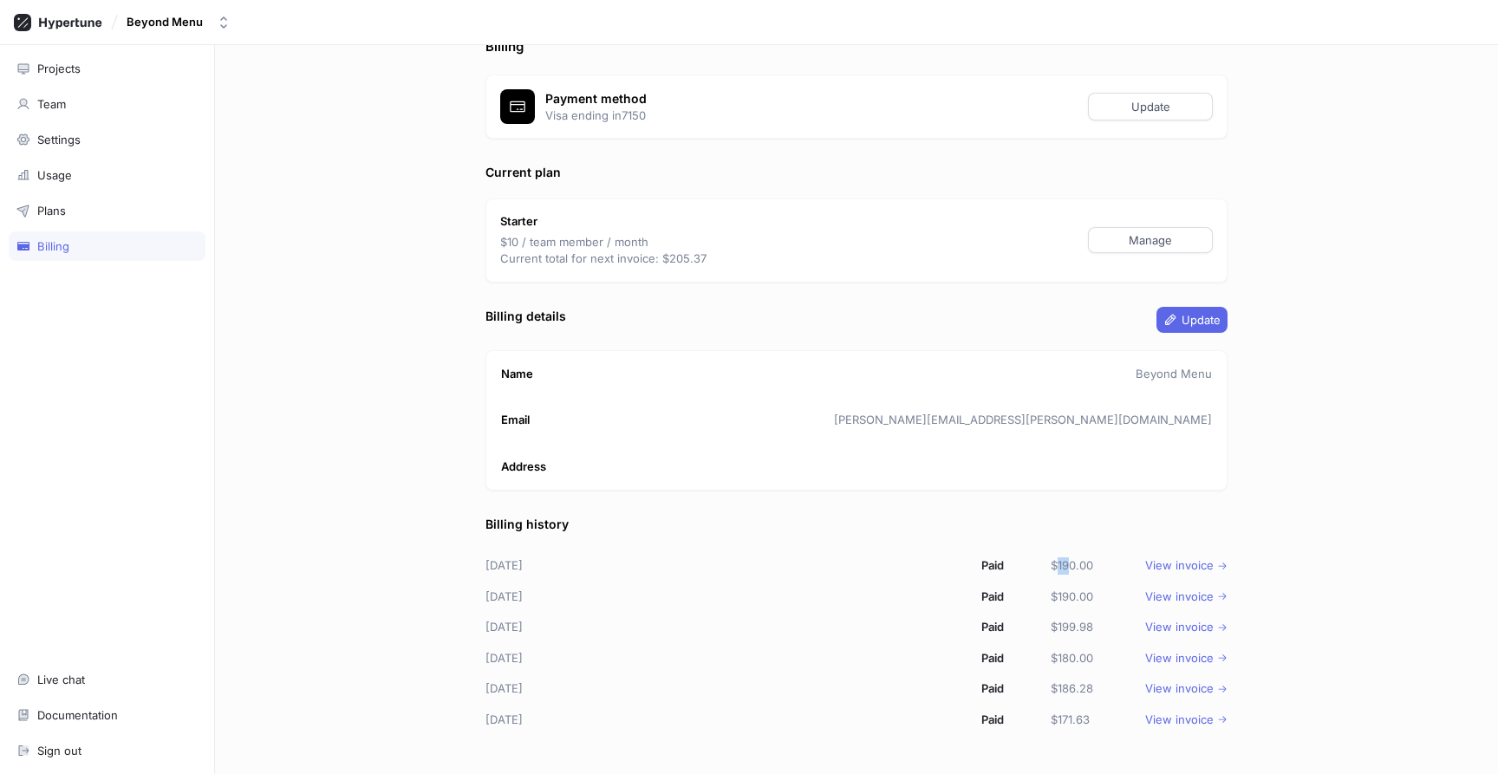
drag, startPoint x: 1070, startPoint y: 568, endPoint x: 1058, endPoint y: 568, distance: 12.1
click at [1058, 568] on p "$190.00" at bounding box center [1072, 565] width 42 height 17
drag, startPoint x: 1069, startPoint y: 568, endPoint x: 1053, endPoint y: 568, distance: 16.5
click at [1053, 568] on p "$190.00" at bounding box center [1072, 565] width 42 height 17
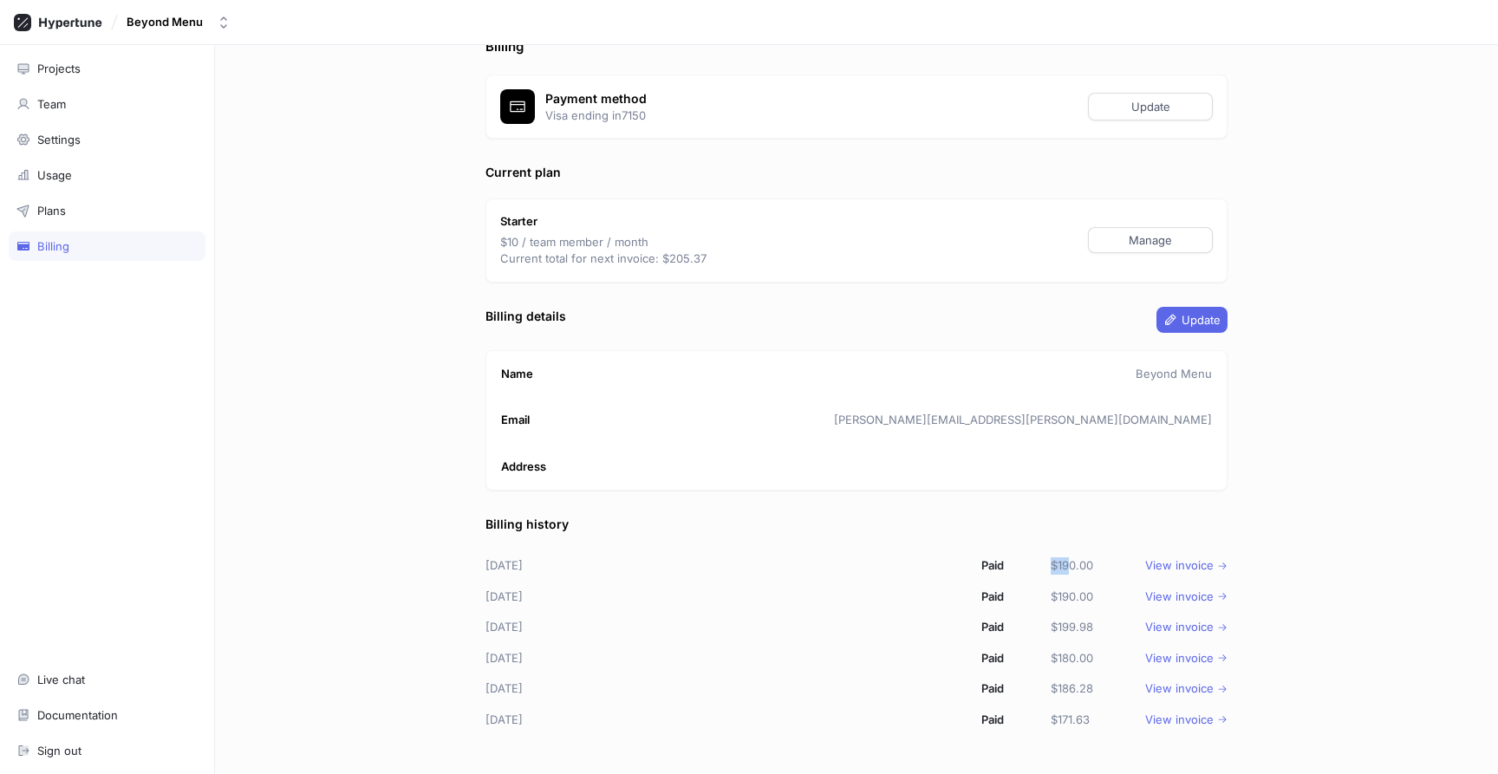
click at [1053, 568] on p "$190.00" at bounding box center [1072, 565] width 42 height 17
drag, startPoint x: 1063, startPoint y: 568, endPoint x: 1074, endPoint y: 565, distance: 11.6
click at [1074, 565] on p "$190.00" at bounding box center [1072, 565] width 42 height 17
drag, startPoint x: 1074, startPoint y: 565, endPoint x: 1059, endPoint y: 565, distance: 15.6
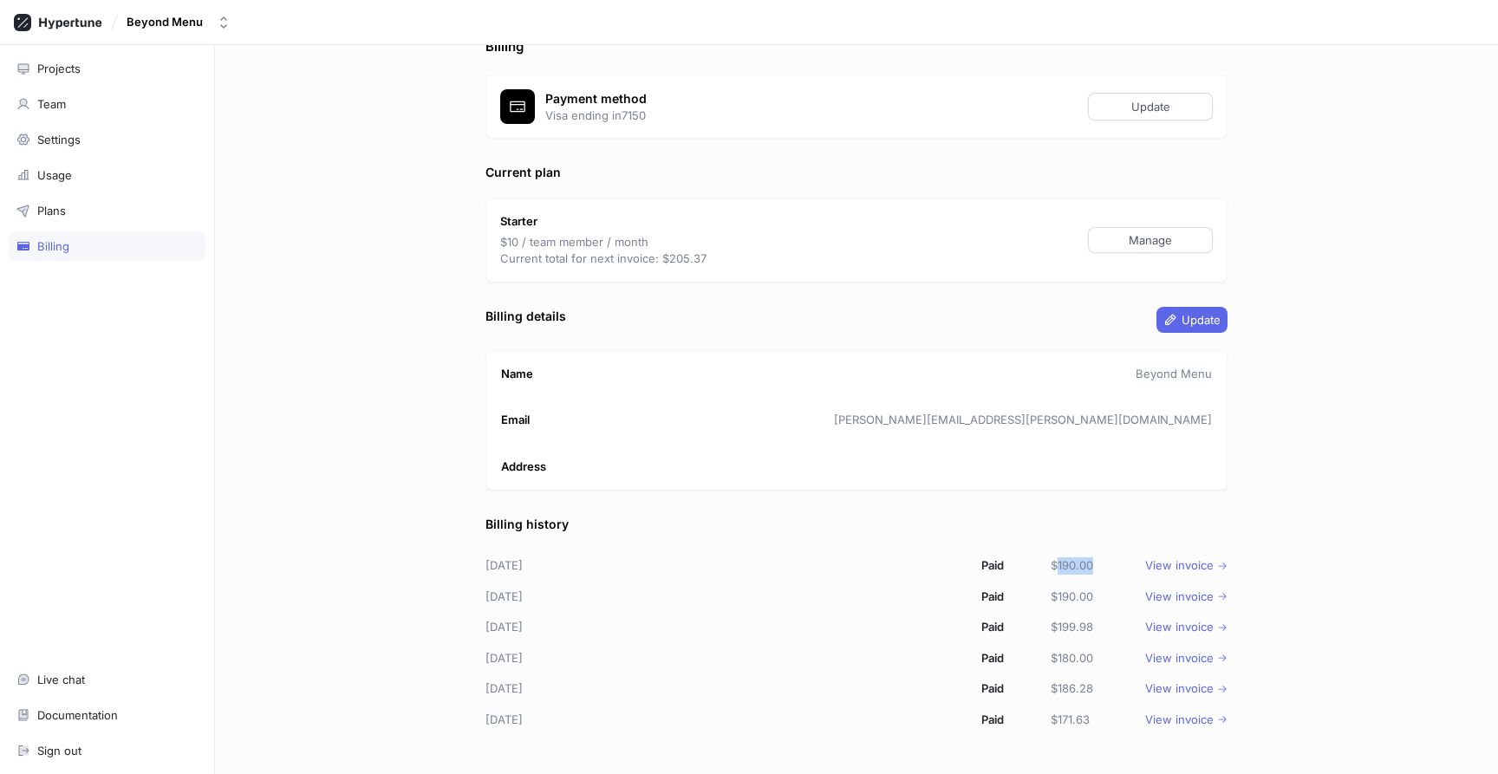
click at [1059, 565] on p "$190.00" at bounding box center [1072, 565] width 42 height 17
click at [1066, 564] on p "$190.00" at bounding box center [1072, 565] width 42 height 17
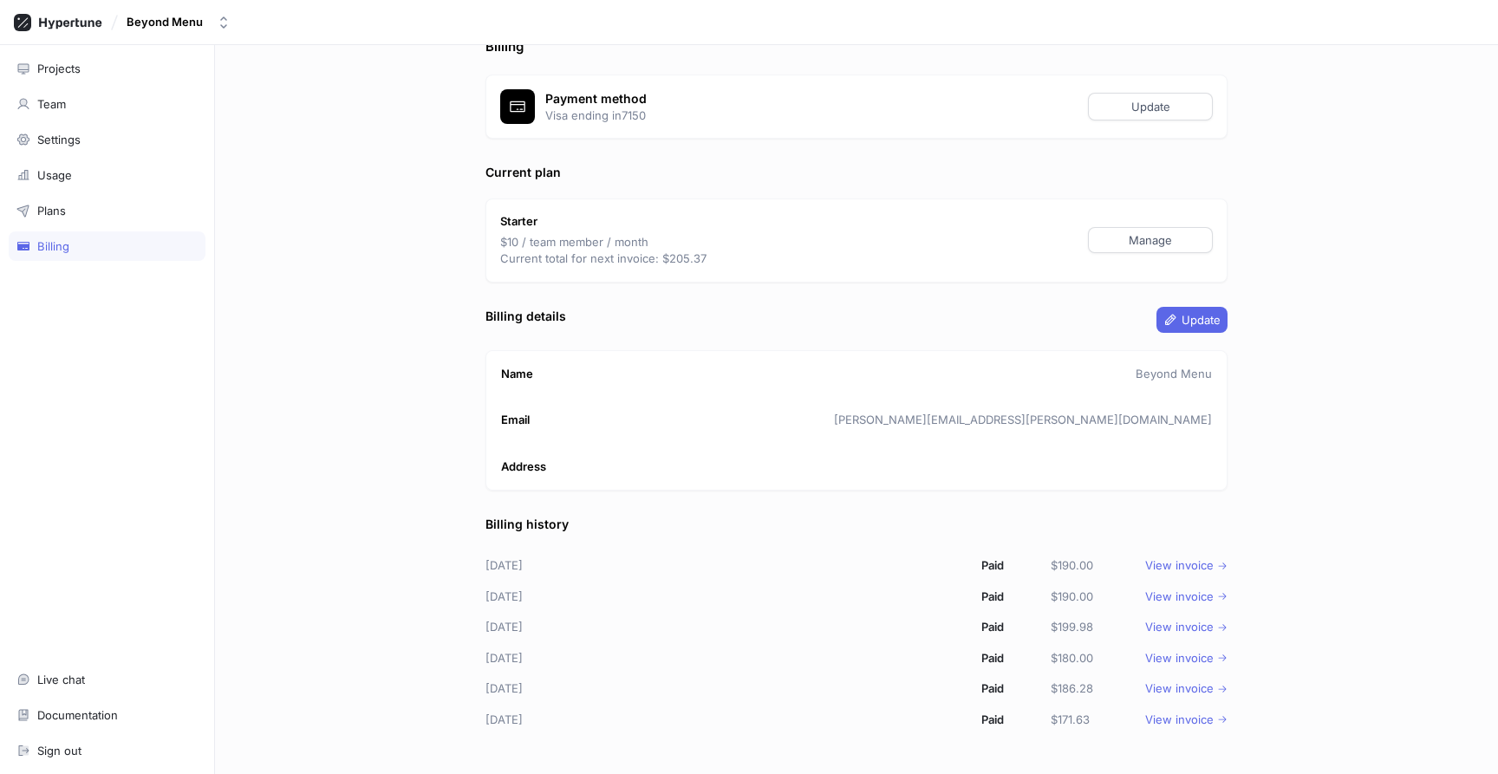
click at [514, 238] on p "$10 / team member / month Current total for next invoice: $205.37" at bounding box center [603, 251] width 206 height 34
click at [514, 239] on p "$10 / team member / month Current total for next invoice: $205.37" at bounding box center [603, 251] width 206 height 34
drag, startPoint x: 707, startPoint y: 257, endPoint x: 643, endPoint y: 257, distance: 63.3
click at [643, 257] on div "Starter $10 / team member / month Current total for next invoice: $205.37 Manage" at bounding box center [857, 241] width 742 height 84
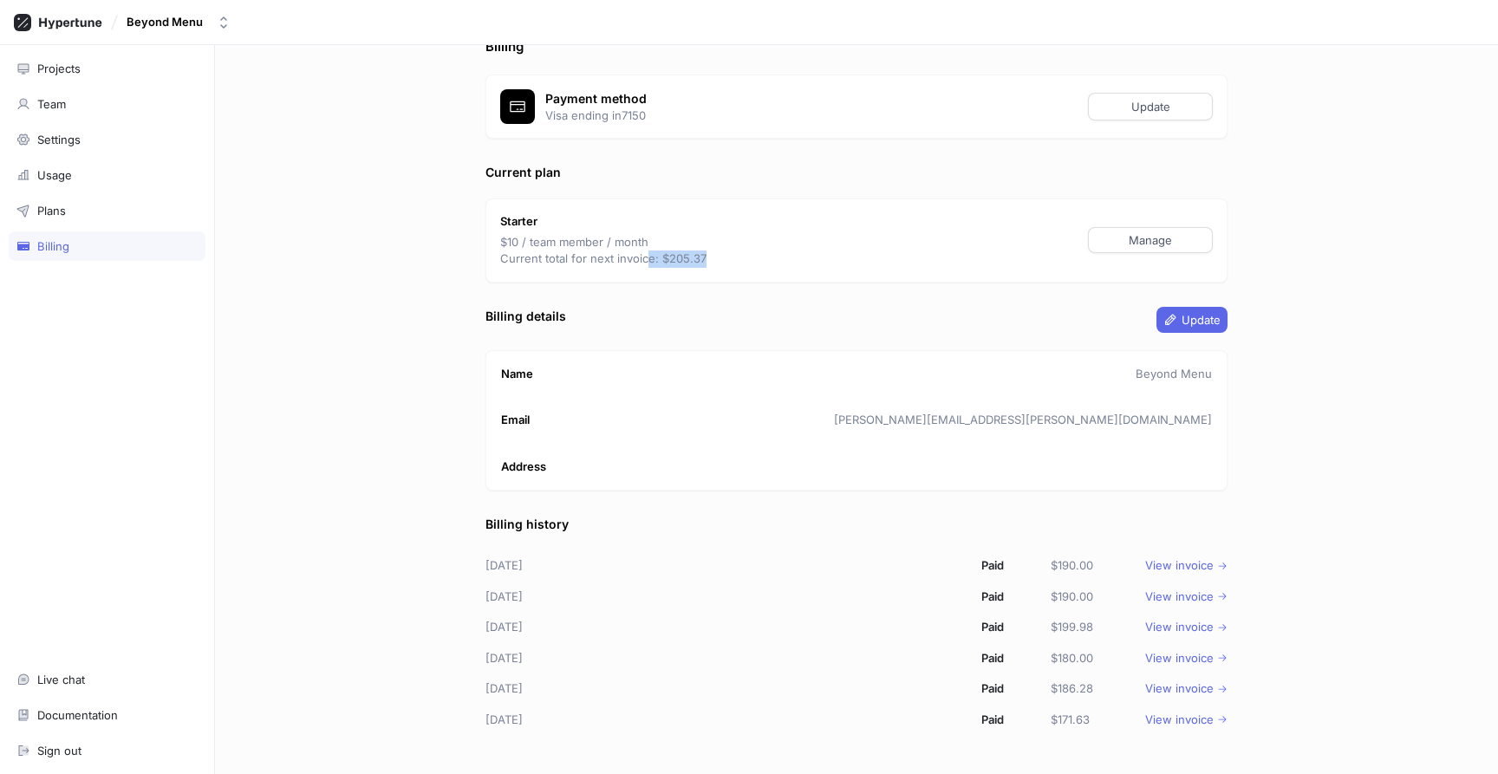
click at [643, 257] on p "$10 / team member / month Current total for next invoice: $205.37" at bounding box center [603, 251] width 206 height 34
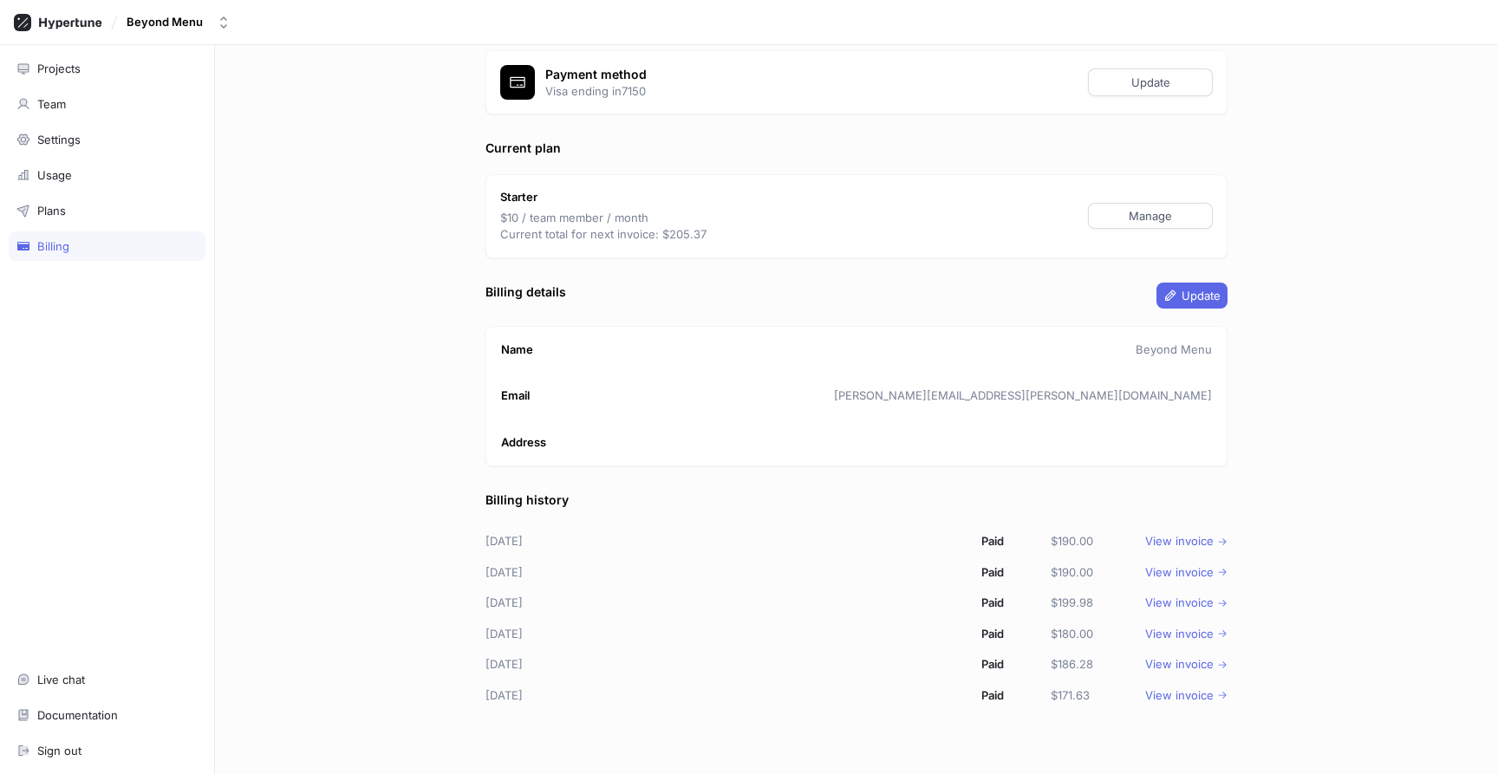
scroll to position [73, 0]
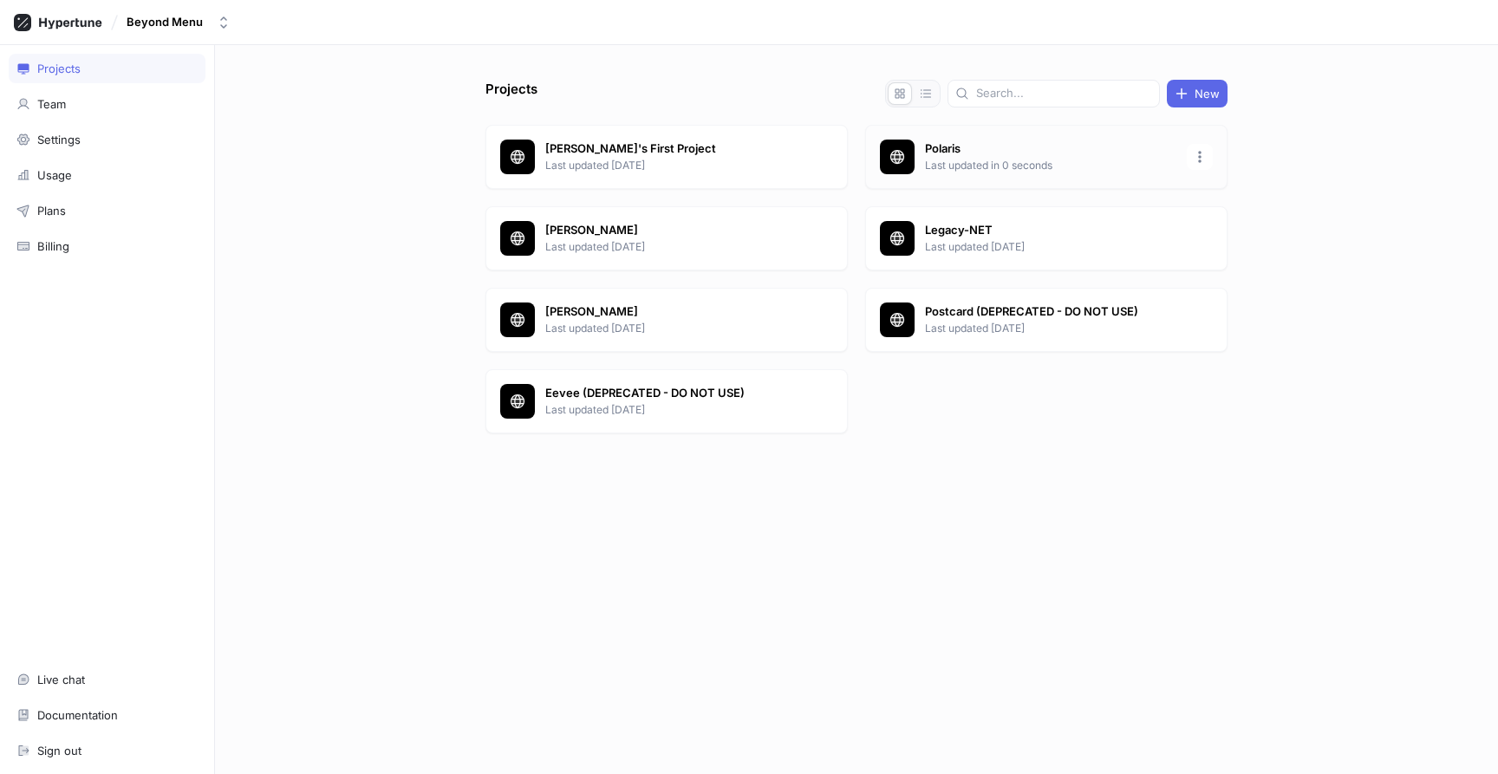
click at [1054, 147] on p "Polaris" at bounding box center [1050, 148] width 251 height 17
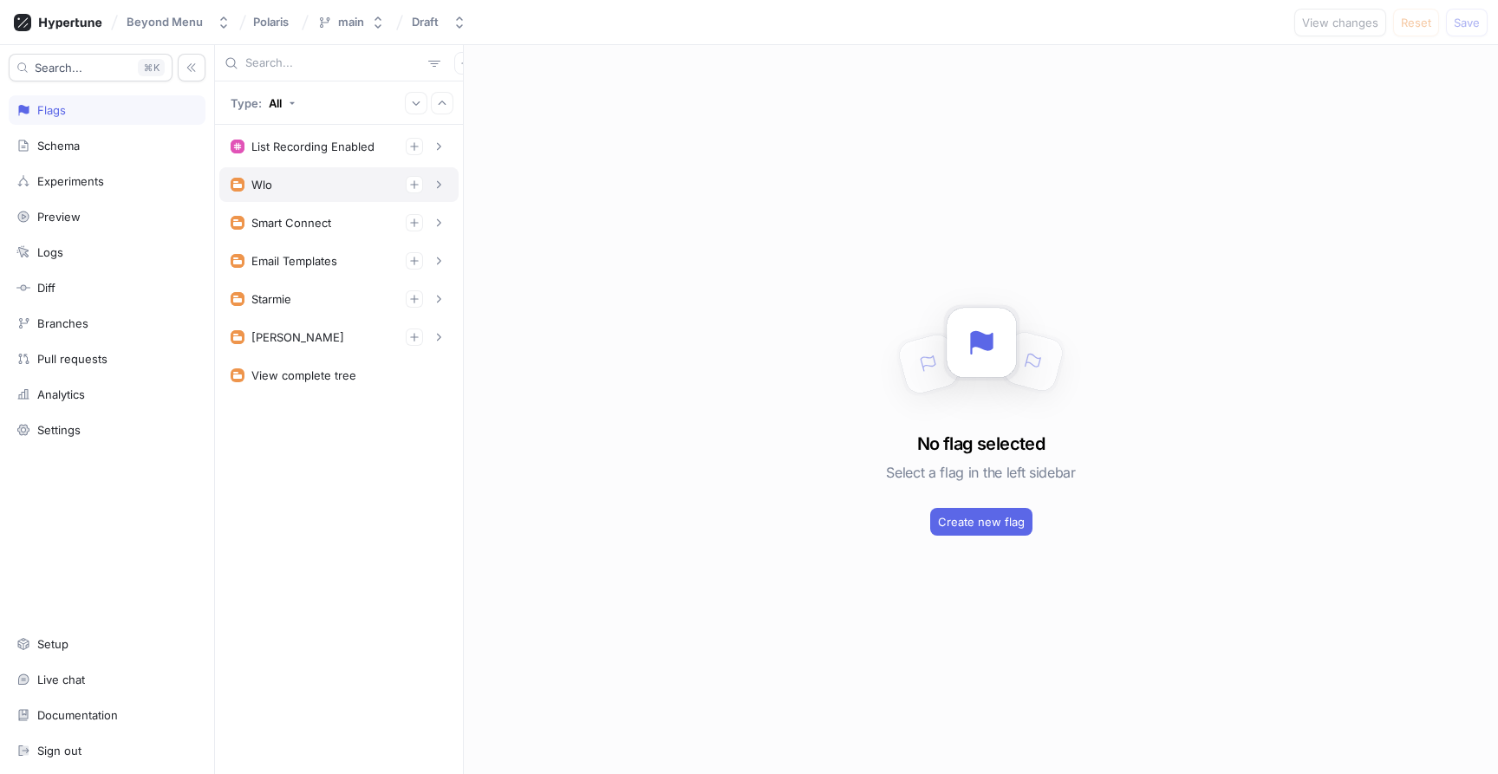
click at [287, 177] on div "Wlo" at bounding box center [339, 184] width 217 height 17
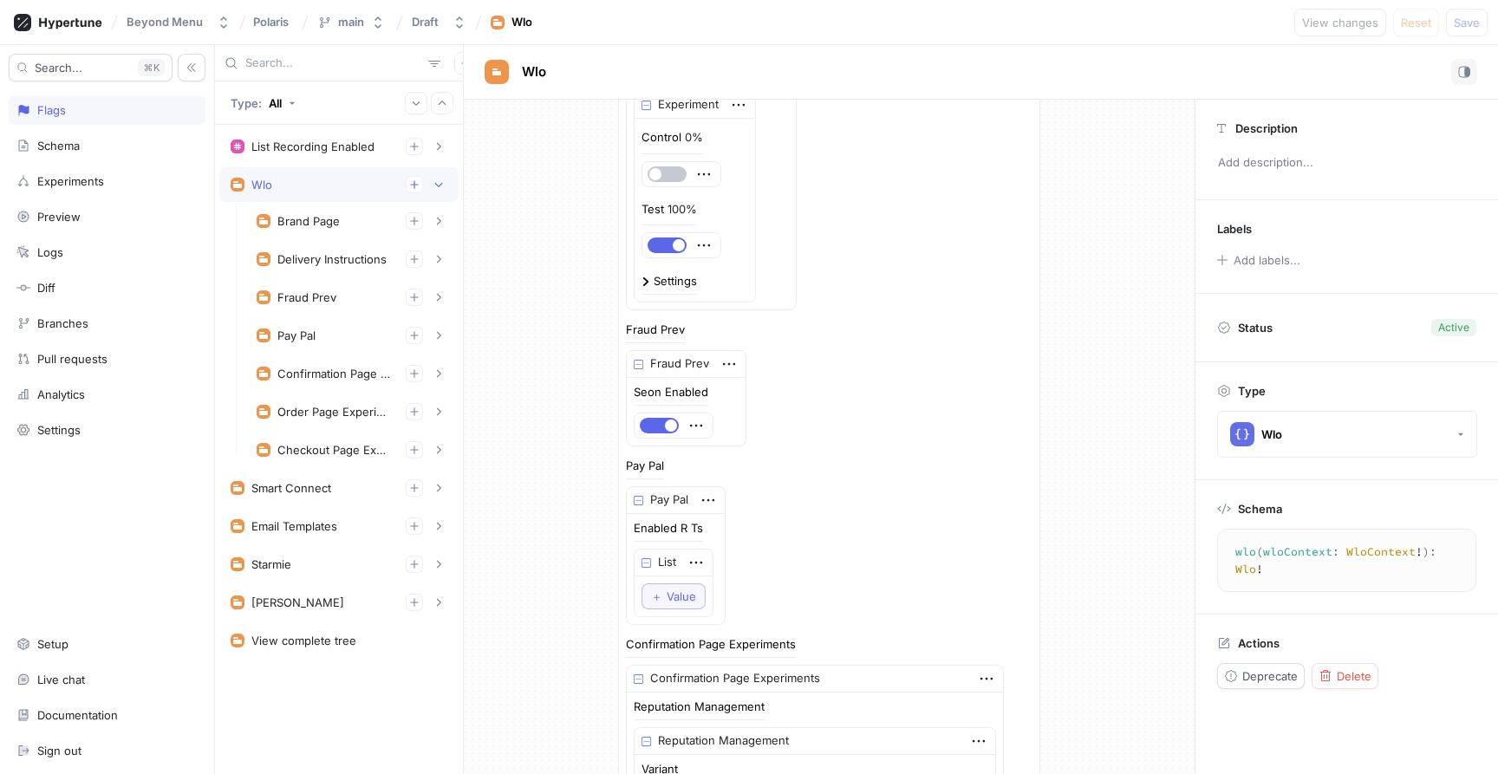
scroll to position [479, 0]
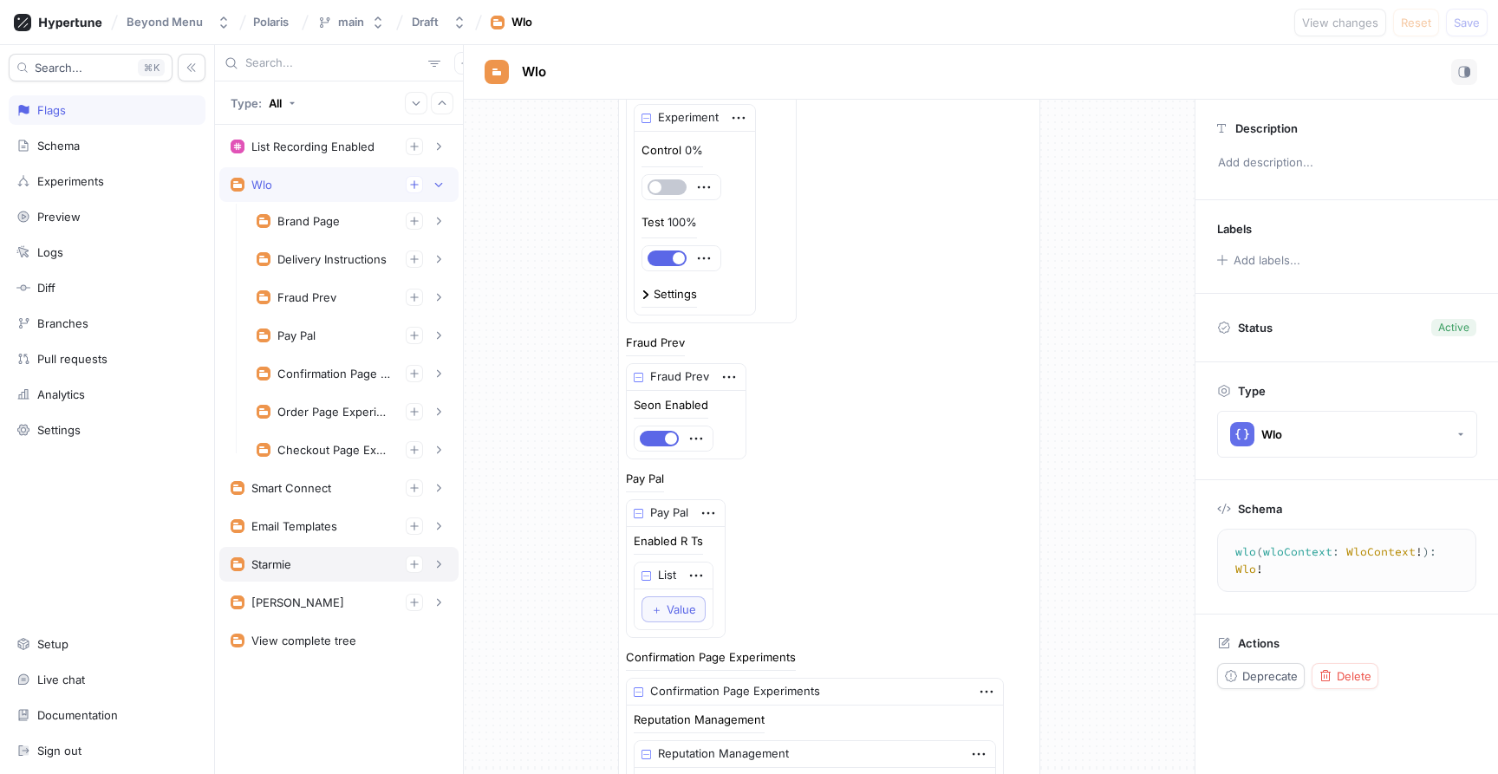
click at [320, 560] on div "Starmie" at bounding box center [339, 564] width 217 height 17
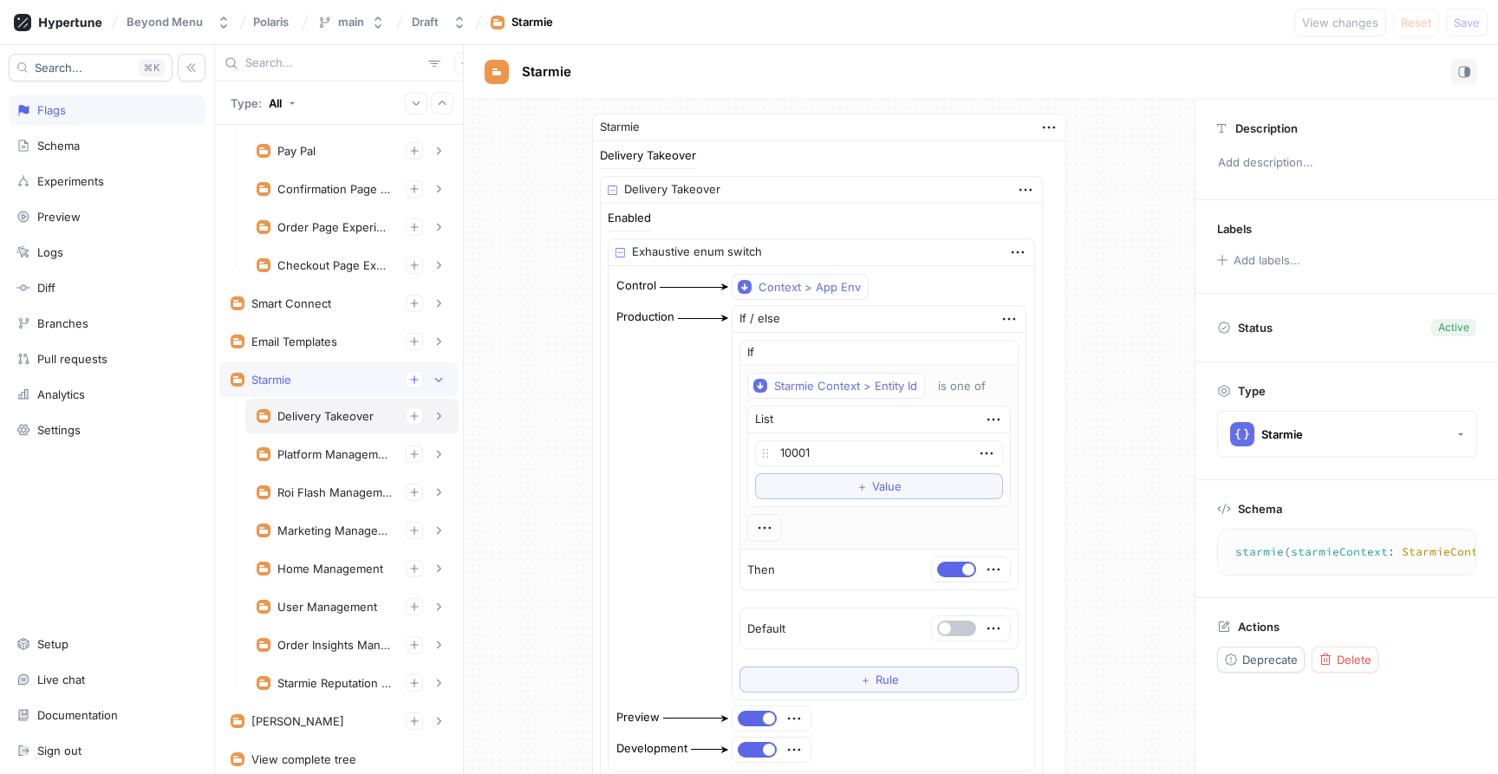
scroll to position [243, 0]
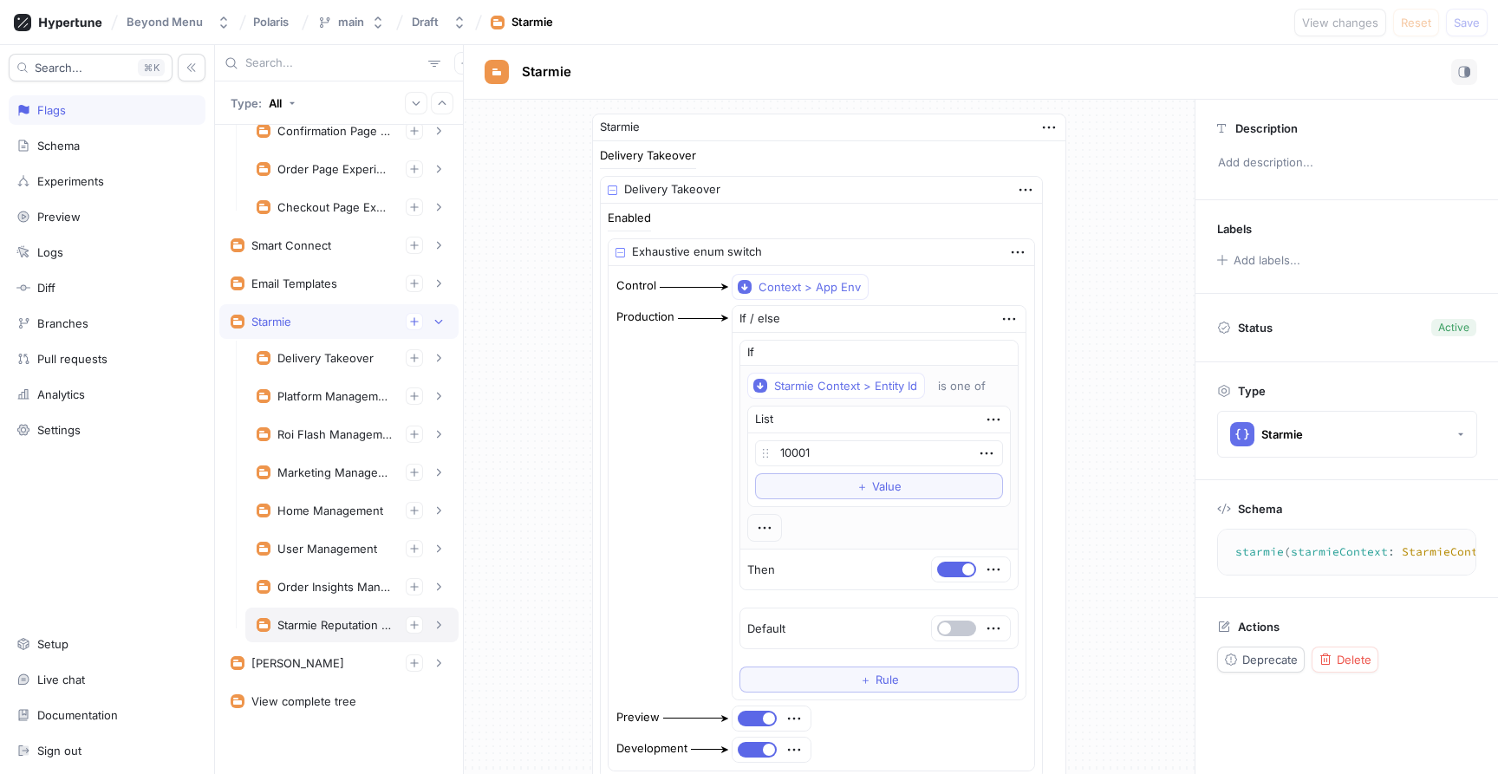
click at [323, 619] on div "Starmie Reputation Management" at bounding box center [334, 625] width 114 height 14
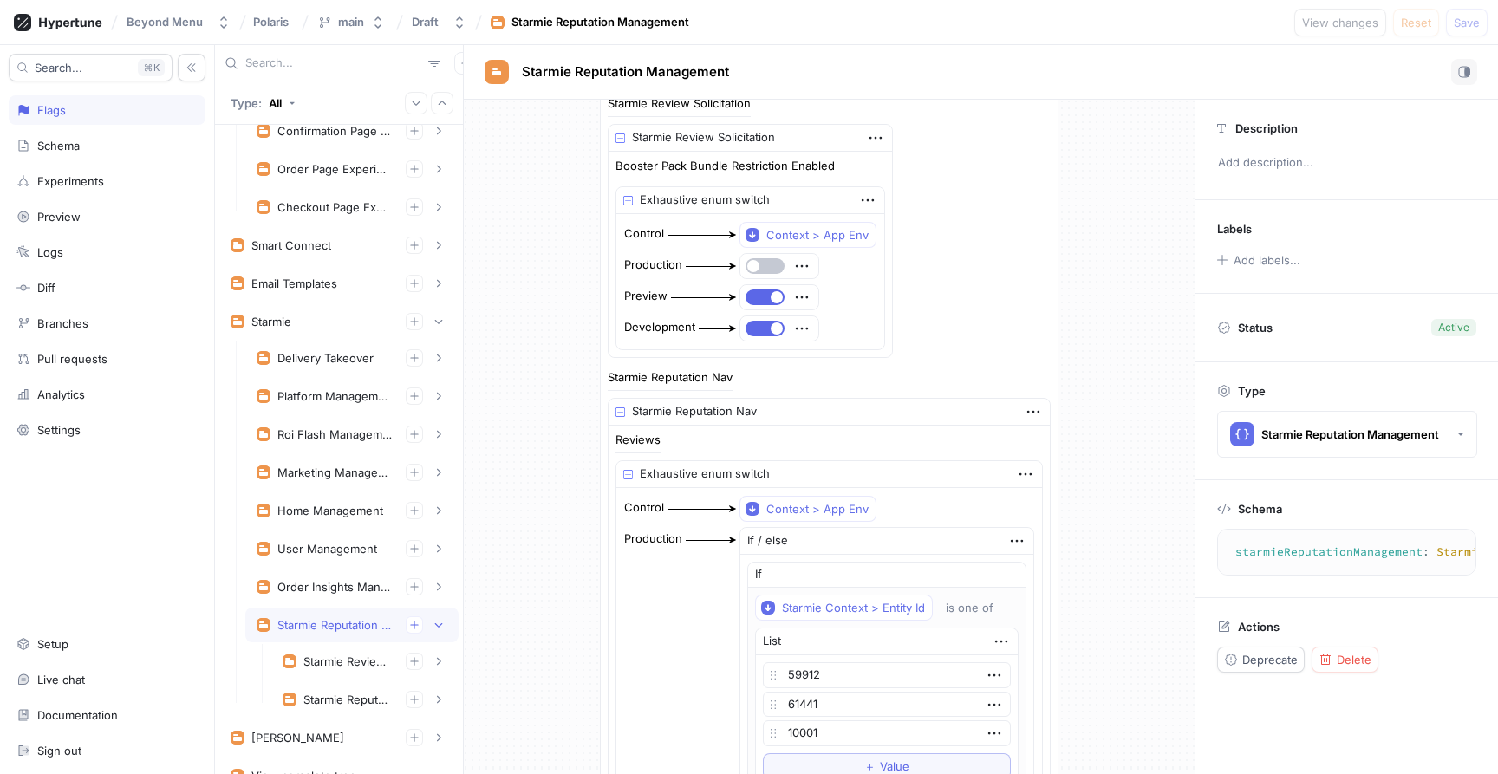
scroll to position [55, 0]
click at [330, 694] on div "Starmie Reputation Nav" at bounding box center [347, 700] width 88 height 14
type textarea "starmieReputationNav: StarmieReputationNav!"
